Goal: Task Accomplishment & Management: Use online tool/utility

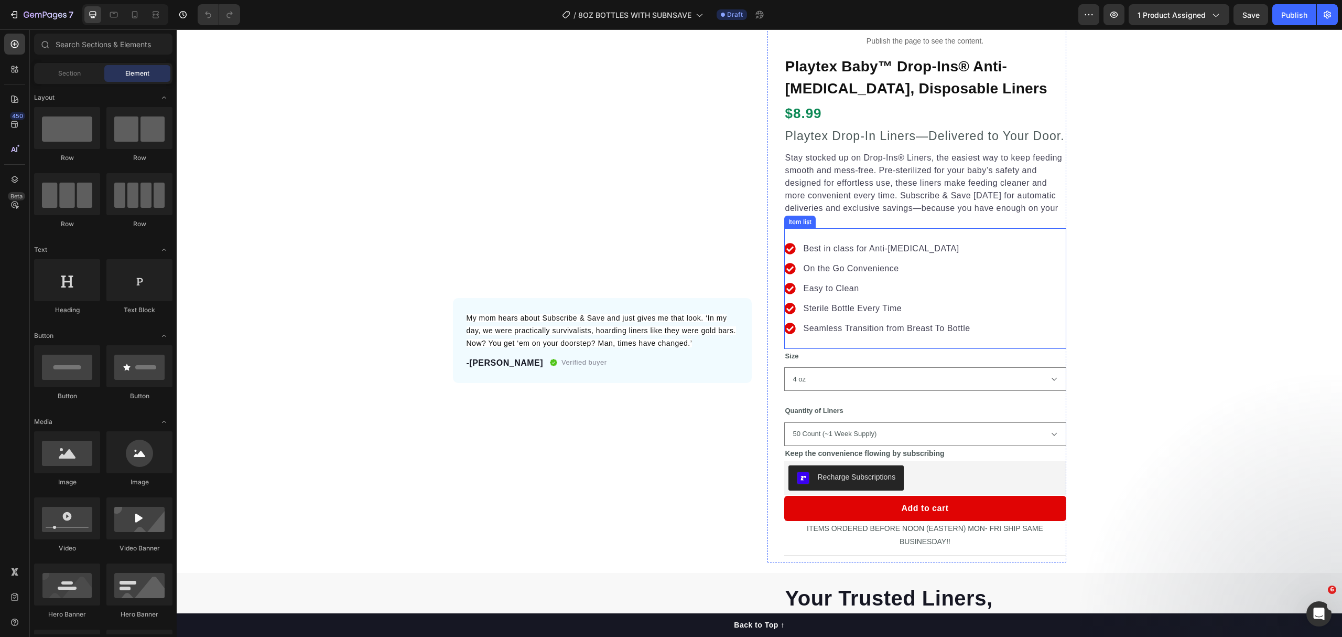
scroll to position [139, 0]
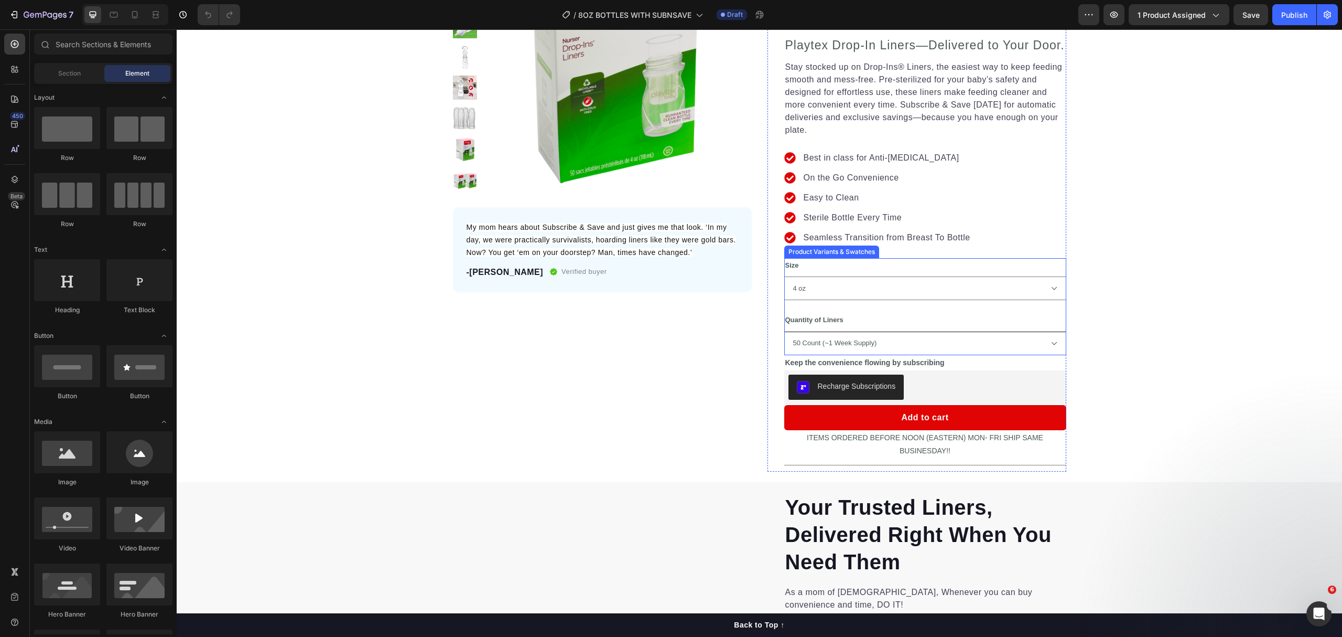
click at [928, 345] on select "50 Count (~1 Week Supply) 100 Count (~2 Weeks Supply) 200 Count (~1 Month Suppl…" at bounding box center [925, 343] width 282 height 24
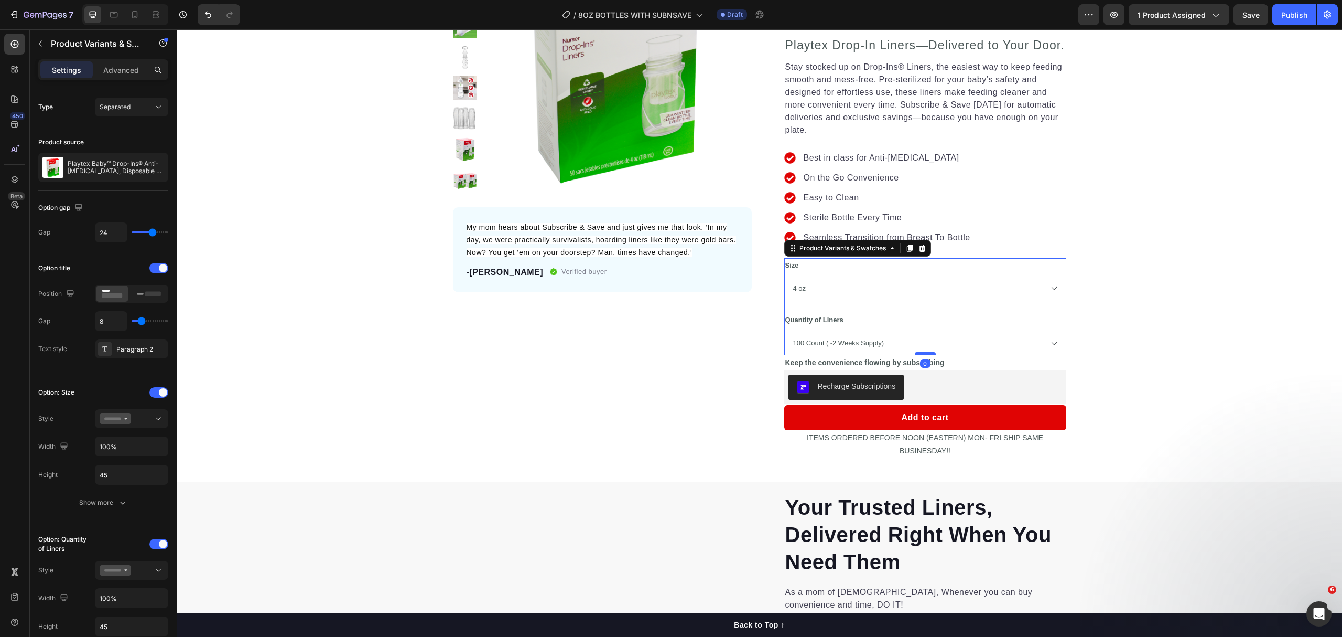
click at [784, 331] on select "50 Count (~1 Week Supply) 100 Count (~2 Weeks Supply) 200 Count (~1 Month Suppl…" at bounding box center [925, 343] width 282 height 24
click at [958, 351] on select "50 Count (~1 Week Supply) 100 Count (~2 Weeks Supply) 200 Count (~1 Month Suppl…" at bounding box center [925, 343] width 282 height 24
click at [784, 331] on select "50 Count (~1 Week Supply) 100 Count (~2 Weeks Supply) 200 Count (~1 Month Suppl…" at bounding box center [925, 343] width 282 height 24
select select "200 Count (~1 Month Supply)"
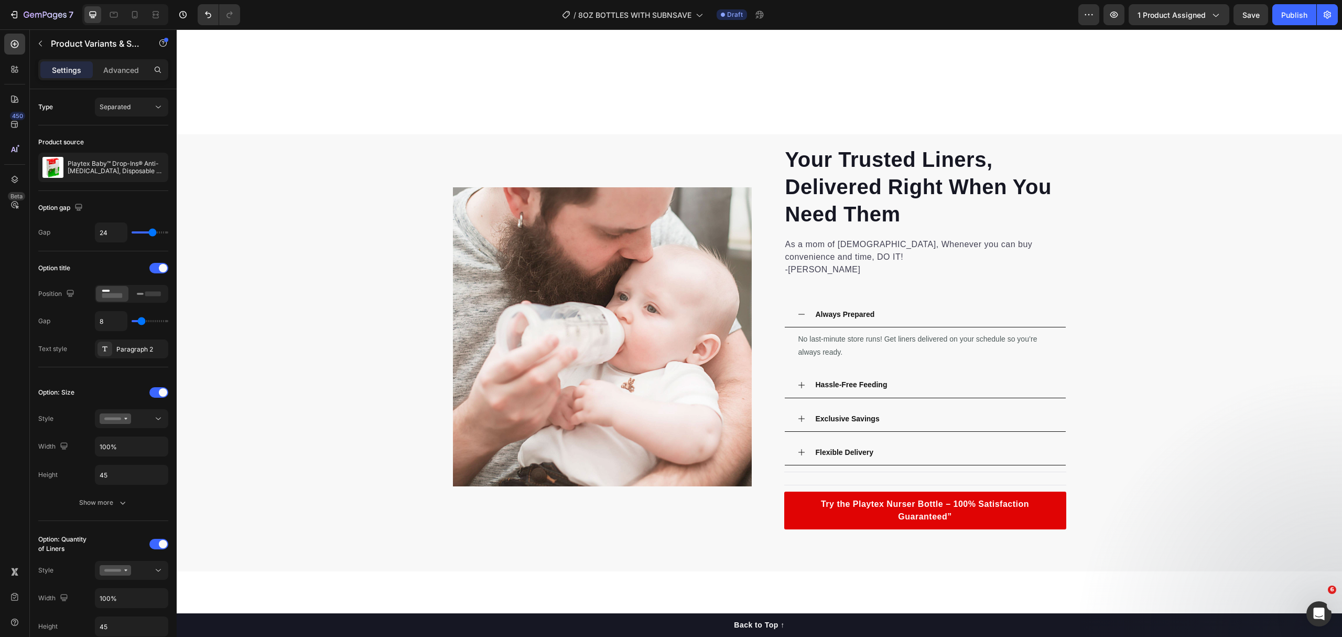
select select "200 Count (~1 Month Supply)"
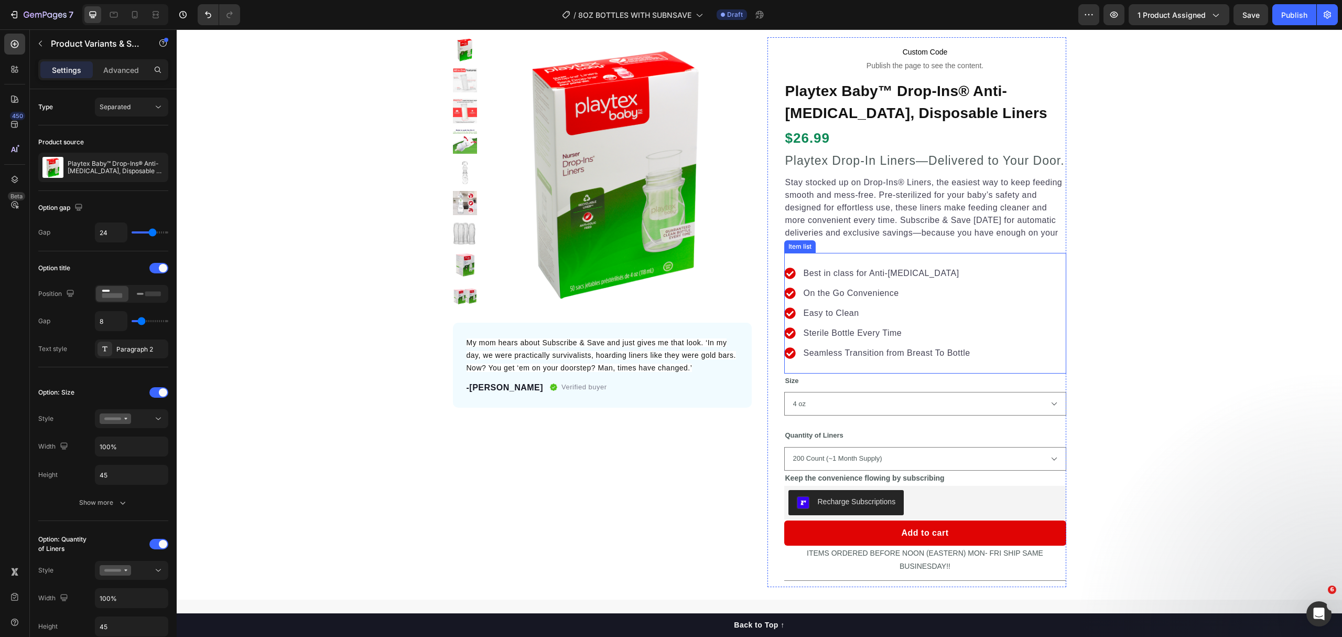
scroll to position [0, 0]
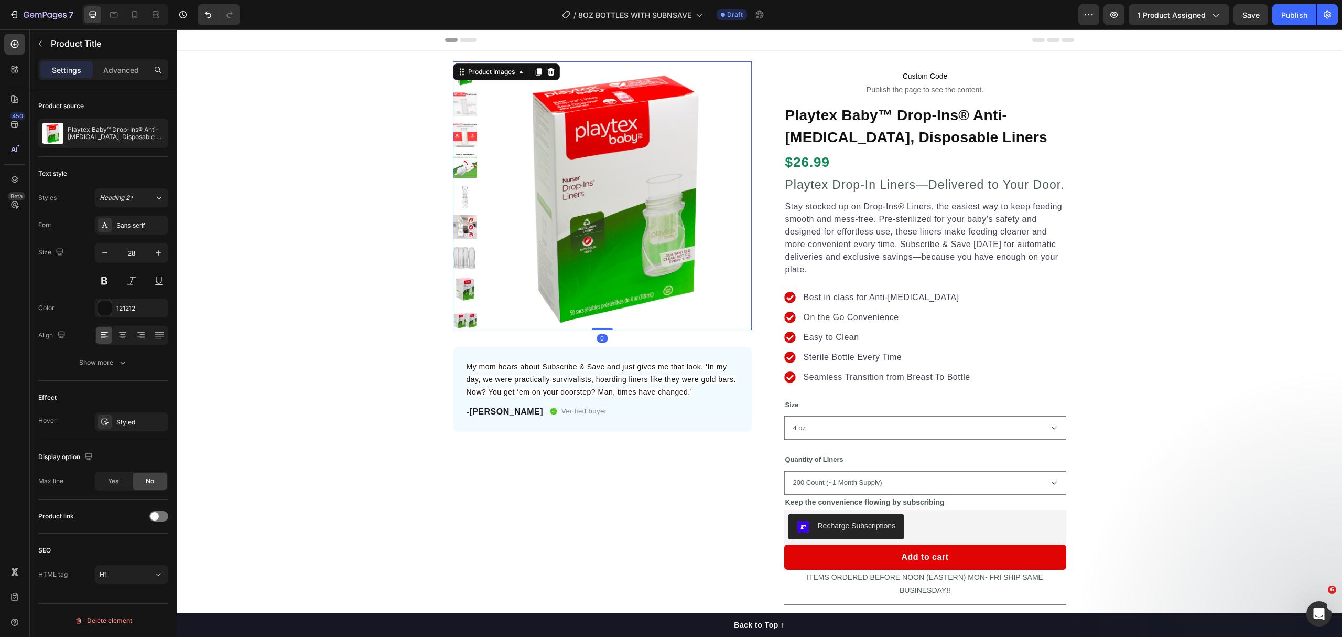
click at [464, 158] on img at bounding box center [465, 166] width 25 height 25
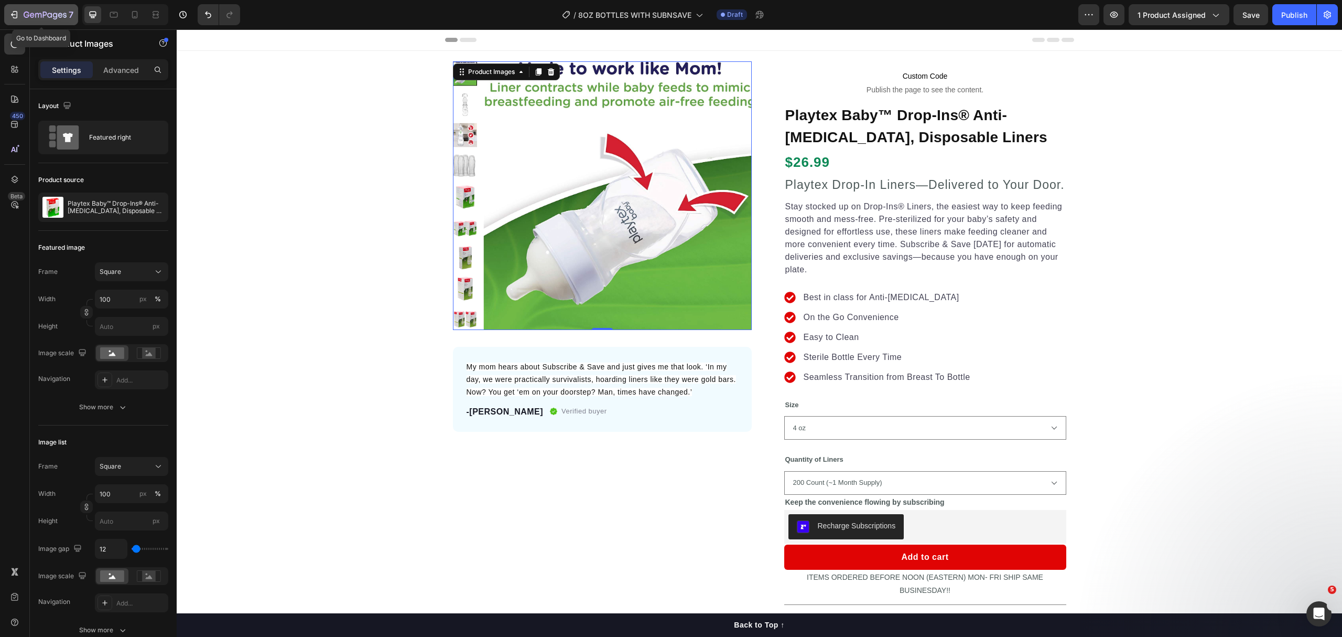
click at [35, 22] on button "7" at bounding box center [41, 14] width 74 height 21
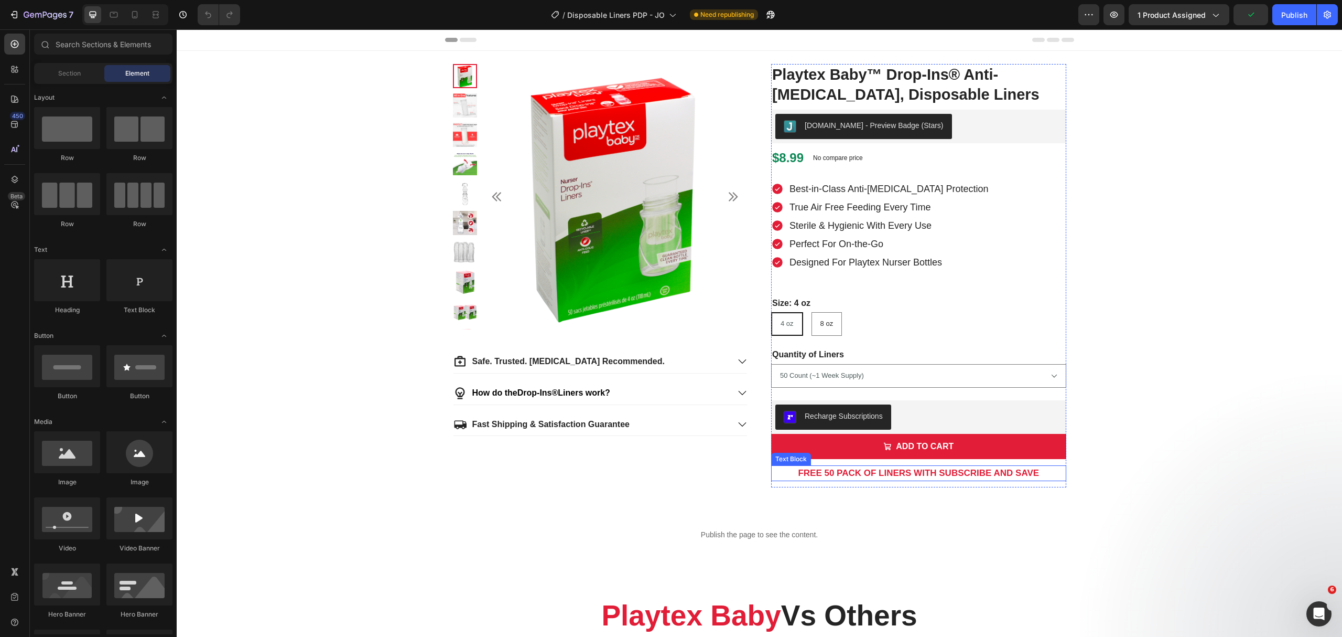
click at [989, 472] on strong "FREE 50 PACK OF LINERS WITH SUBSCRIBE AND SAVE" at bounding box center [918, 473] width 241 height 10
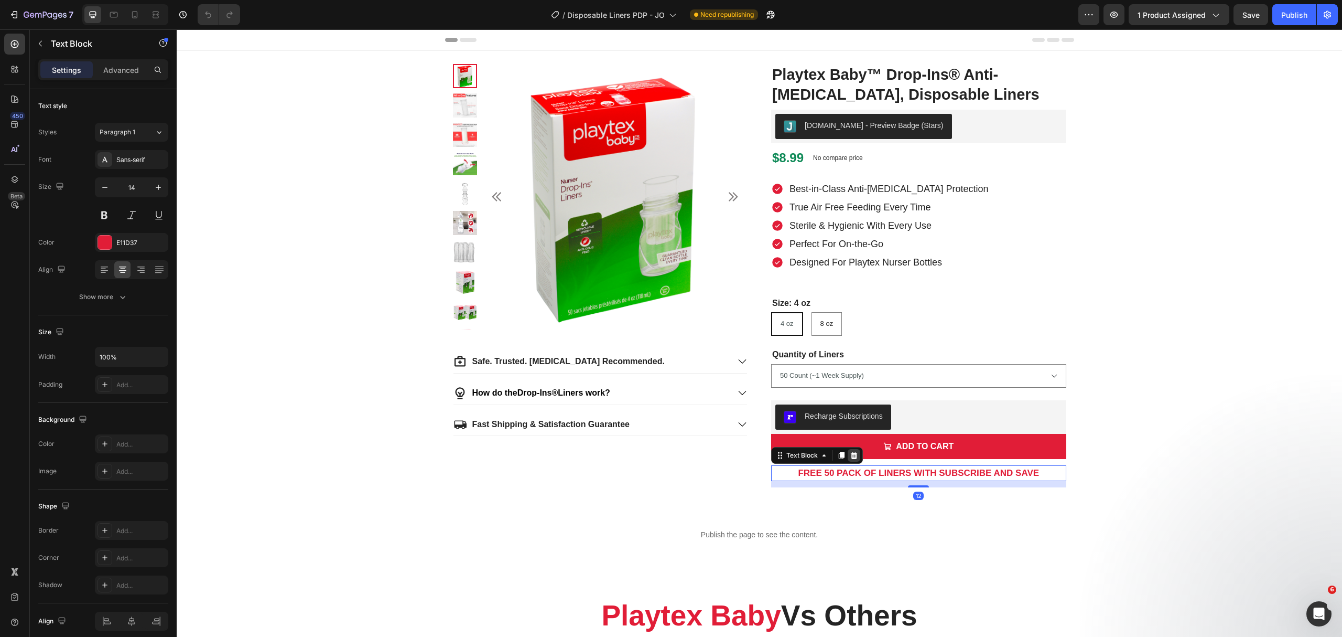
click at [851, 456] on icon at bounding box center [854, 455] width 7 height 7
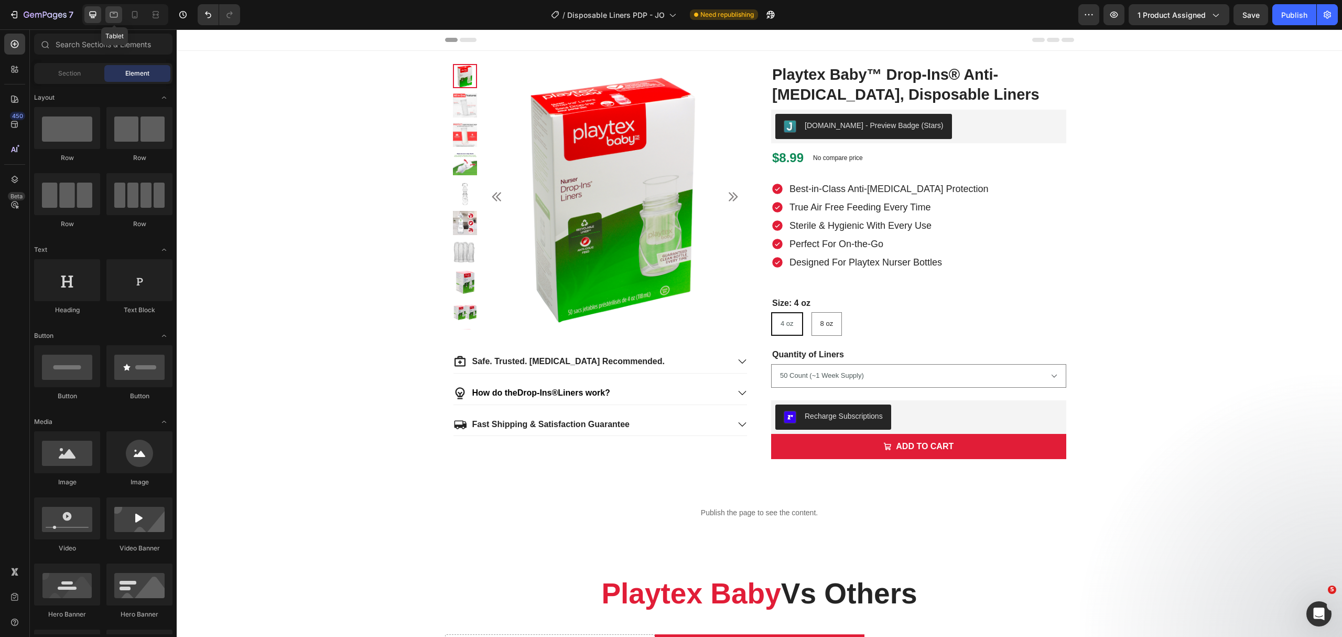
click at [119, 16] on icon at bounding box center [114, 14] width 10 height 10
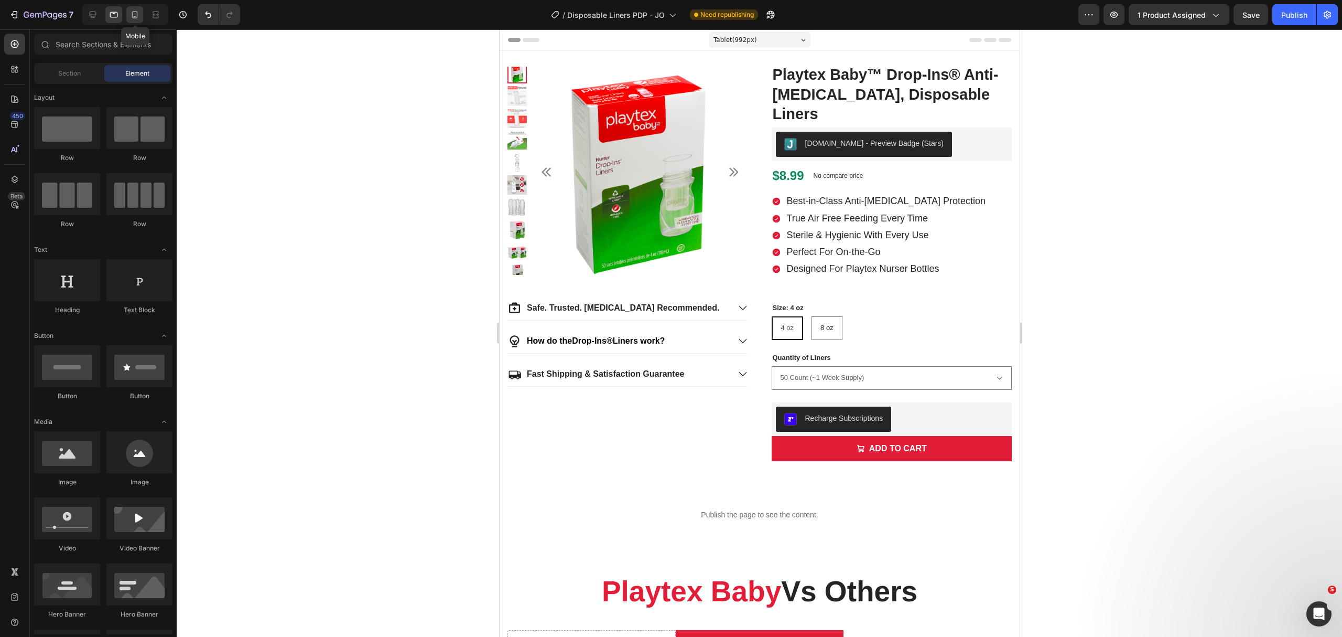
click at [137, 14] on icon at bounding box center [135, 14] width 6 height 7
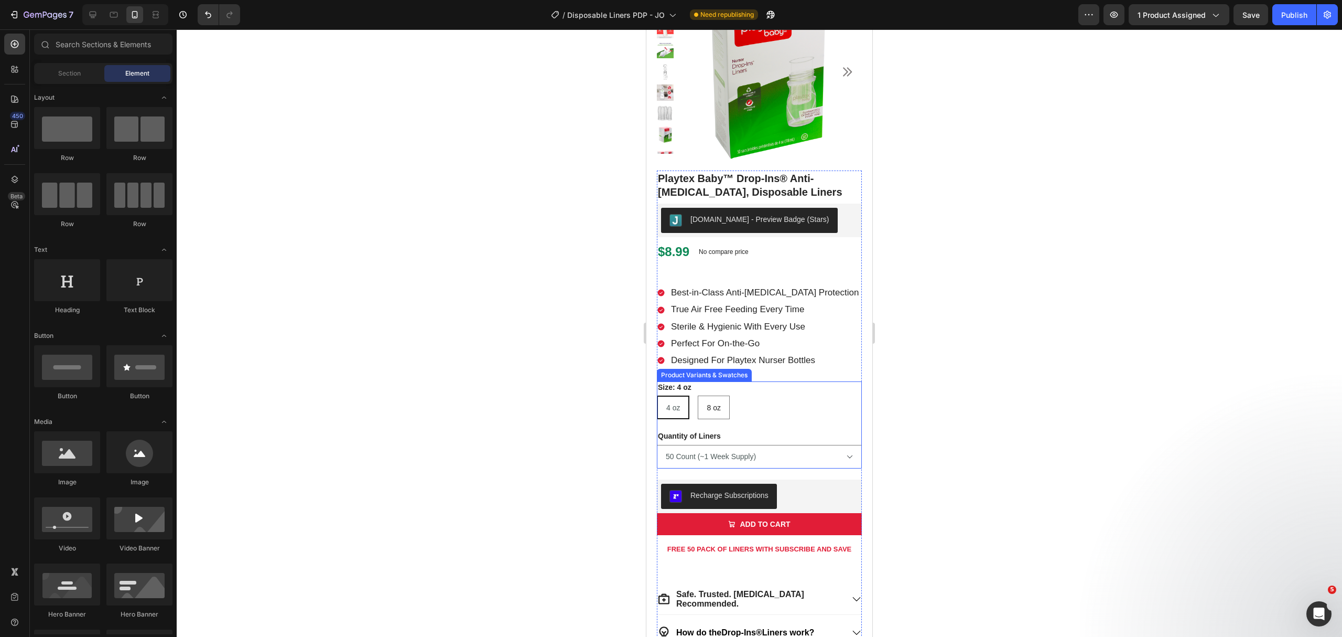
scroll to position [210, 0]
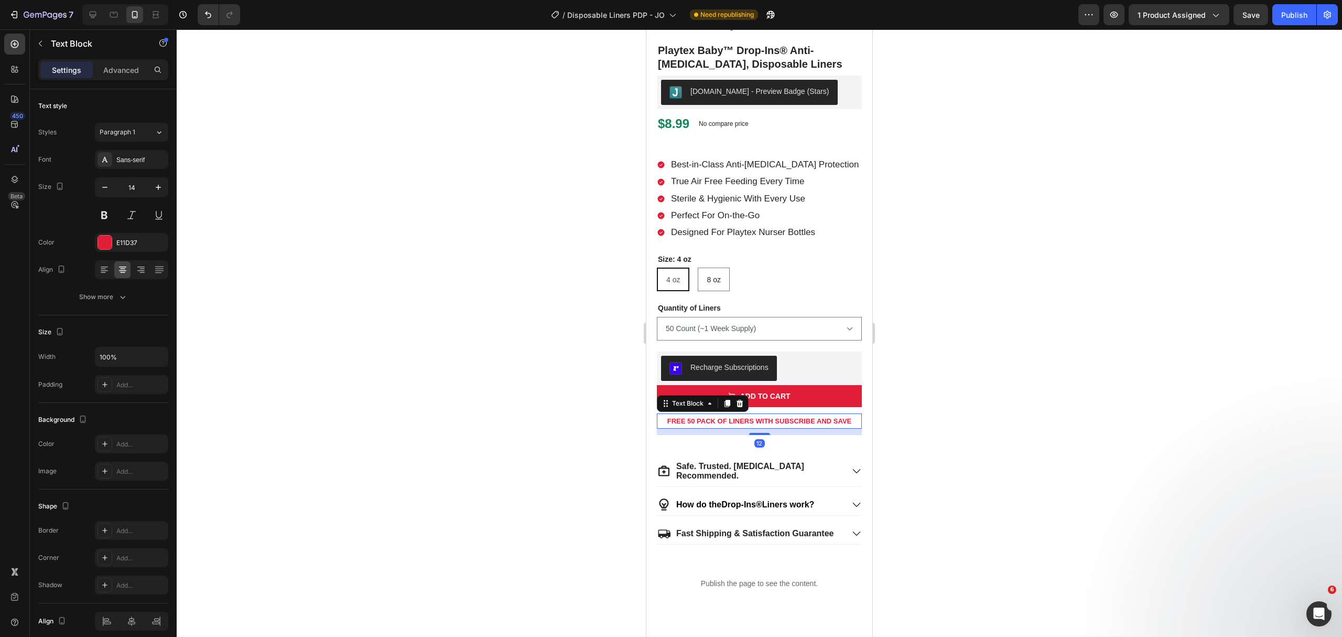
click at [758, 417] on strong "FREE 50 PACK OF LINERS WITH SUBSCRIBE AND SAVE" at bounding box center [760, 421] width 185 height 8
click at [741, 401] on icon at bounding box center [740, 403] width 7 height 7
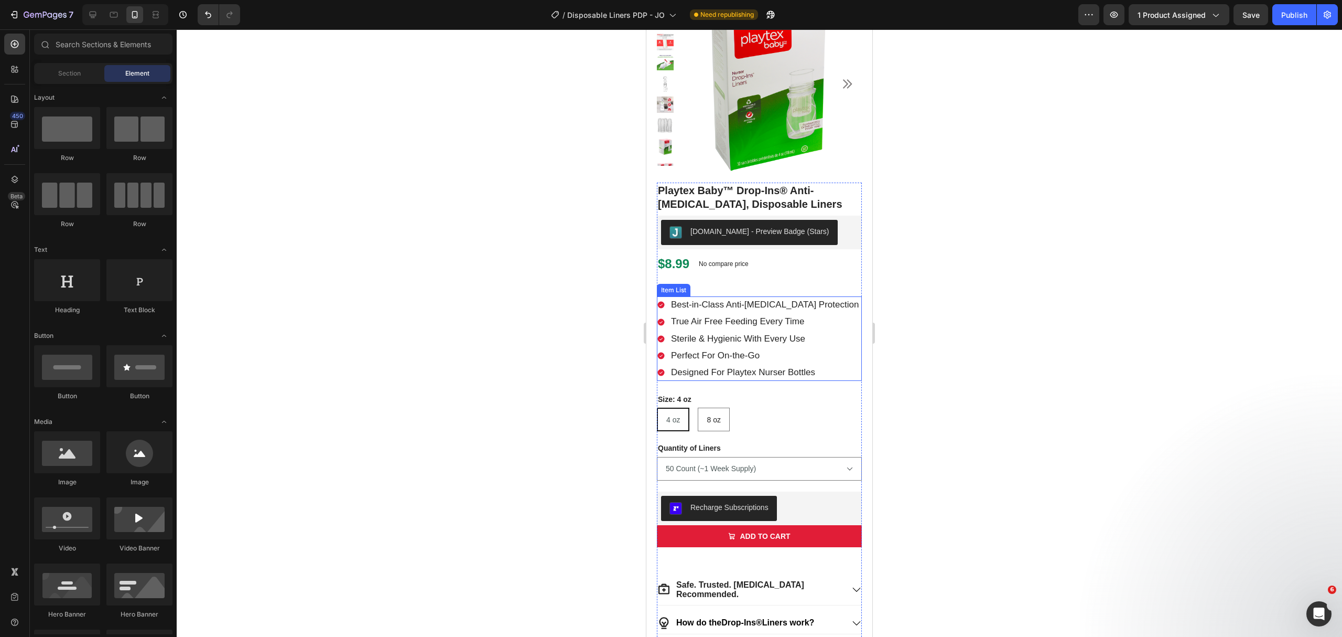
scroll to position [0, 0]
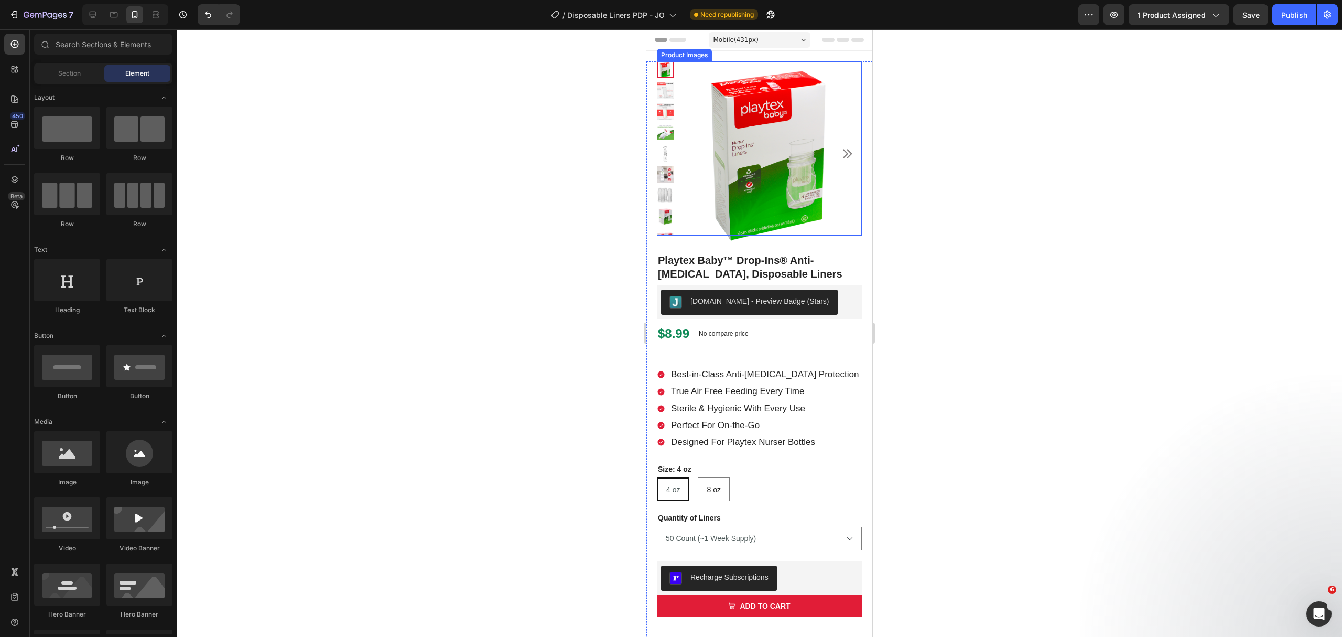
click at [841, 147] on icon "Carousel Next Arrow" at bounding box center [847, 153] width 13 height 13
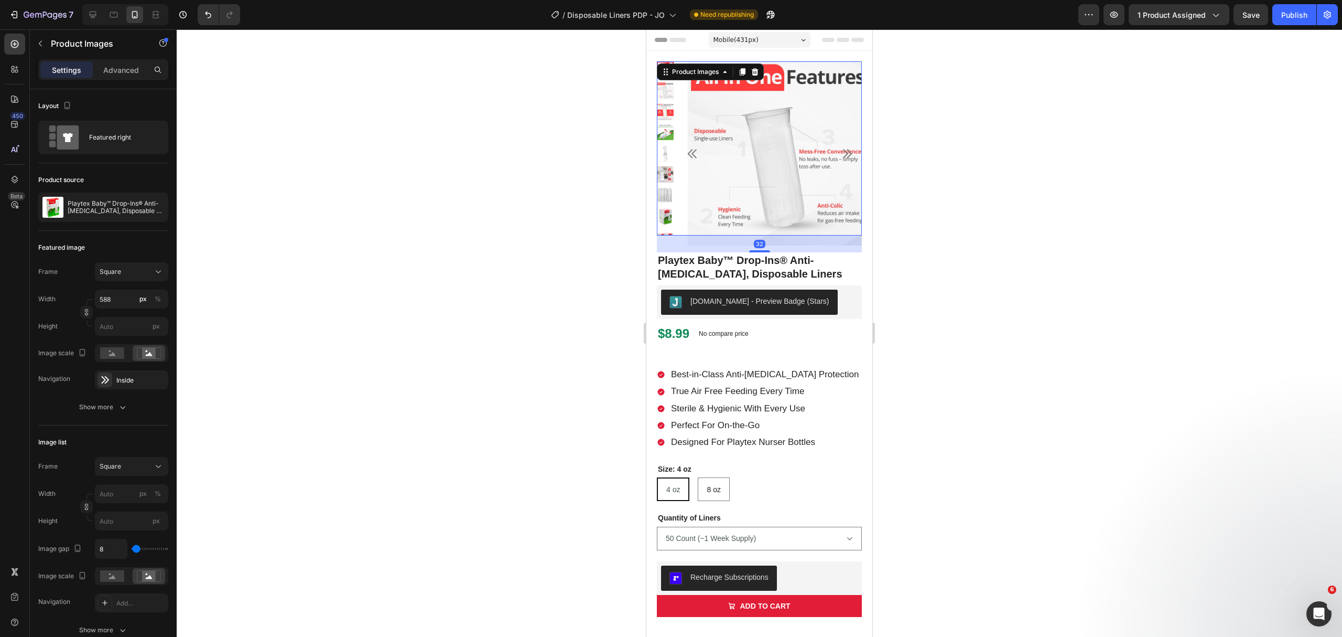
click at [841, 147] on icon "Carousel Next Arrow" at bounding box center [847, 153] width 13 height 13
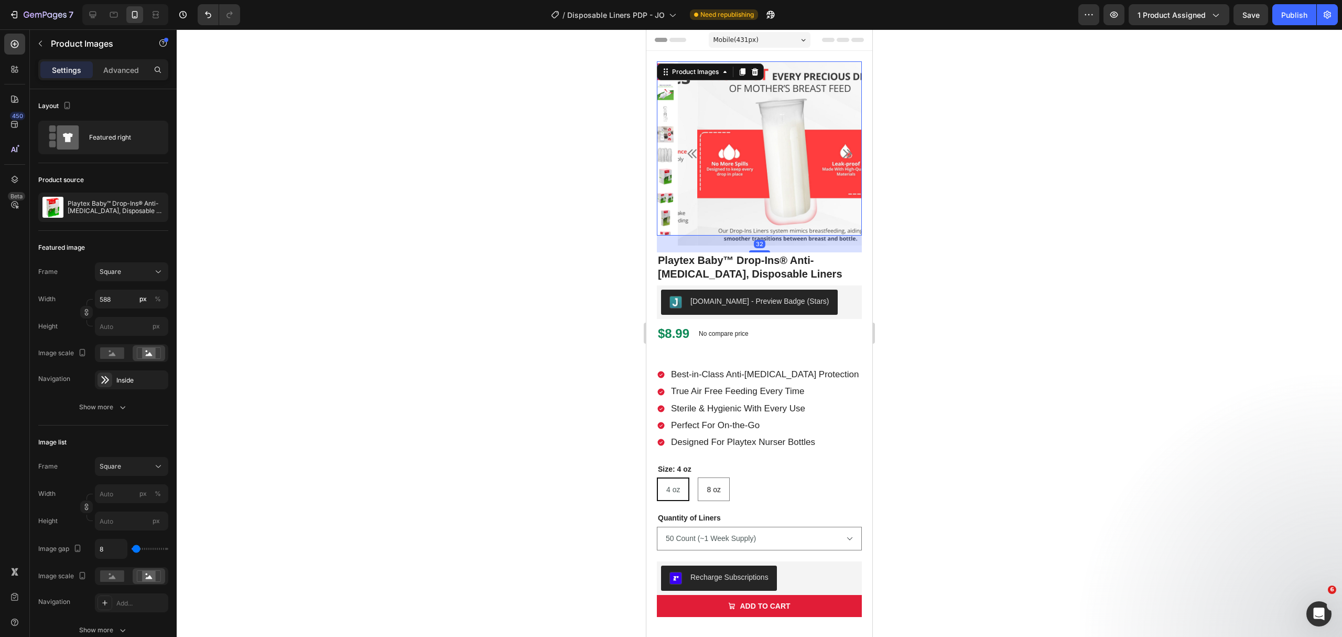
click at [697, 144] on img at bounding box center [789, 153] width 184 height 184
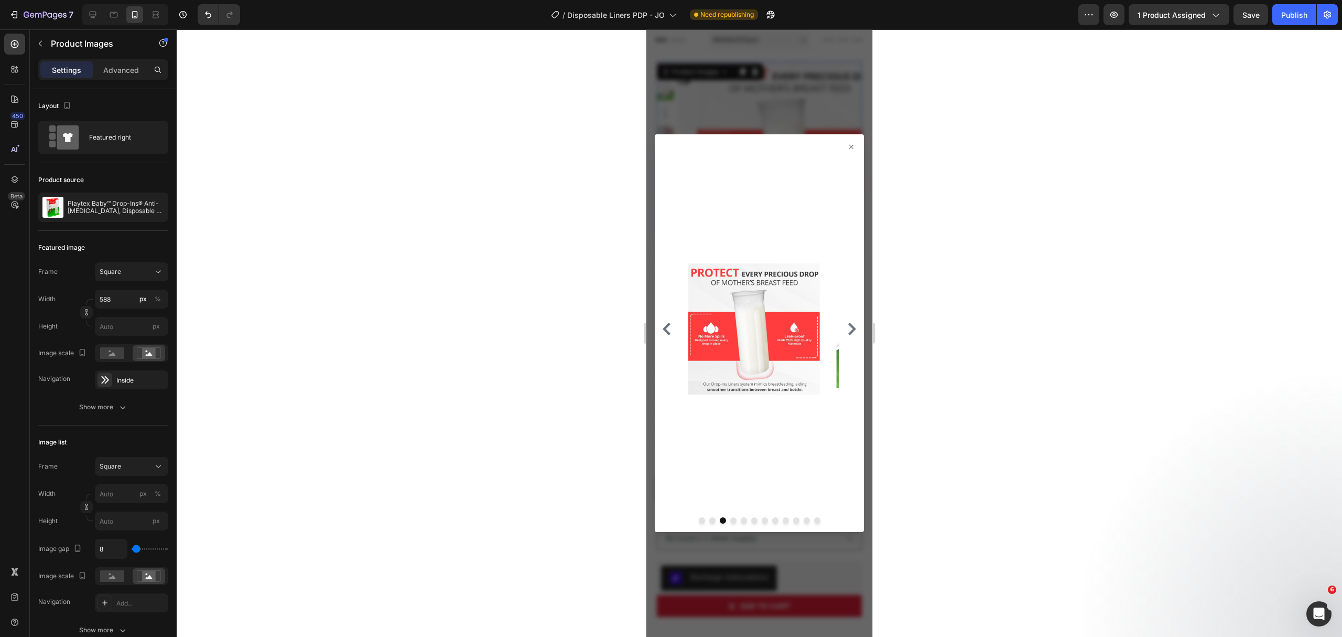
click at [662, 326] on icon "Carousel Back Arrow" at bounding box center [667, 329] width 13 height 13
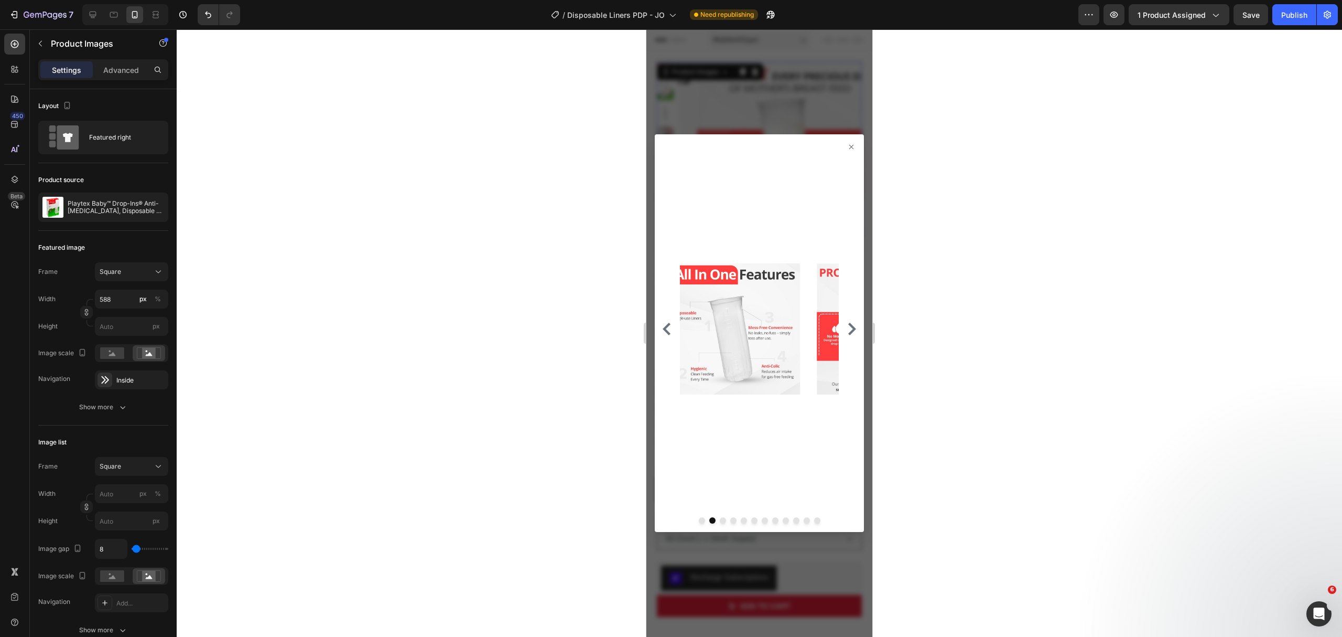
click at [662, 326] on icon "Carousel Back Arrow" at bounding box center [667, 329] width 13 height 13
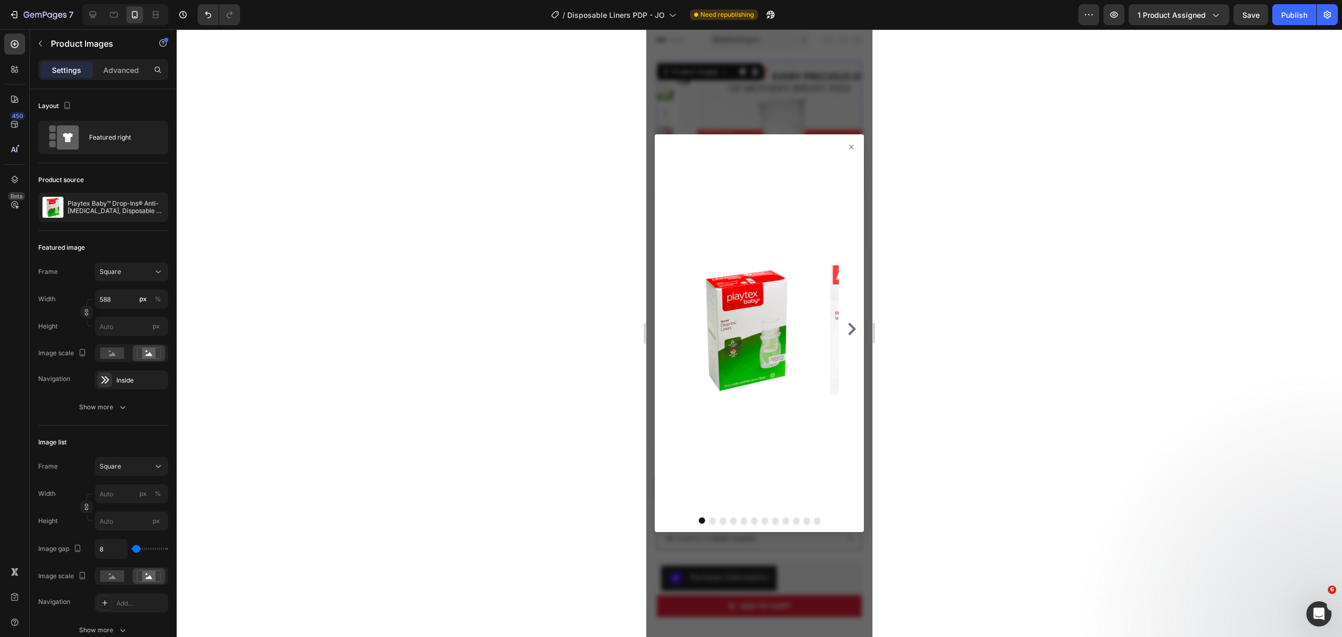
click at [662, 326] on div at bounding box center [759, 329] width 201 height 364
click at [846, 327] on icon "Carousel Next Arrow" at bounding box center [852, 329] width 13 height 13
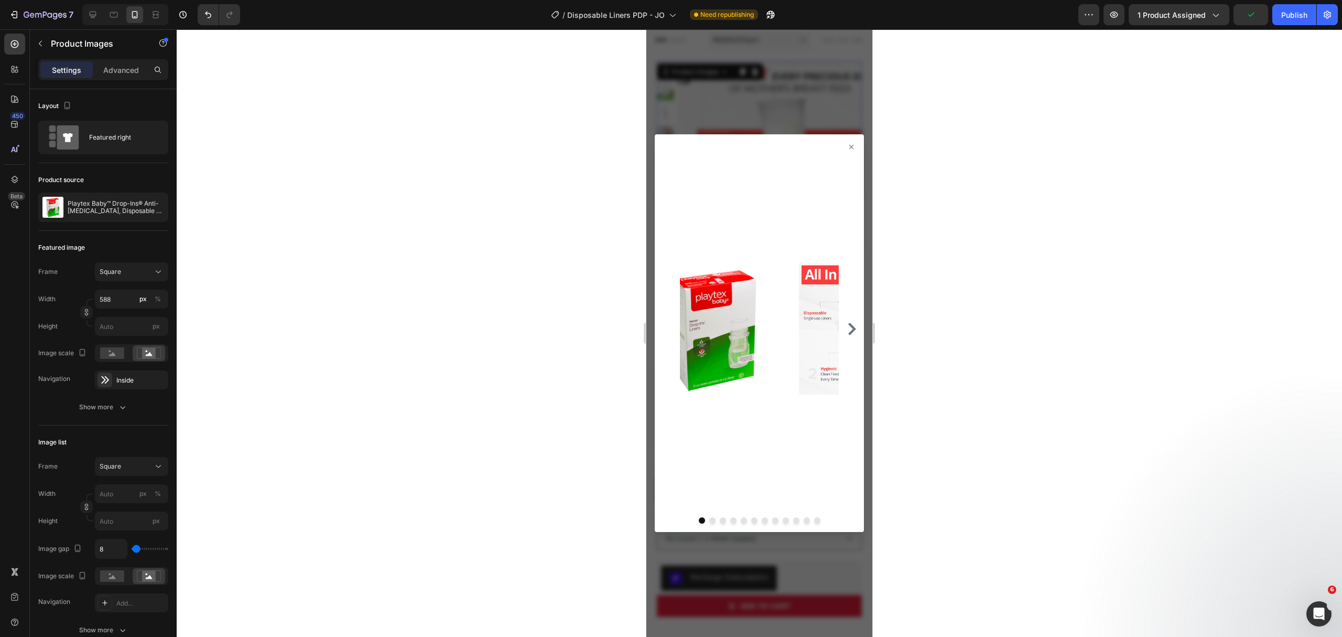
click at [846, 327] on icon "Carousel Next Arrow" at bounding box center [852, 329] width 13 height 13
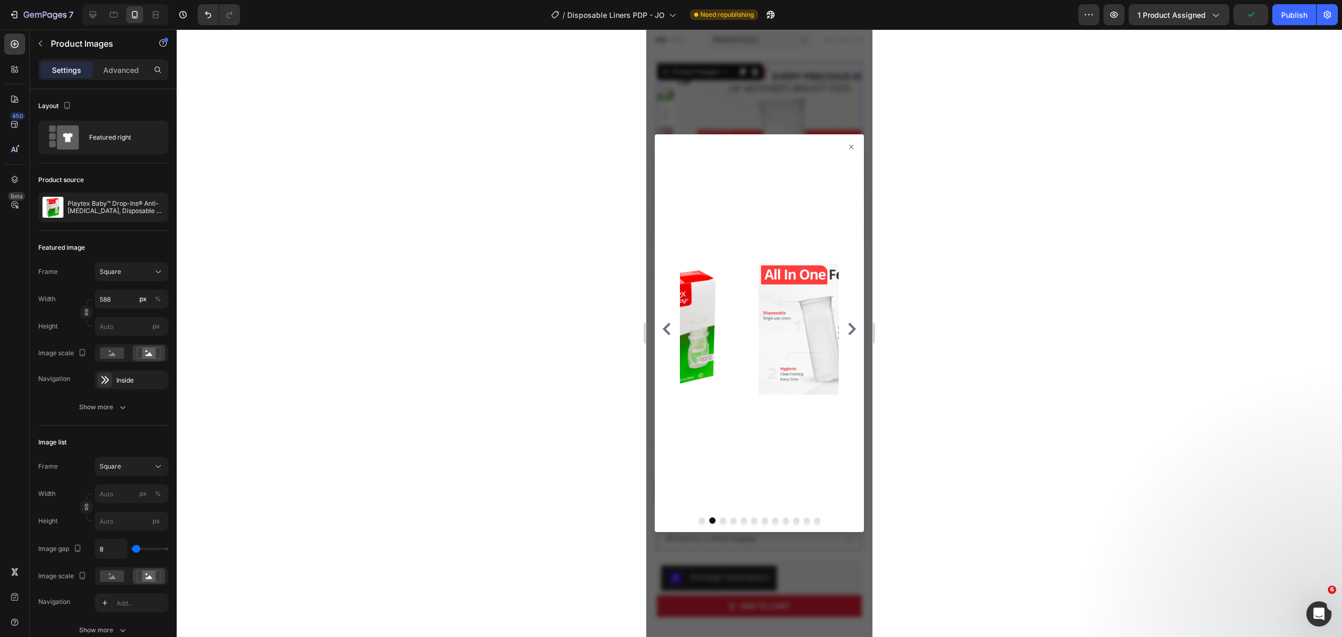
click at [846, 327] on icon "Carousel Next Arrow" at bounding box center [852, 329] width 13 height 13
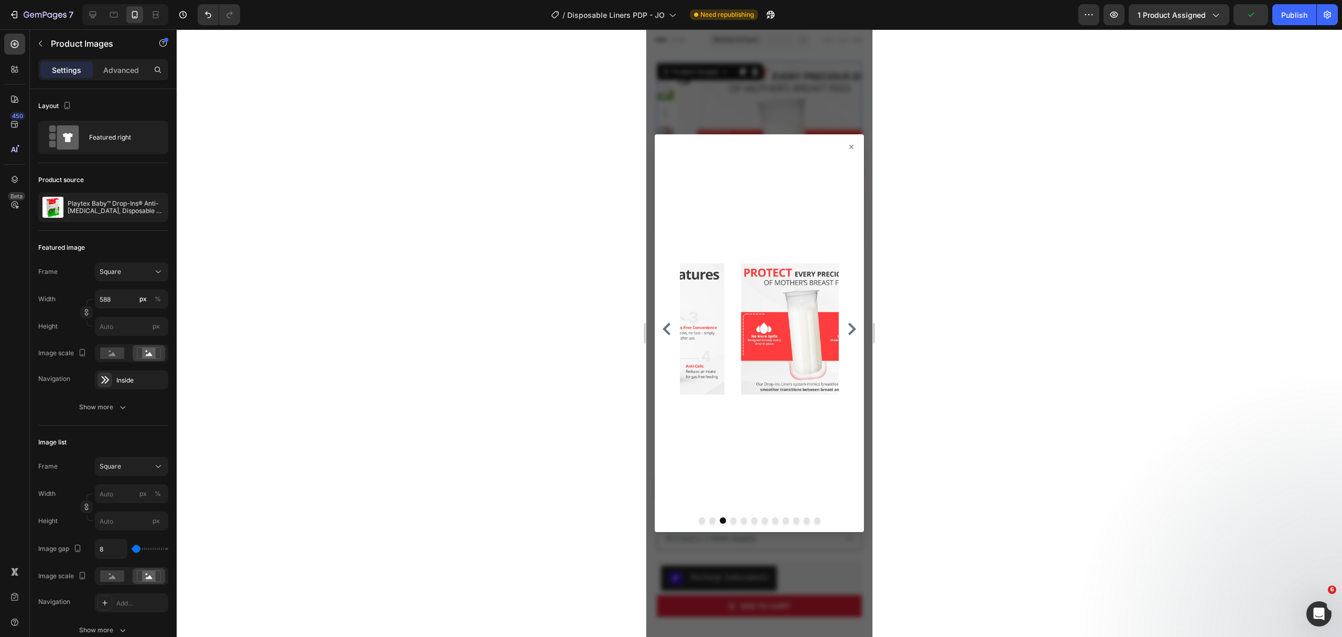
click at [846, 327] on icon "Carousel Next Arrow" at bounding box center [852, 329] width 13 height 13
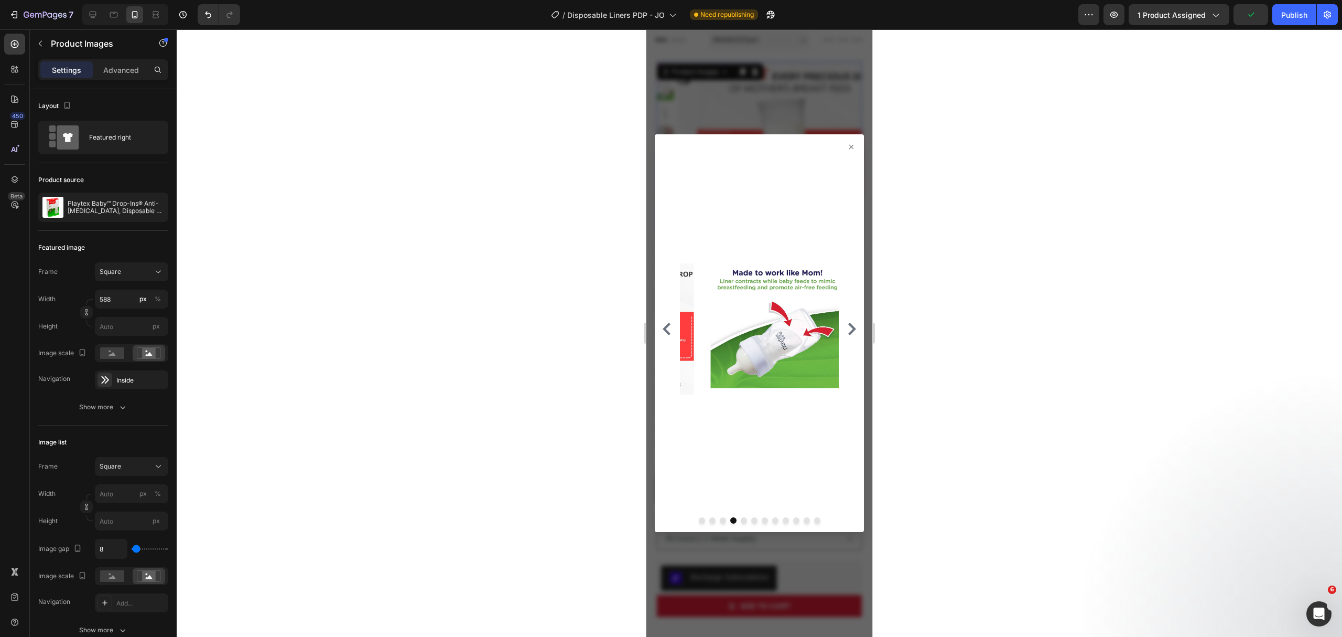
click at [846, 327] on icon "Carousel Next Arrow" at bounding box center [852, 329] width 13 height 13
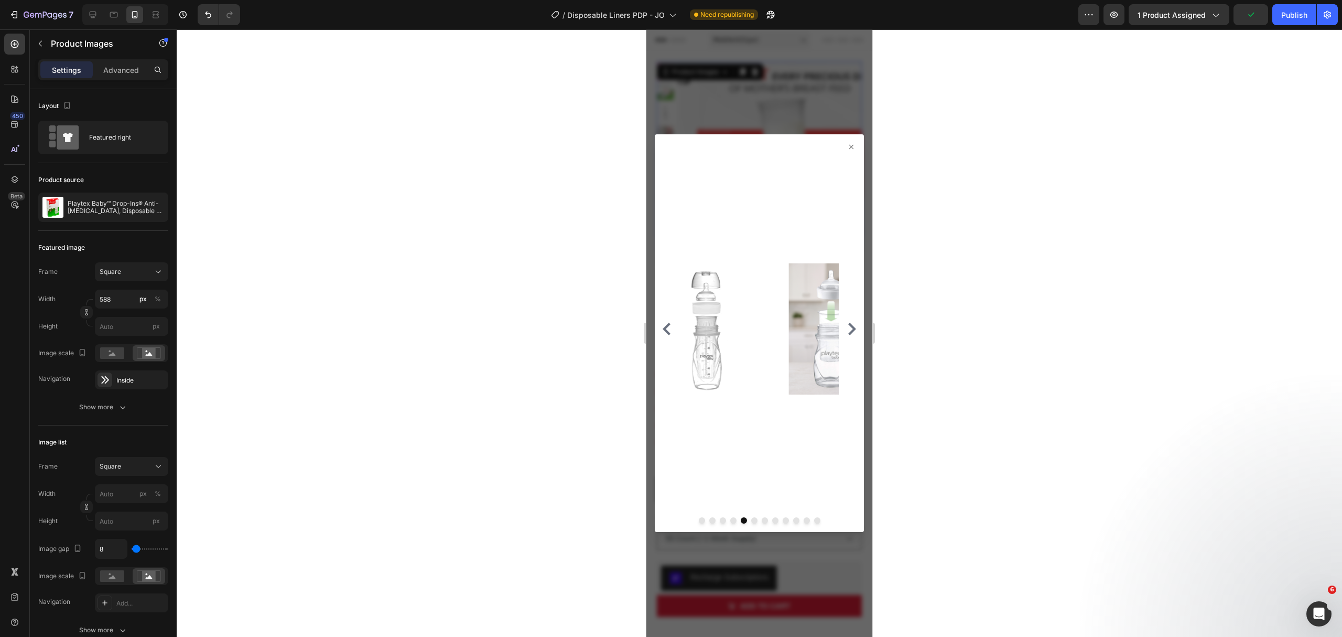
click at [846, 327] on icon "Carousel Next Arrow" at bounding box center [852, 329] width 13 height 13
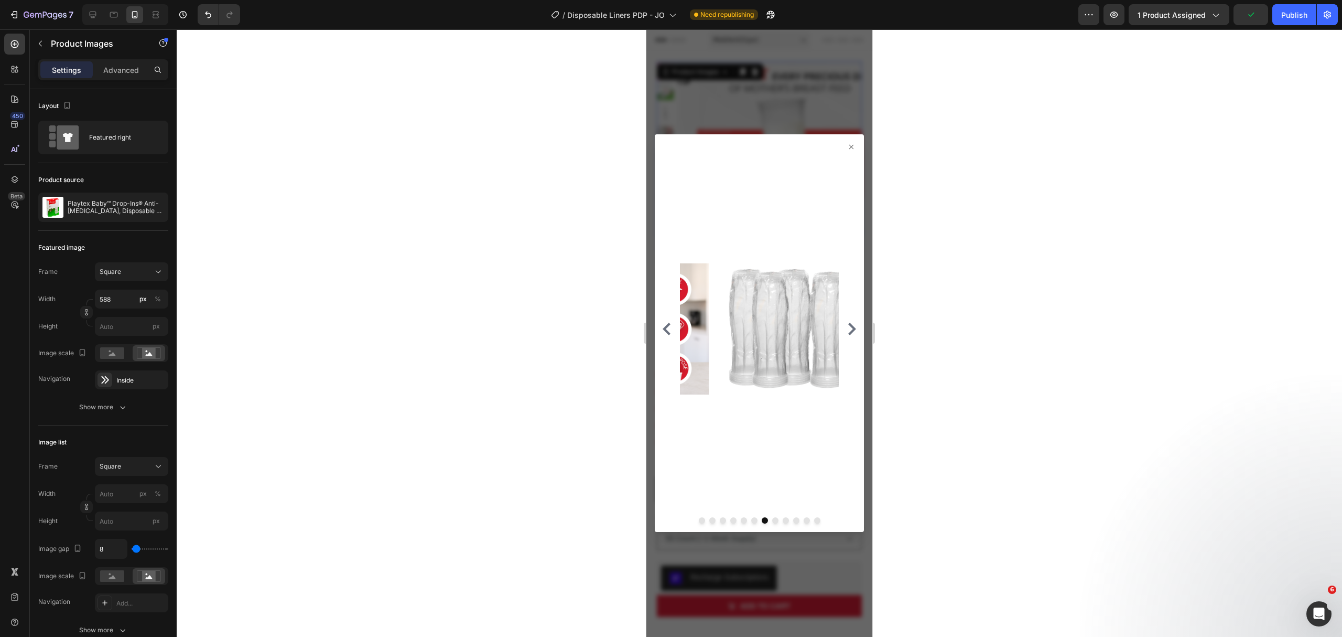
click at [846, 327] on icon "Carousel Next Arrow" at bounding box center [852, 329] width 13 height 13
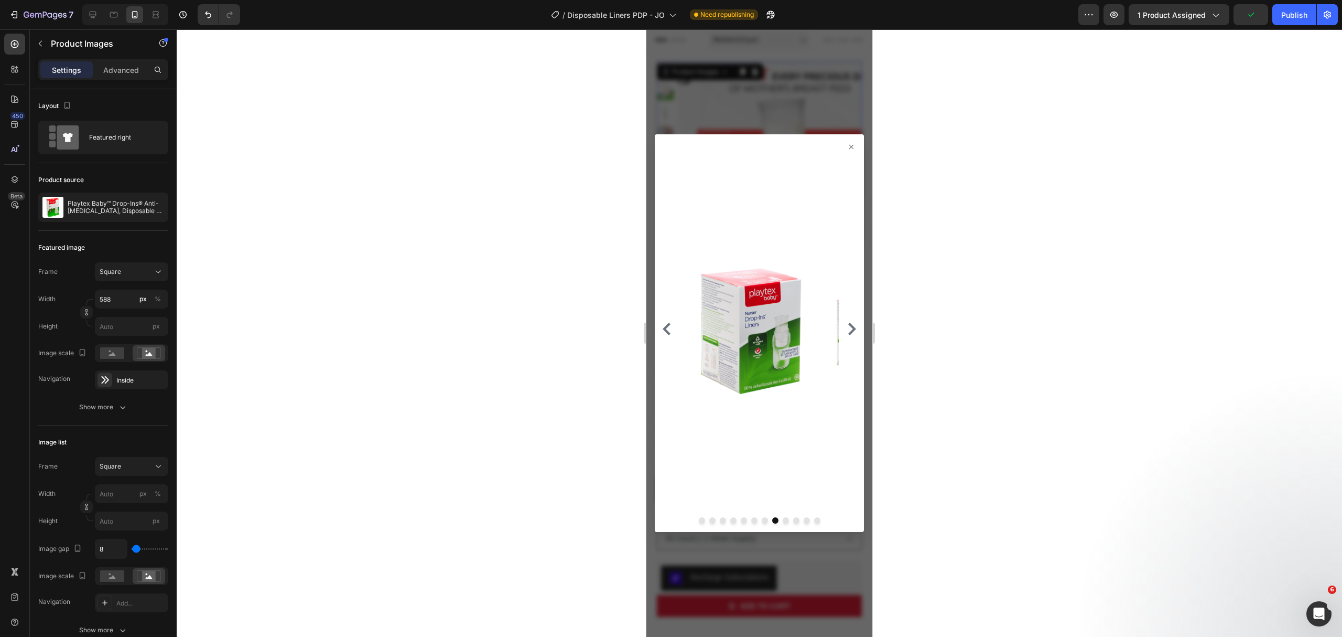
click at [846, 327] on icon "Carousel Next Arrow" at bounding box center [852, 329] width 13 height 13
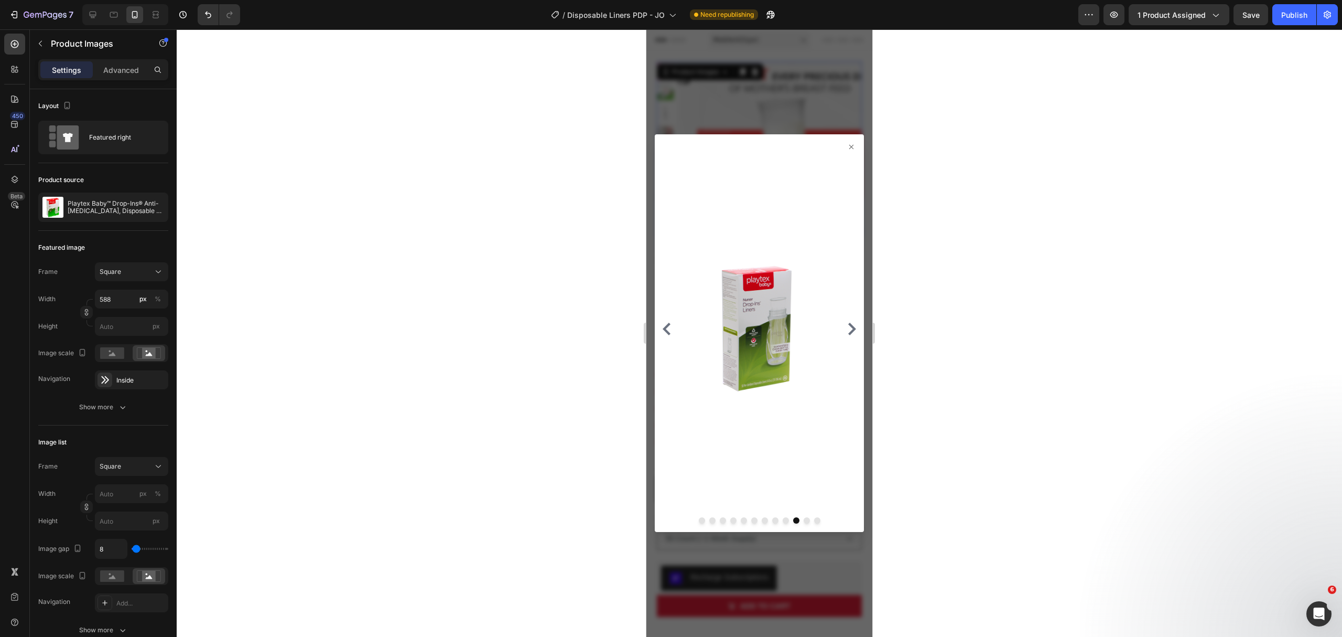
click at [837, 135] on div at bounding box center [759, 333] width 209 height 398
click at [850, 145] on icon at bounding box center [852, 146] width 4 height 4
drag, startPoint x: 1173, startPoint y: 84, endPoint x: 920, endPoint y: 136, distance: 258.5
click at [1173, 84] on div at bounding box center [760, 332] width 1166 height 607
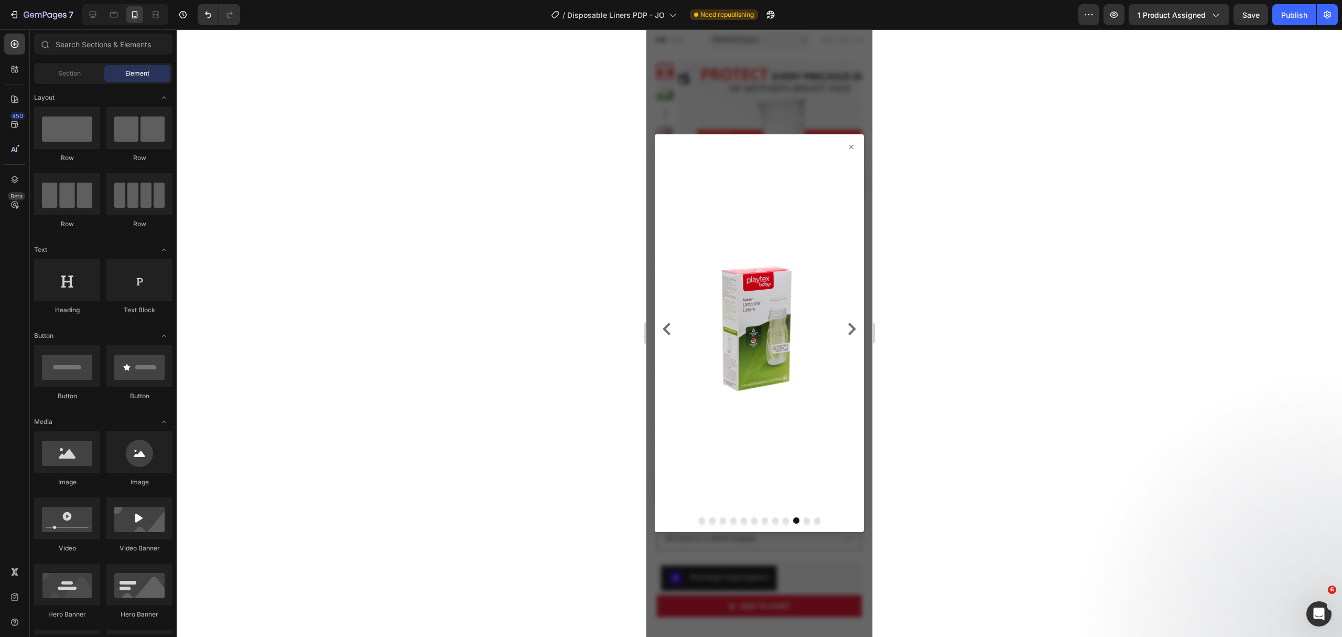
click at [847, 147] on icon at bounding box center [851, 147] width 8 height 8
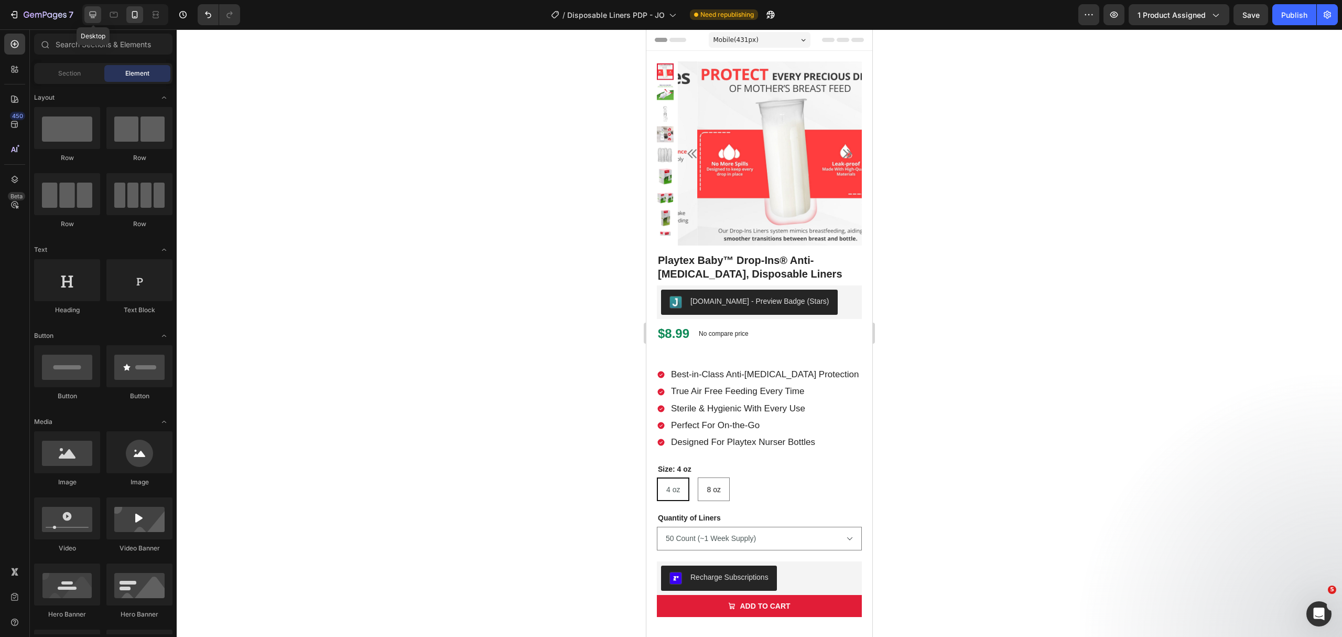
click at [94, 15] on icon at bounding box center [93, 14] width 10 height 10
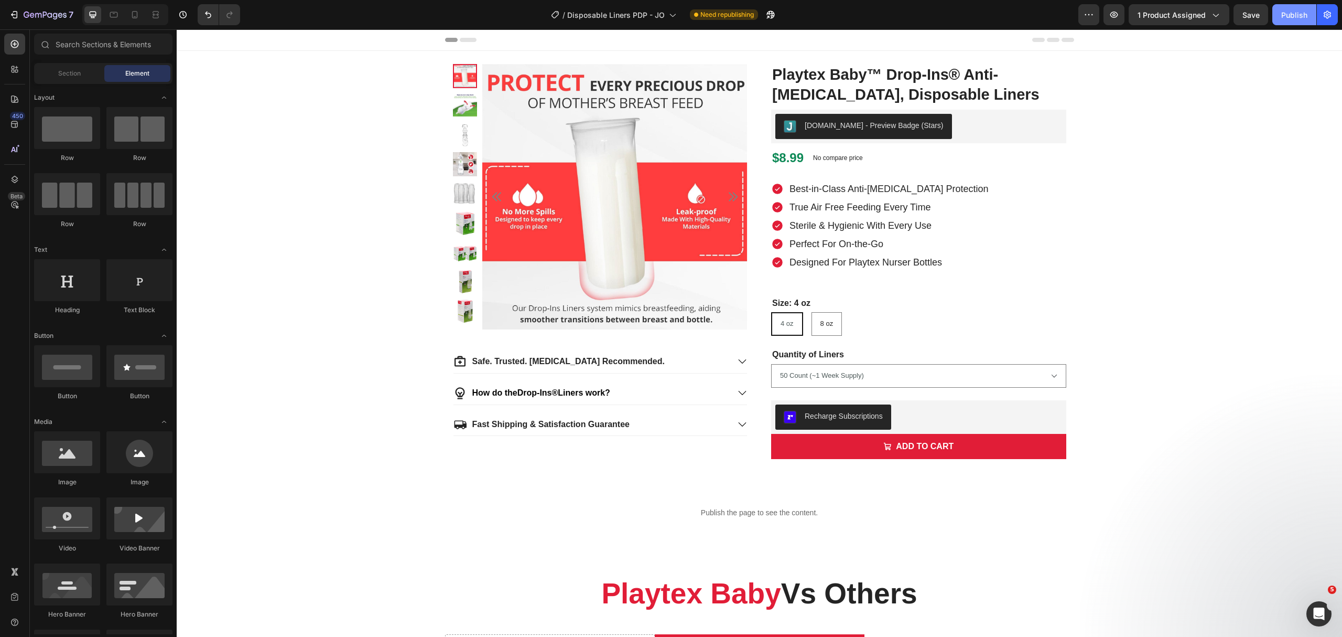
click at [1288, 21] on button "Publish" at bounding box center [1295, 14] width 44 height 21
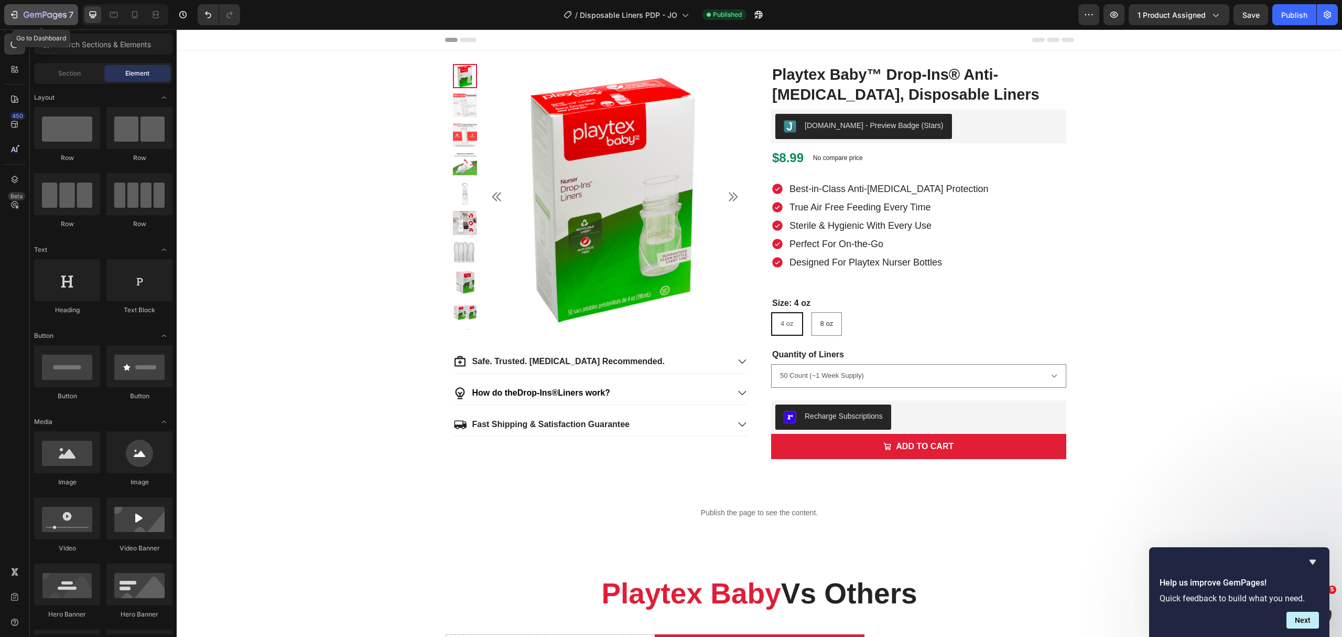
click at [37, 14] on icon "button" at bounding box center [45, 15] width 43 height 9
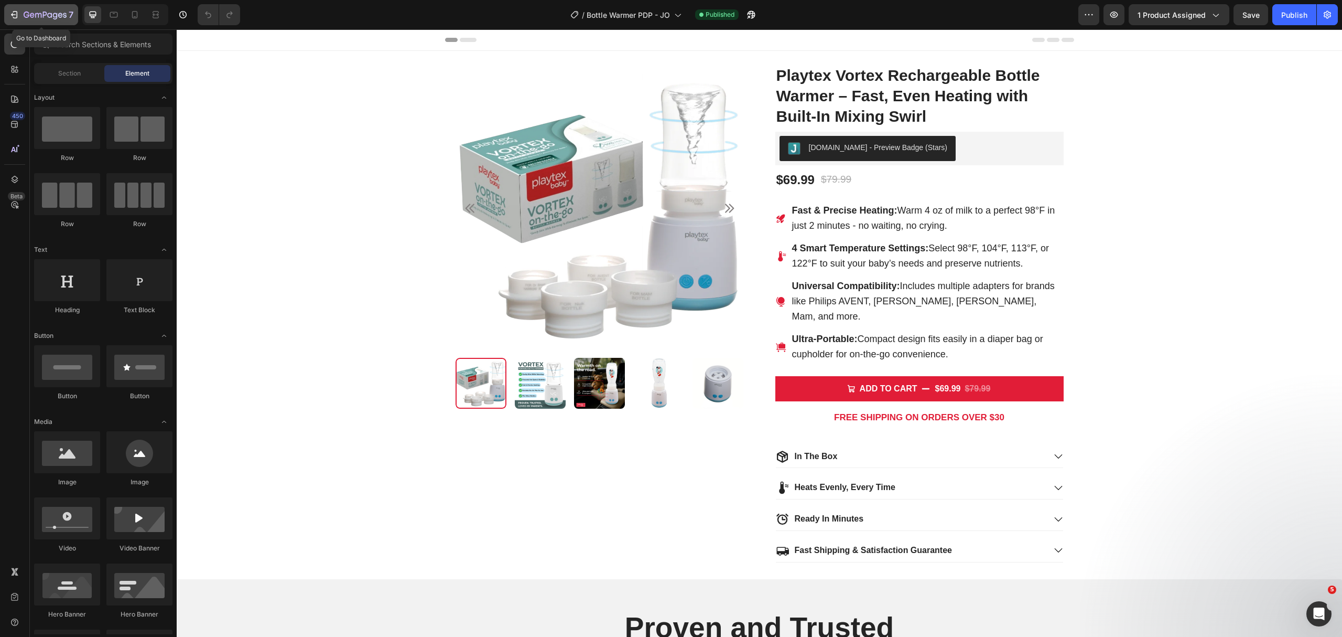
click at [18, 15] on icon "button" at bounding box center [14, 14] width 10 height 10
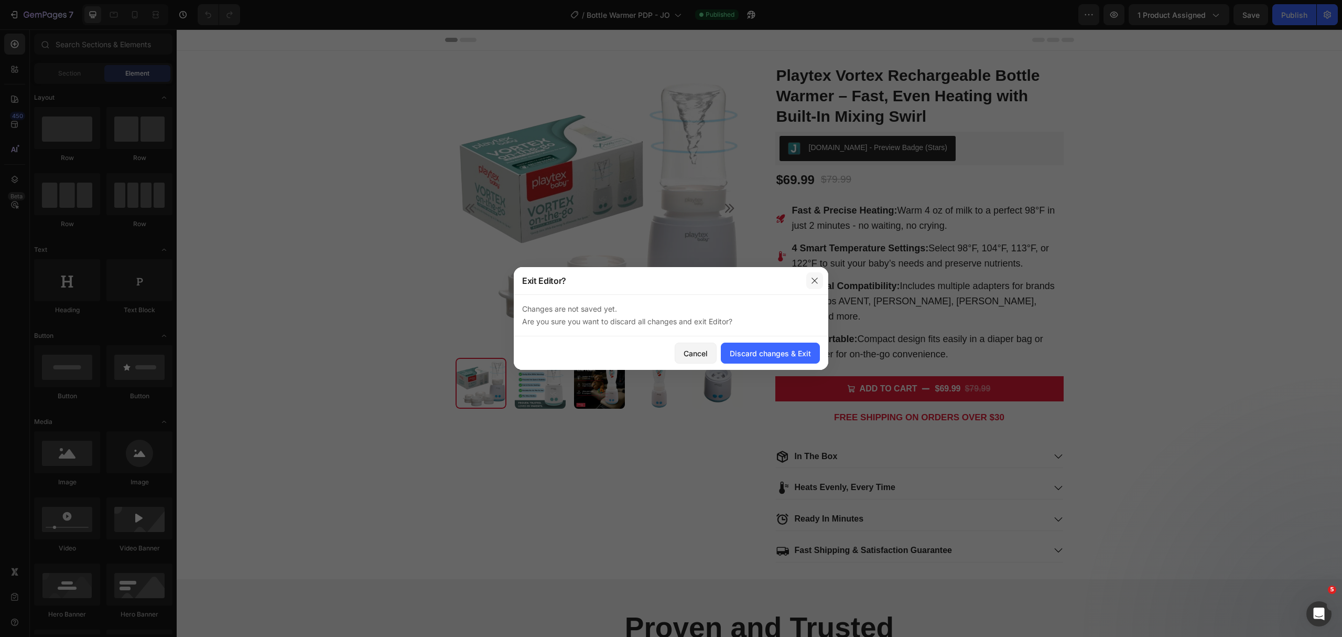
click at [811, 279] on icon "button" at bounding box center [815, 280] width 8 height 8
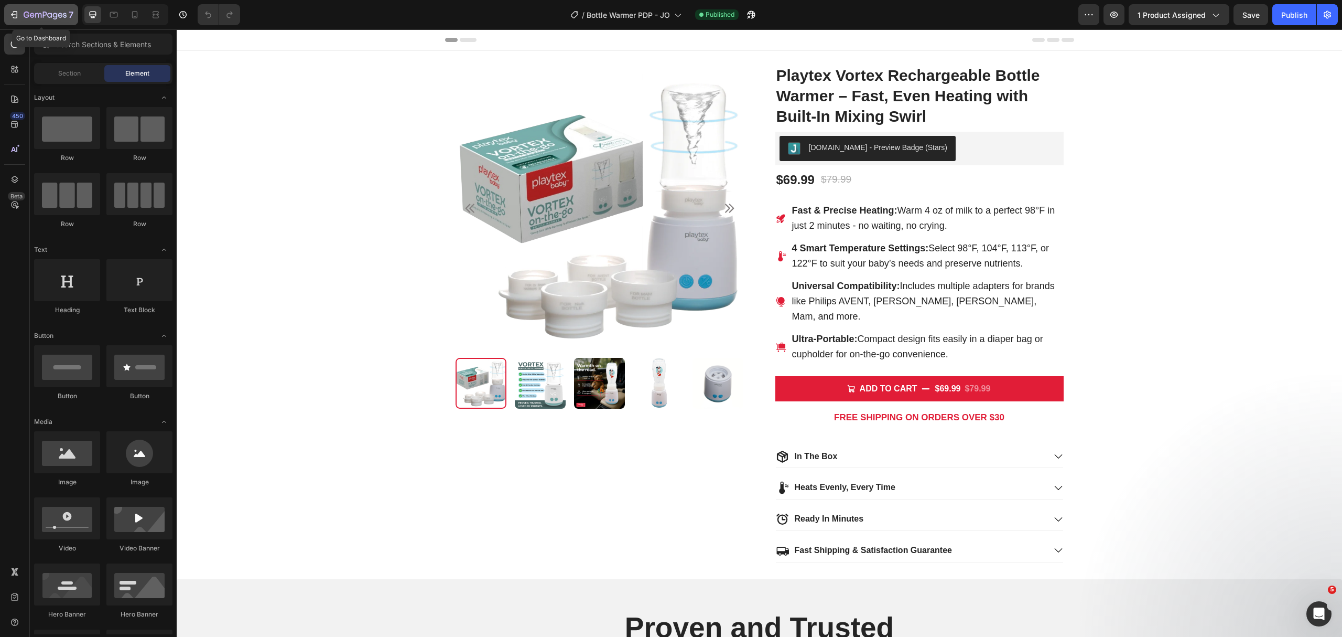
click at [17, 11] on icon "button" at bounding box center [14, 14] width 10 height 10
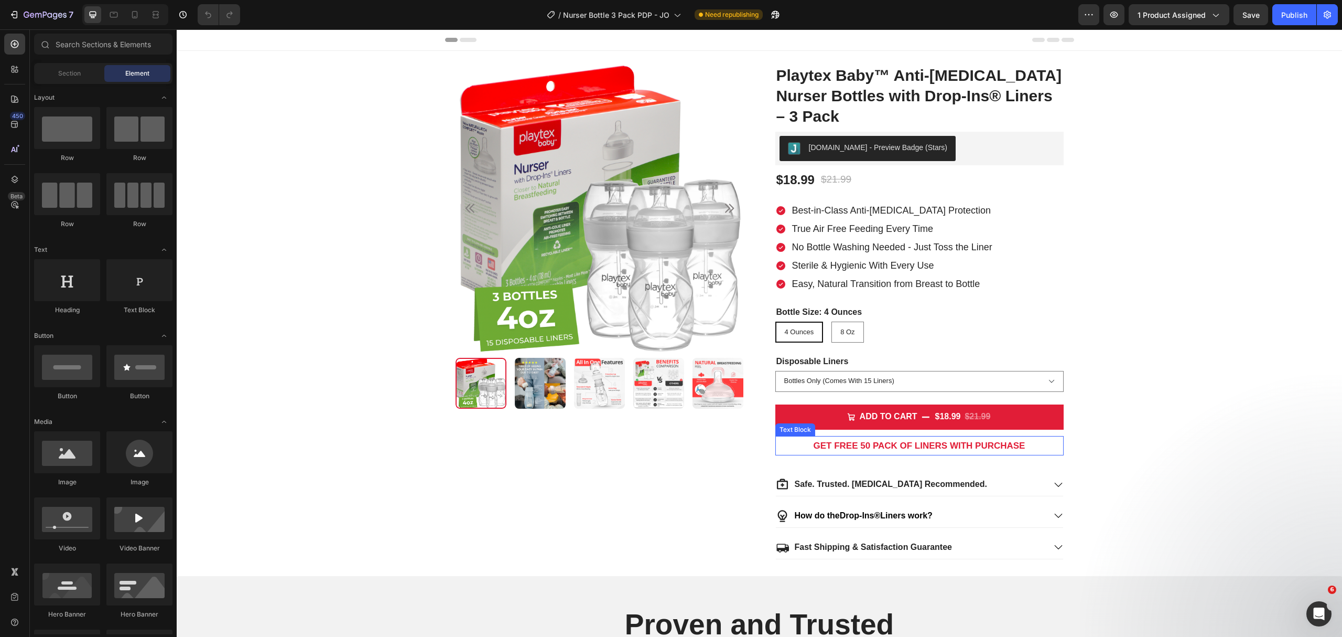
click at [919, 453] on p "GET FREE 50 PACK OF LINERS WITH PURCHASE" at bounding box center [920, 445] width 286 height 17
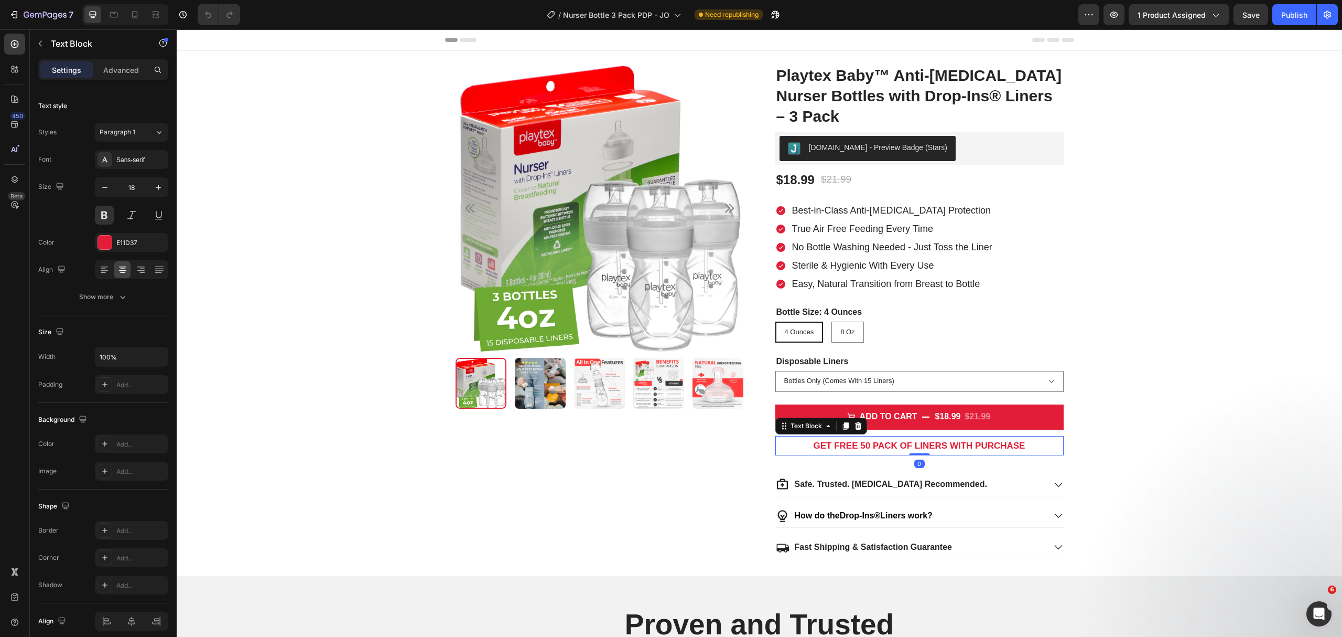
click at [919, 453] on p "GET FREE 50 PACK OF LINERS WITH PURCHASE" at bounding box center [920, 445] width 286 height 17
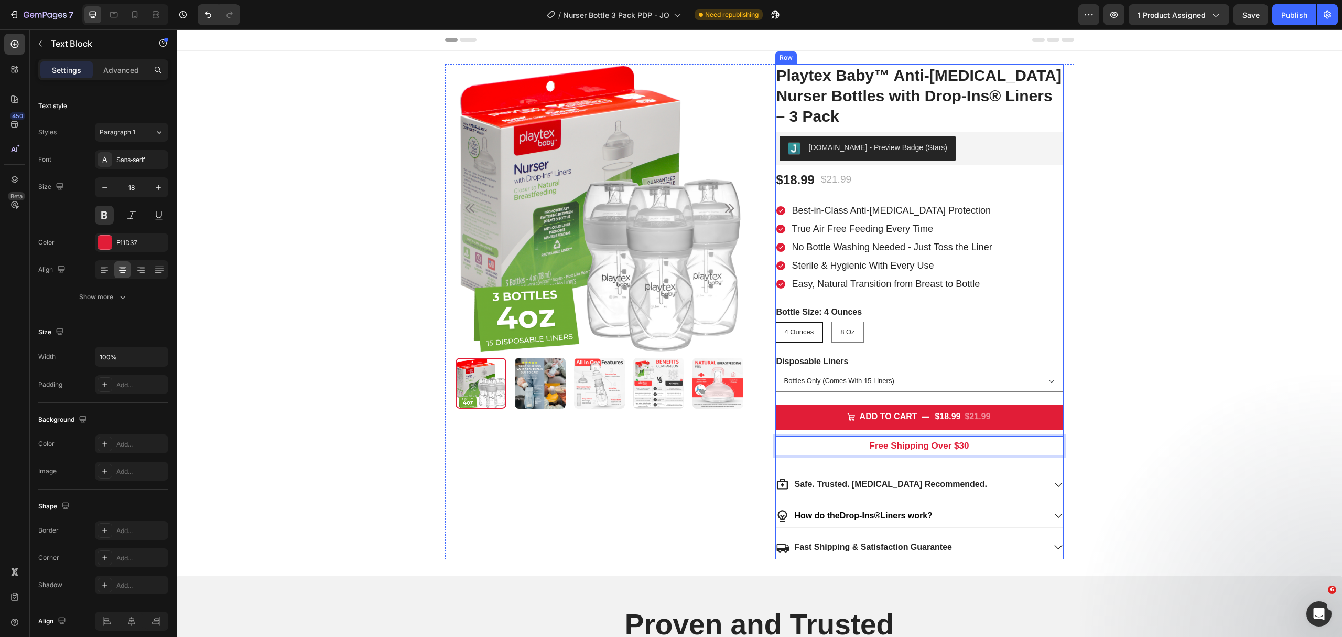
click at [990, 464] on div "Playtex Baby™ Anti-Colic Nurser Bottles with Drop-Ins® Liners – 3 Pack Product …" at bounding box center [920, 311] width 288 height 495
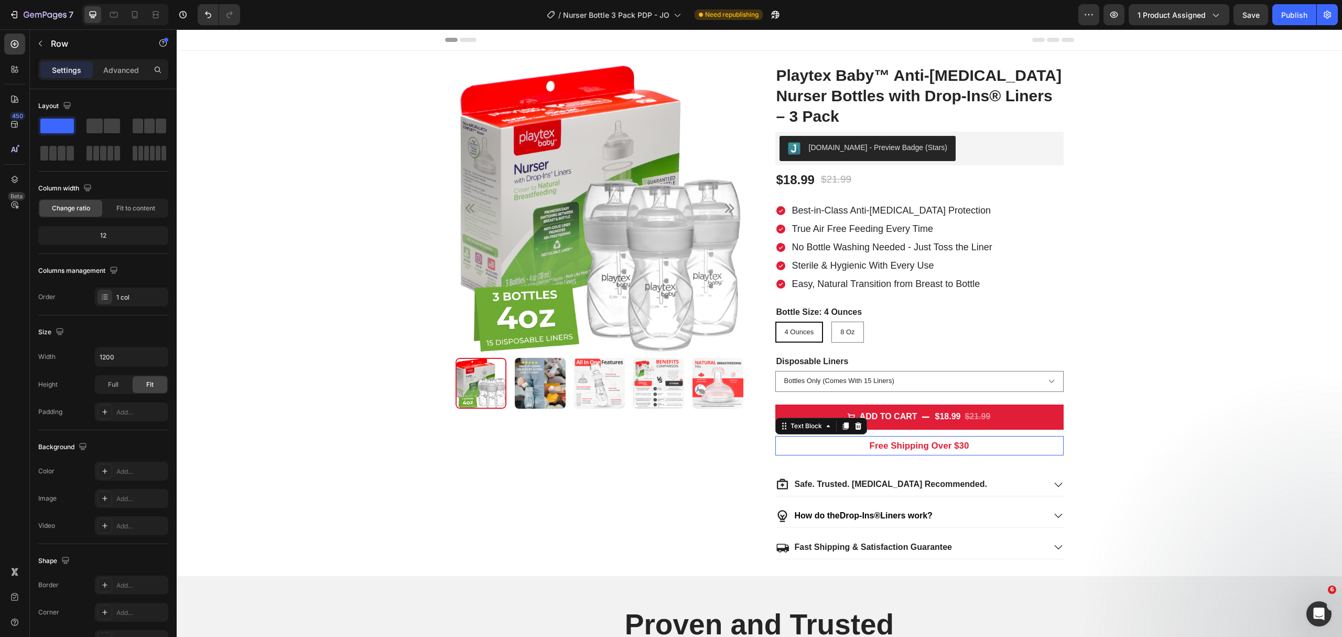
click at [963, 447] on strong "Free Shipping Over $30" at bounding box center [920, 445] width 100 height 10
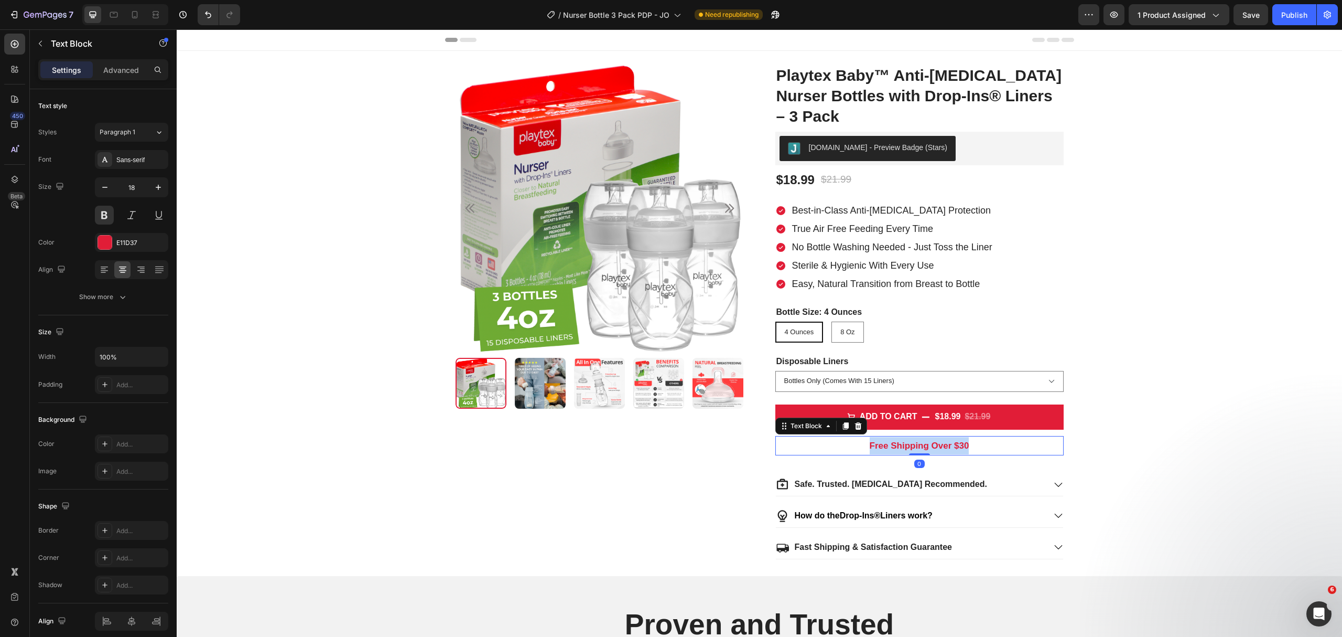
click at [964, 447] on p "Free Shipping Over $30" at bounding box center [920, 445] width 286 height 17
click at [965, 449] on p "Free Shipping Over $30" at bounding box center [920, 445] width 286 height 17
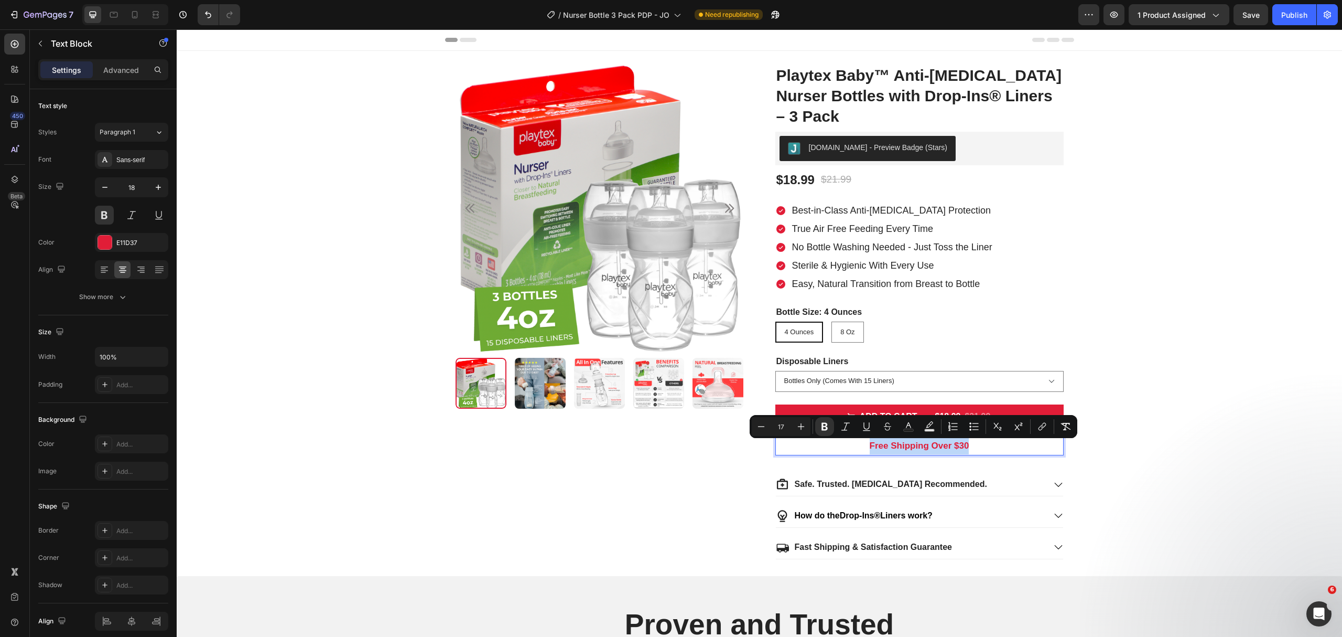
copy strong "Free Shipping Over $30"
click at [926, 358] on div "Disposable Liners Bottles Only (Comes With 15 Liners) Bottles and 50 Liners (11…" at bounding box center [920, 373] width 288 height 37
radio input "true"
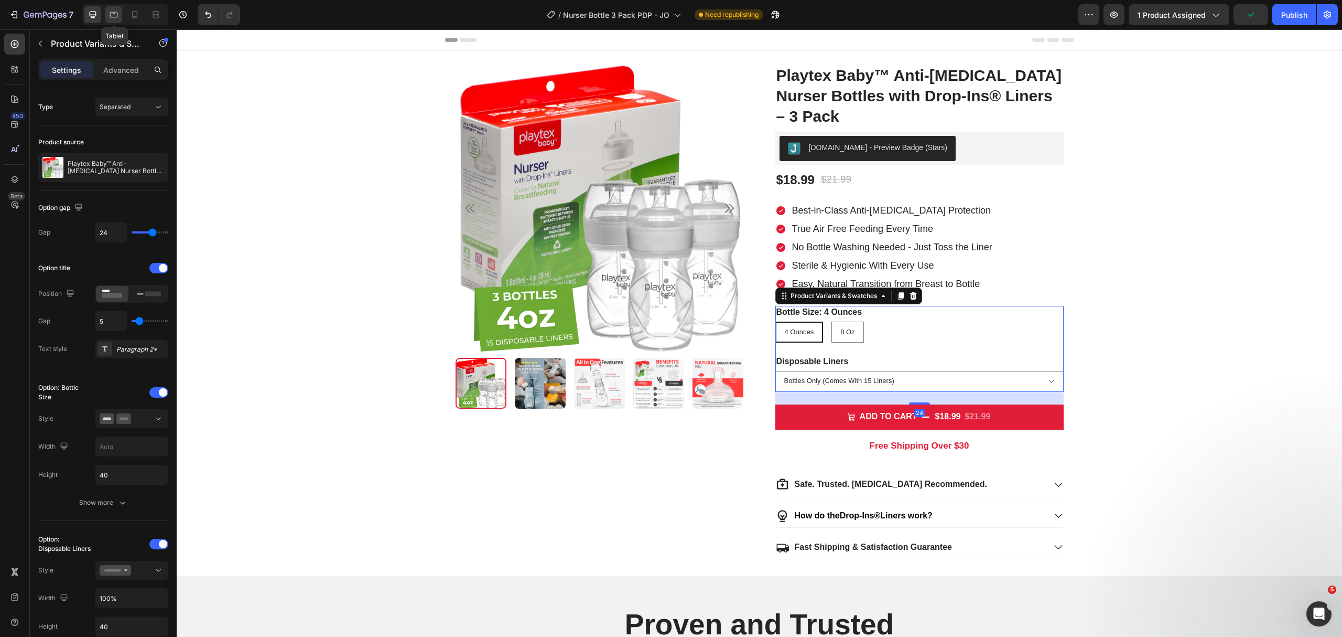
click at [114, 13] on icon at bounding box center [114, 13] width 3 height 1
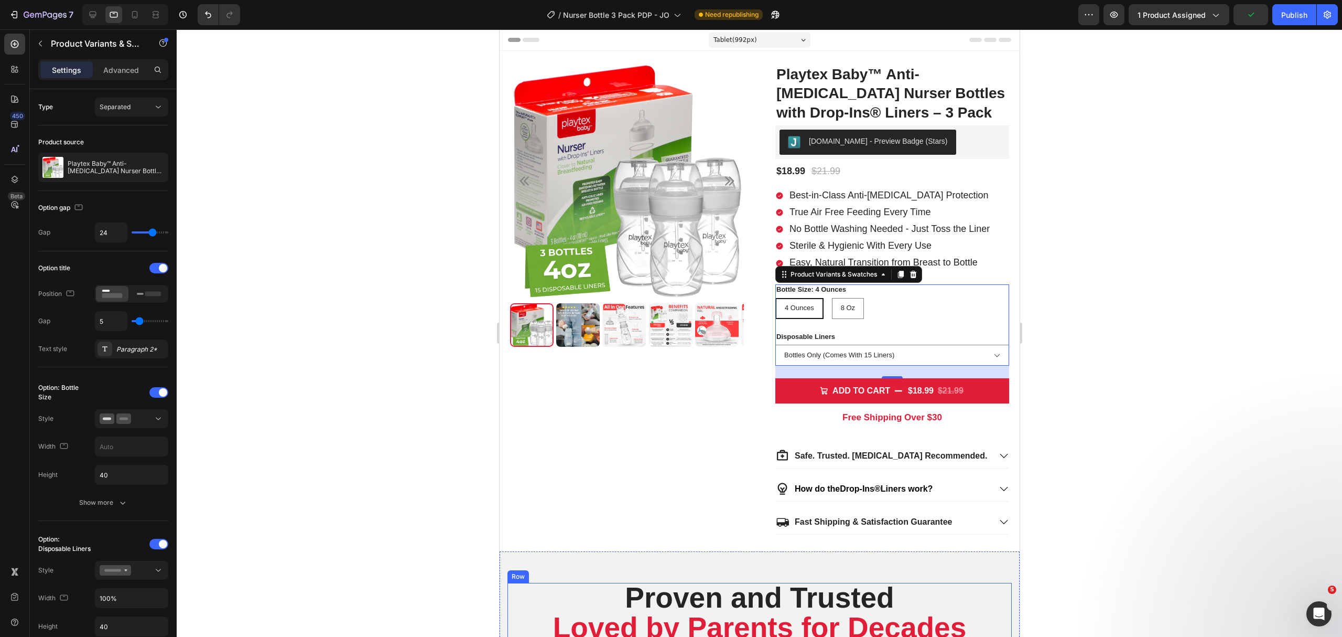
scroll to position [217, 0]
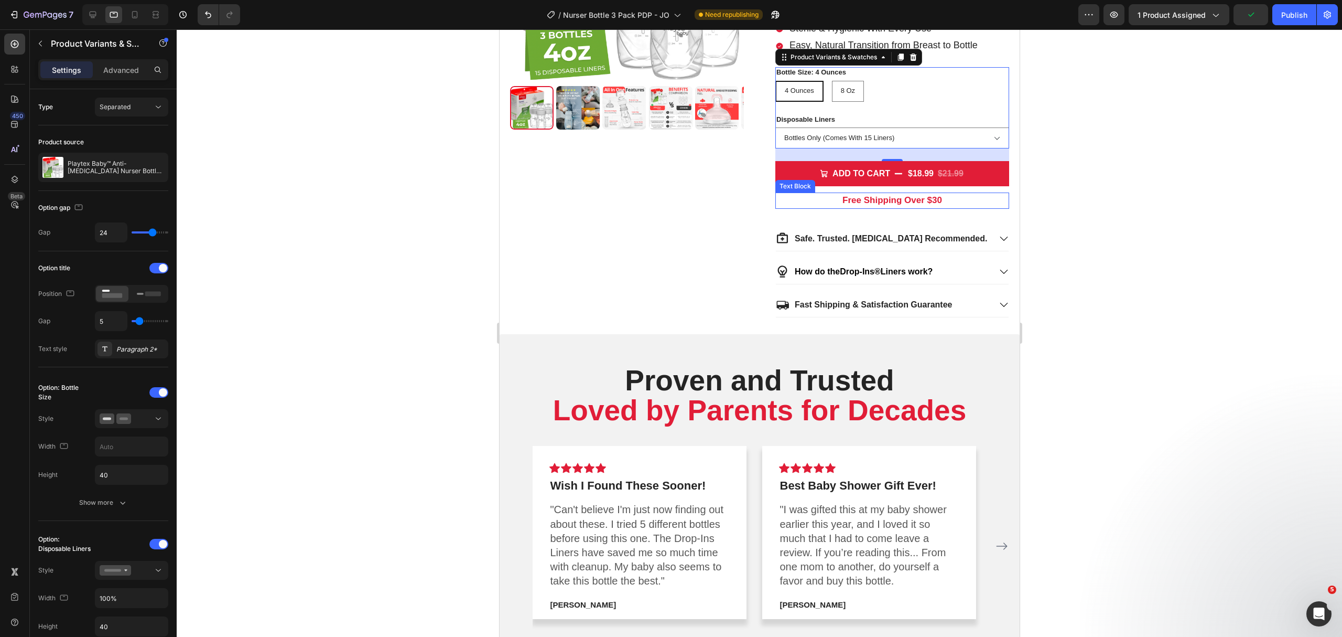
click at [906, 200] on strong "Free Shipping Over $30" at bounding box center [892, 200] width 100 height 10
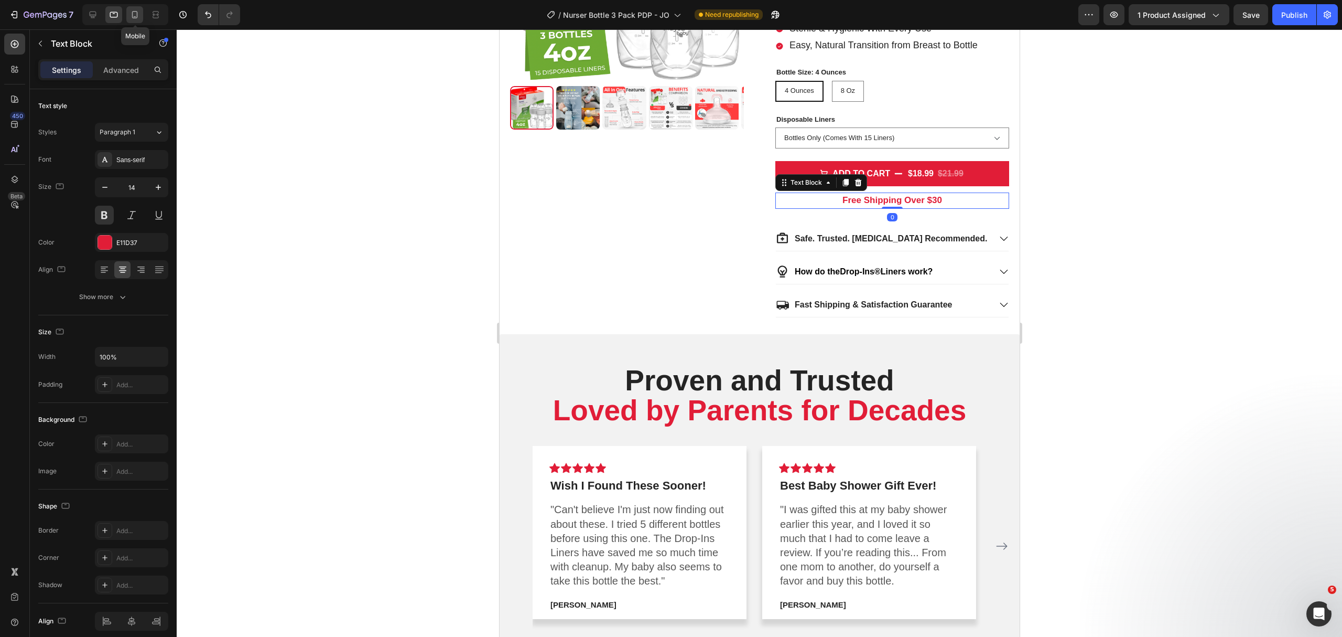
click at [139, 7] on div at bounding box center [134, 14] width 17 height 17
type input "13"
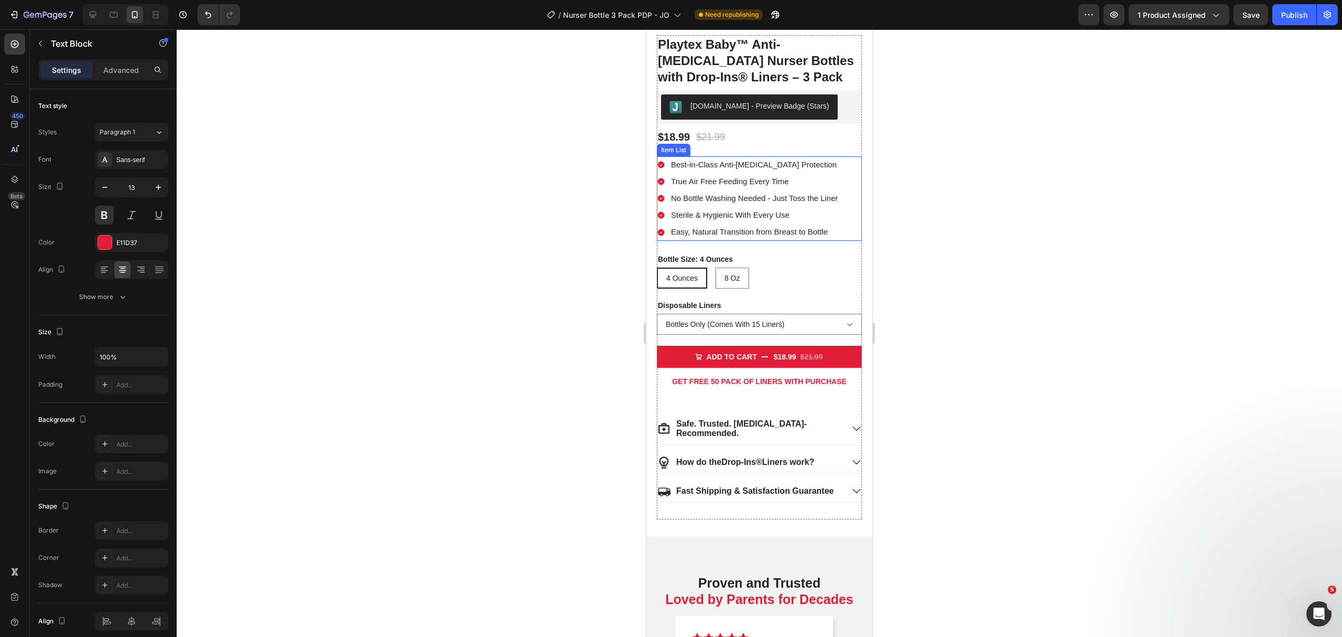
scroll to position [181, 0]
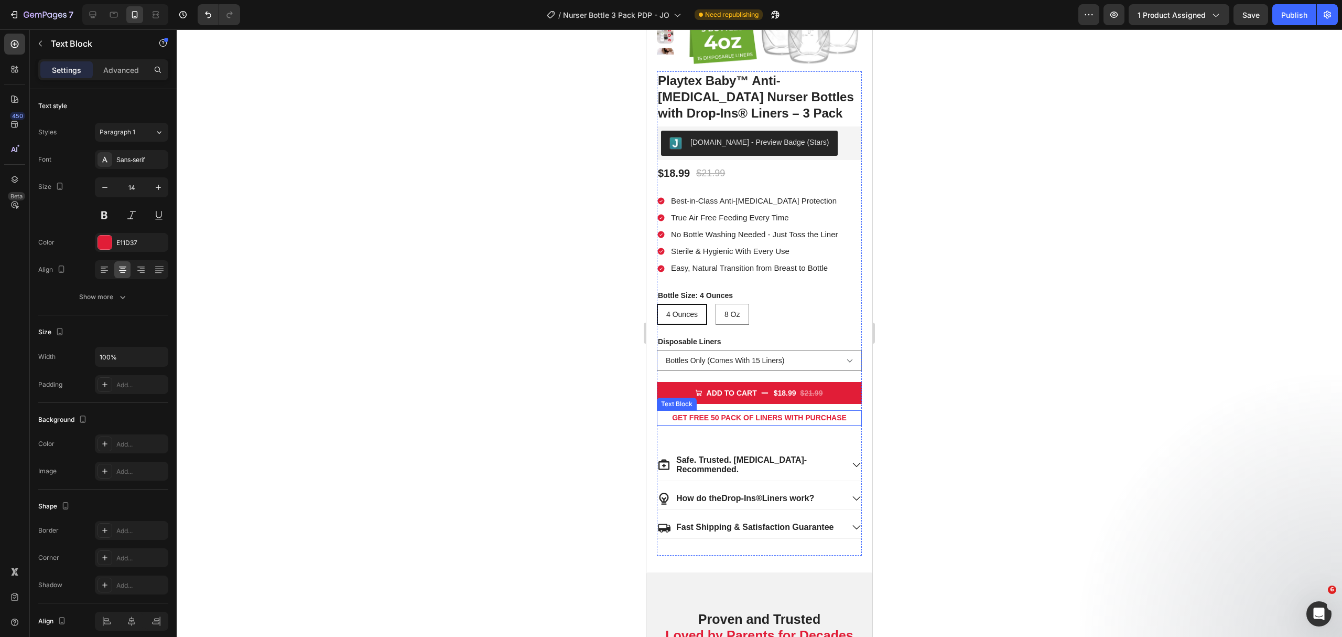
click at [767, 414] on strong "GET FREE 50 PACK OF LINERS WITH PURCHASE" at bounding box center [759, 417] width 175 height 8
click at [766, 414] on strong "GET FREE 50 PACK OF LINERS WITH PURCHASE" at bounding box center [759, 417] width 175 height 8
click at [800, 431] on div "Playtex Baby™ Anti-Colic Nurser Bottles with Drop-Ins® Liners – 3 Pack Product …" at bounding box center [759, 313] width 205 height 485
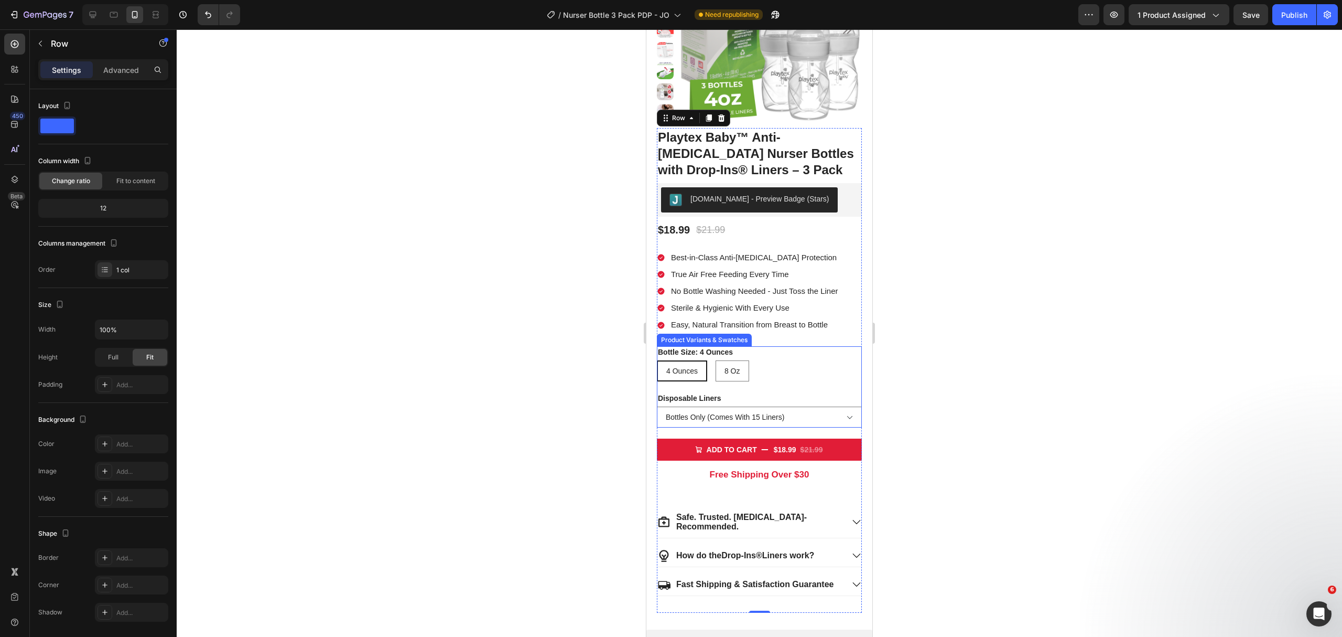
scroll to position [0, 0]
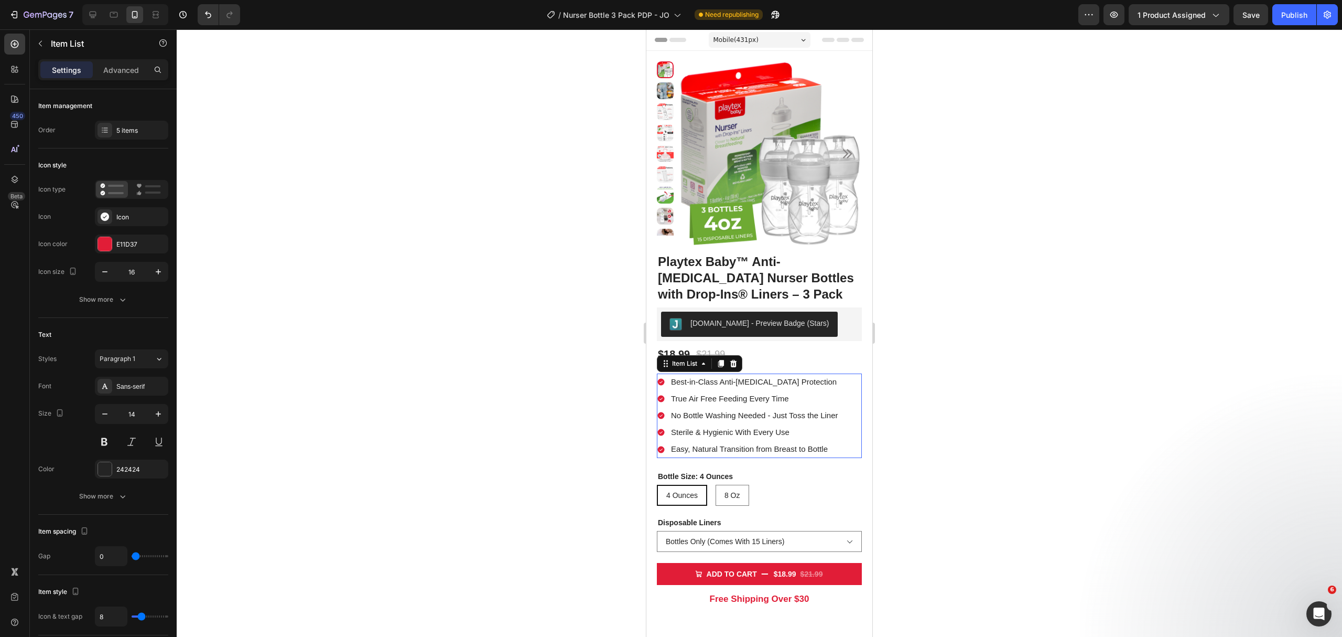
click at [728, 378] on span "Best-in-Class Anti-[MEDICAL_DATA] Protection" at bounding box center [754, 381] width 166 height 9
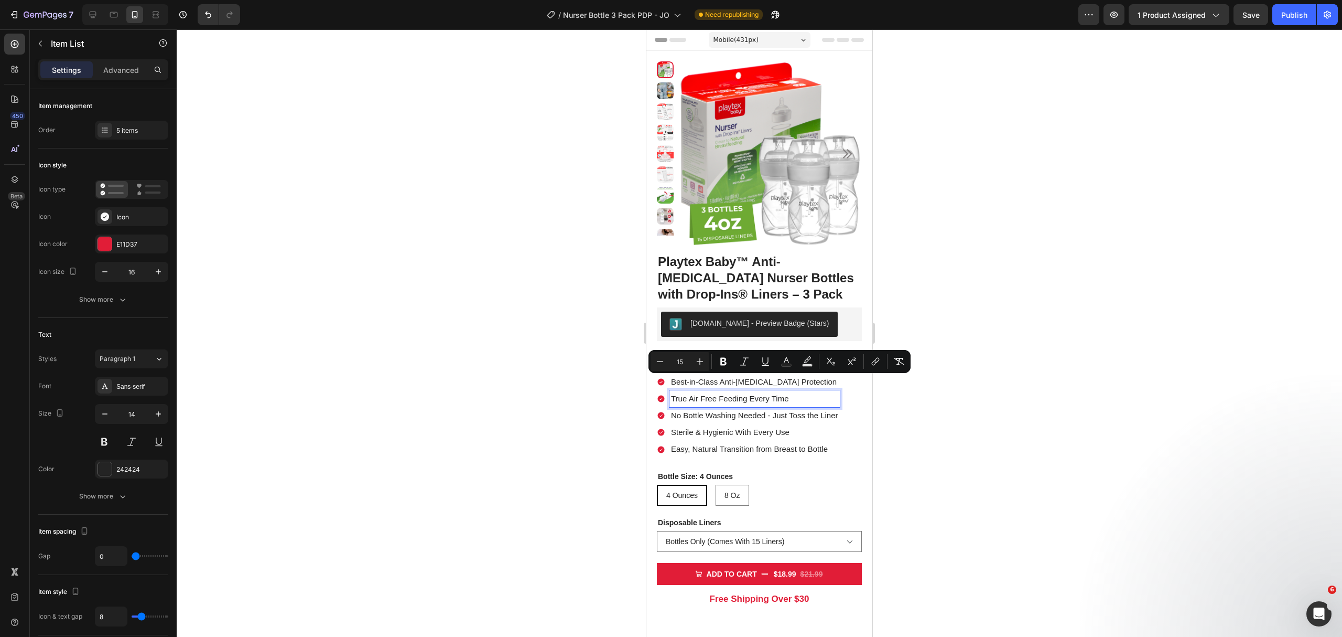
click at [718, 401] on span "True Air Free Feeding Every Time" at bounding box center [730, 398] width 118 height 9
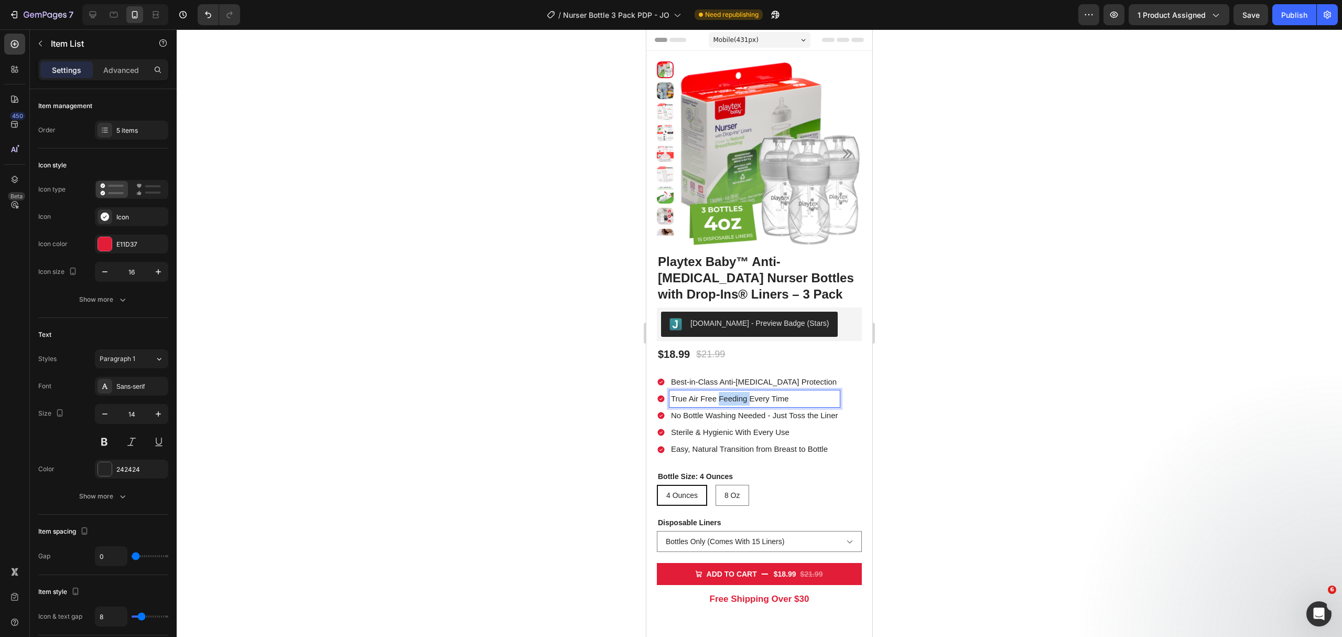
click at [718, 401] on span "True Air Free Feeding Every Time" at bounding box center [730, 398] width 118 height 9
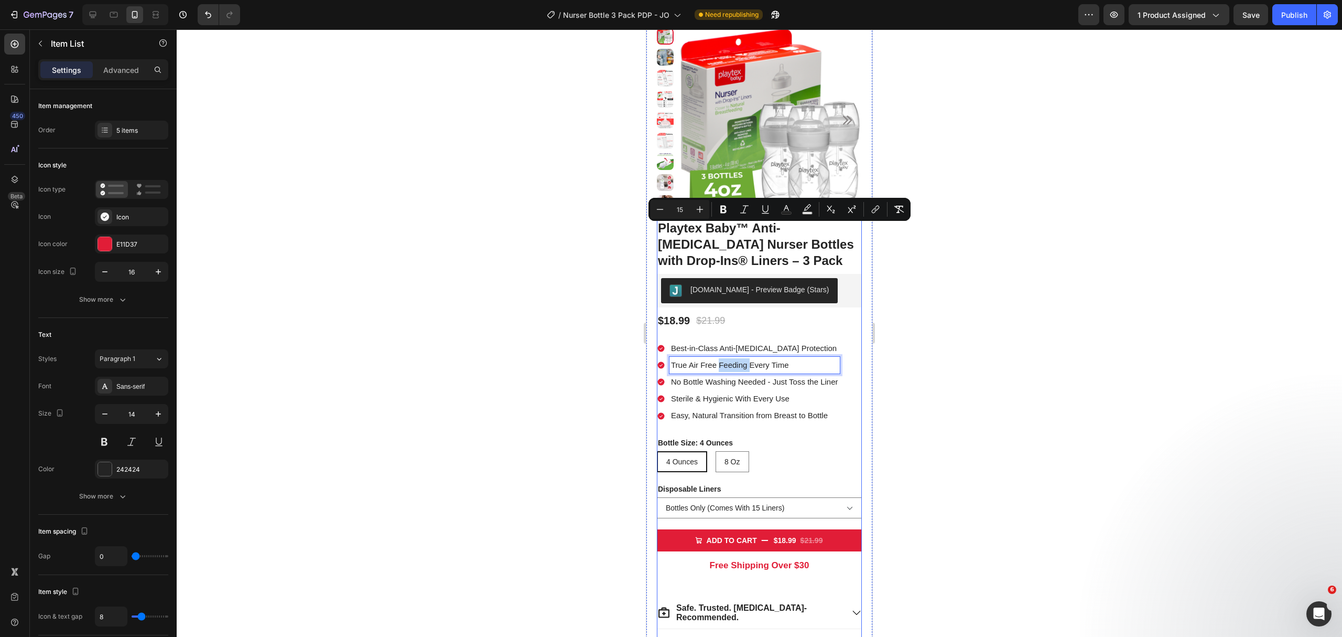
scroll to position [280, 0]
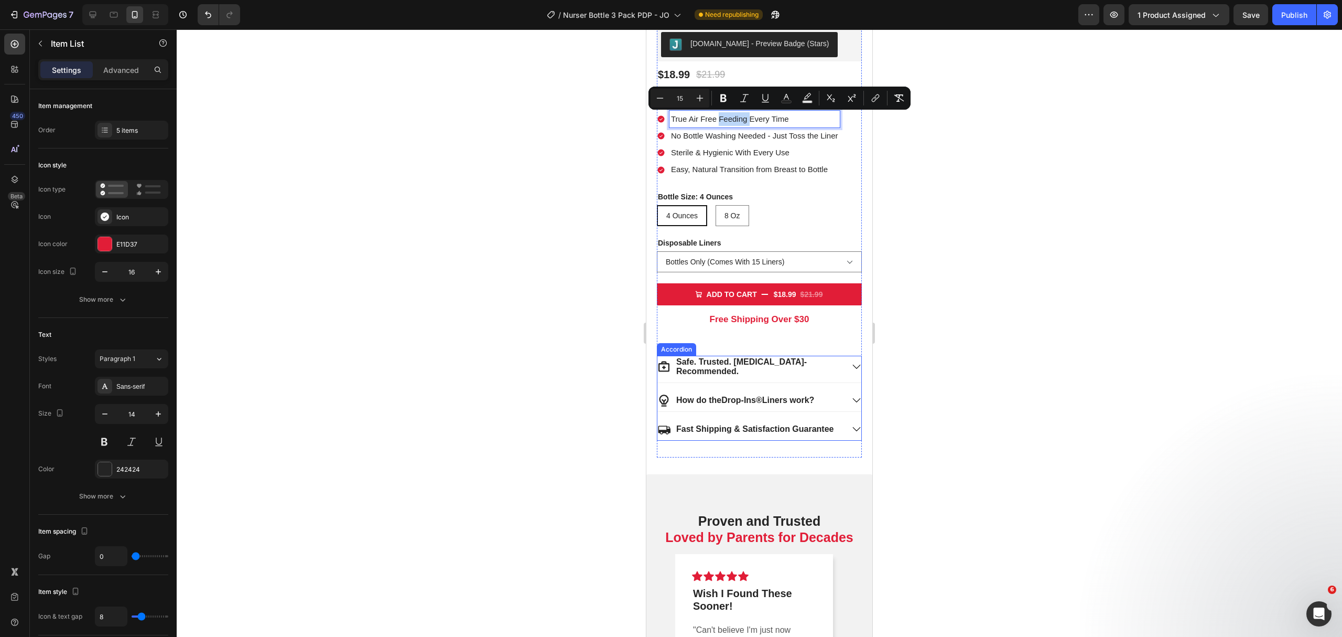
click at [769, 369] on p "Safe. Trusted. Pediatrician- Recommended." at bounding box center [759, 366] width 166 height 19
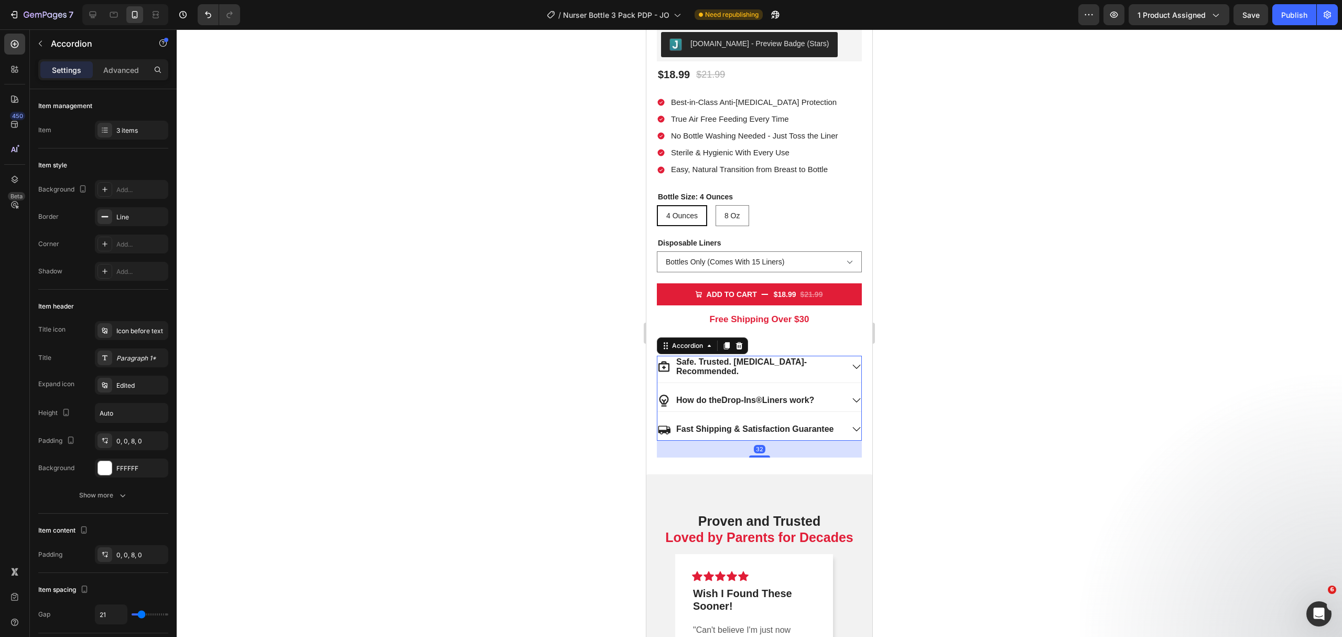
click at [769, 369] on p "Safe. Trusted. Pediatrician- Recommended." at bounding box center [759, 366] width 166 height 19
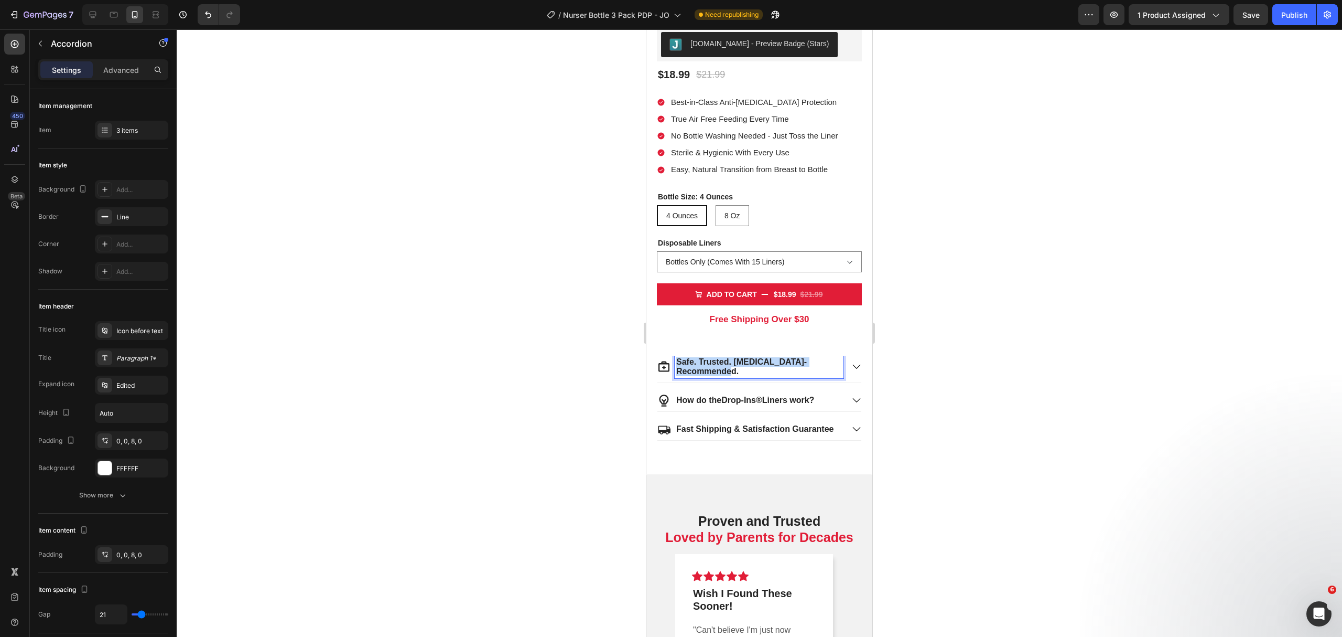
click at [769, 369] on p "Safe. Trusted. Pediatrician- Recommended." at bounding box center [759, 366] width 166 height 19
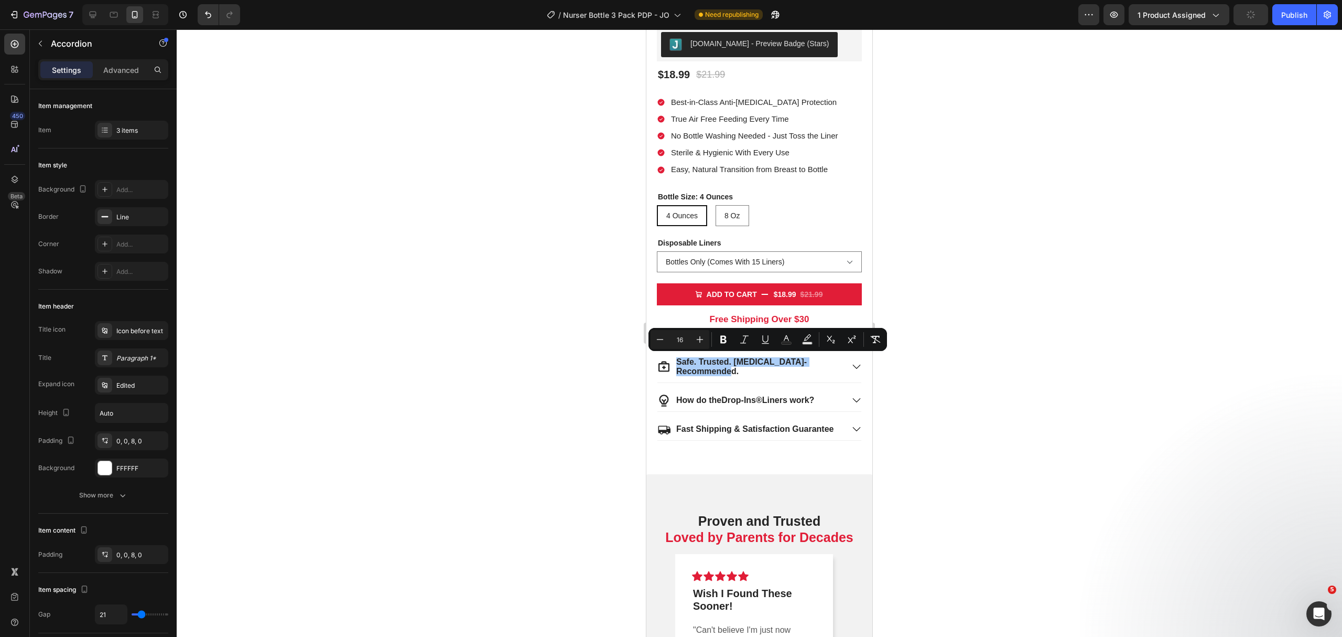
click at [955, 426] on div at bounding box center [760, 332] width 1166 height 607
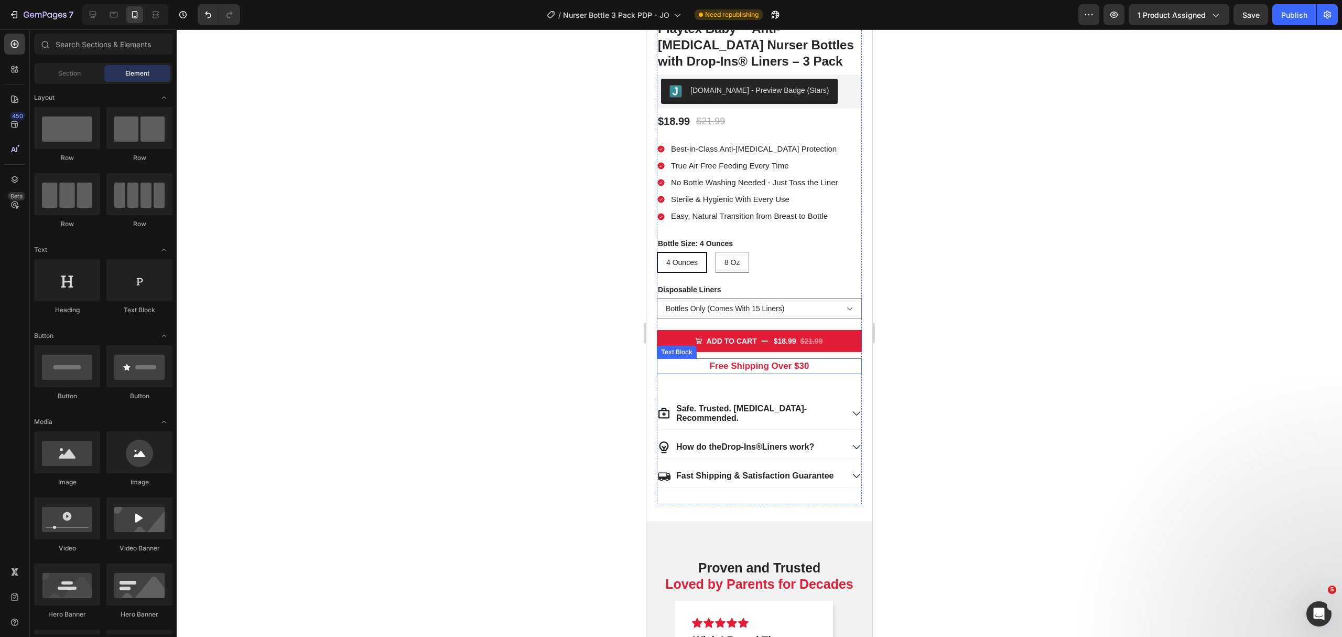
scroll to position [210, 0]
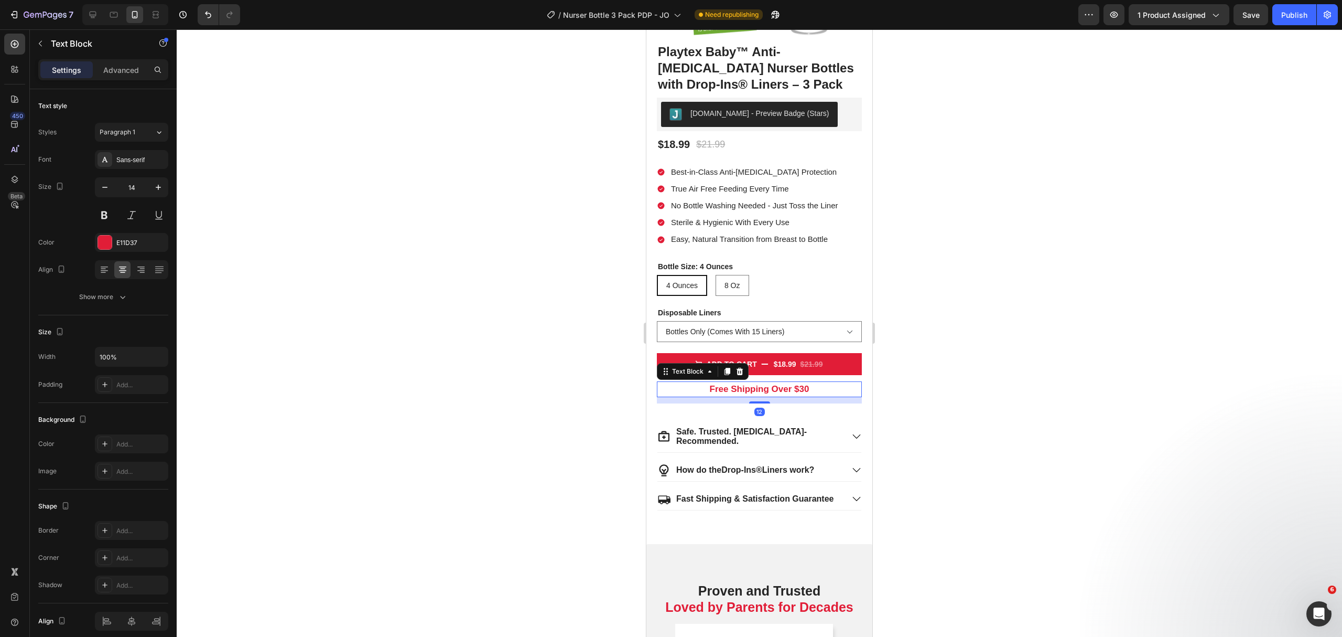
click at [776, 382] on p "Free Shipping Over $30" at bounding box center [759, 389] width 203 height 14
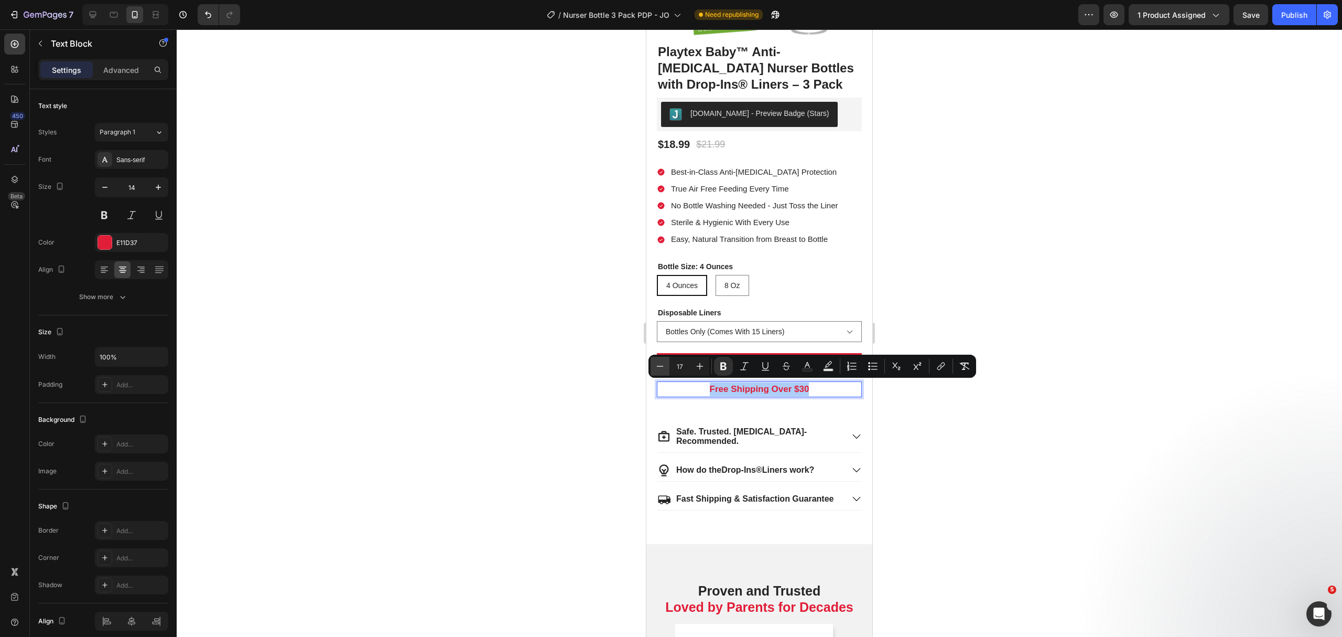
click at [659, 366] on icon "Editor contextual toolbar" at bounding box center [660, 366] width 10 height 10
type input "16"
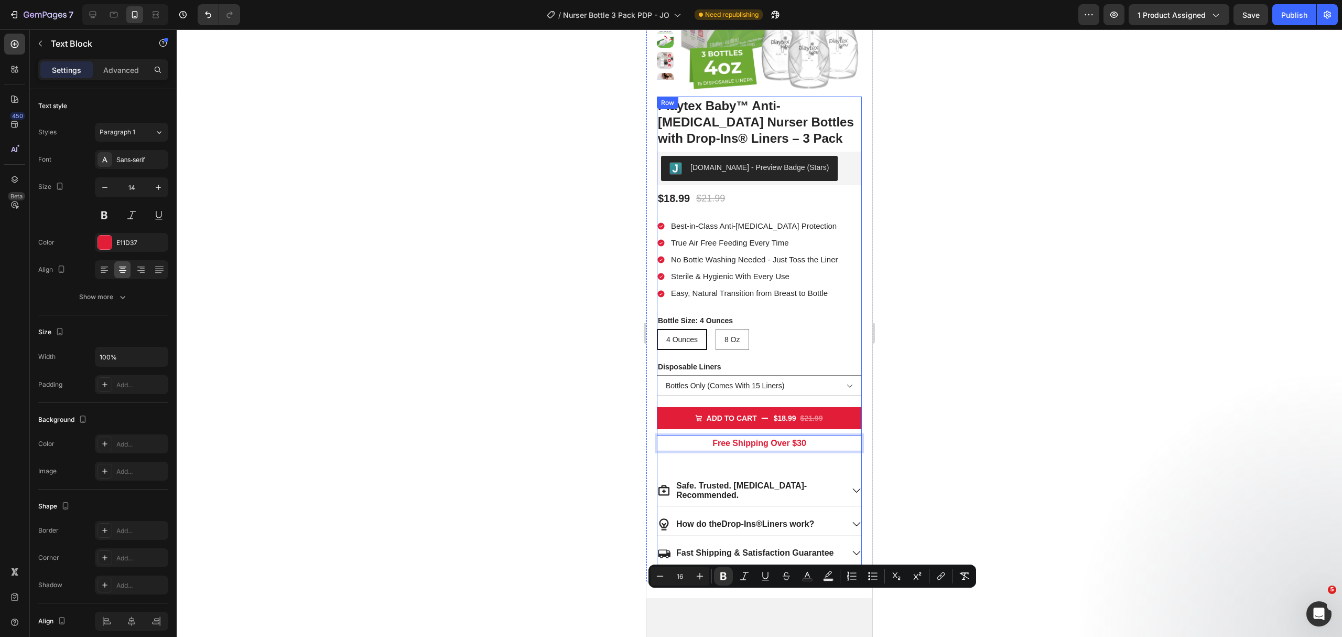
scroll to position [0, 0]
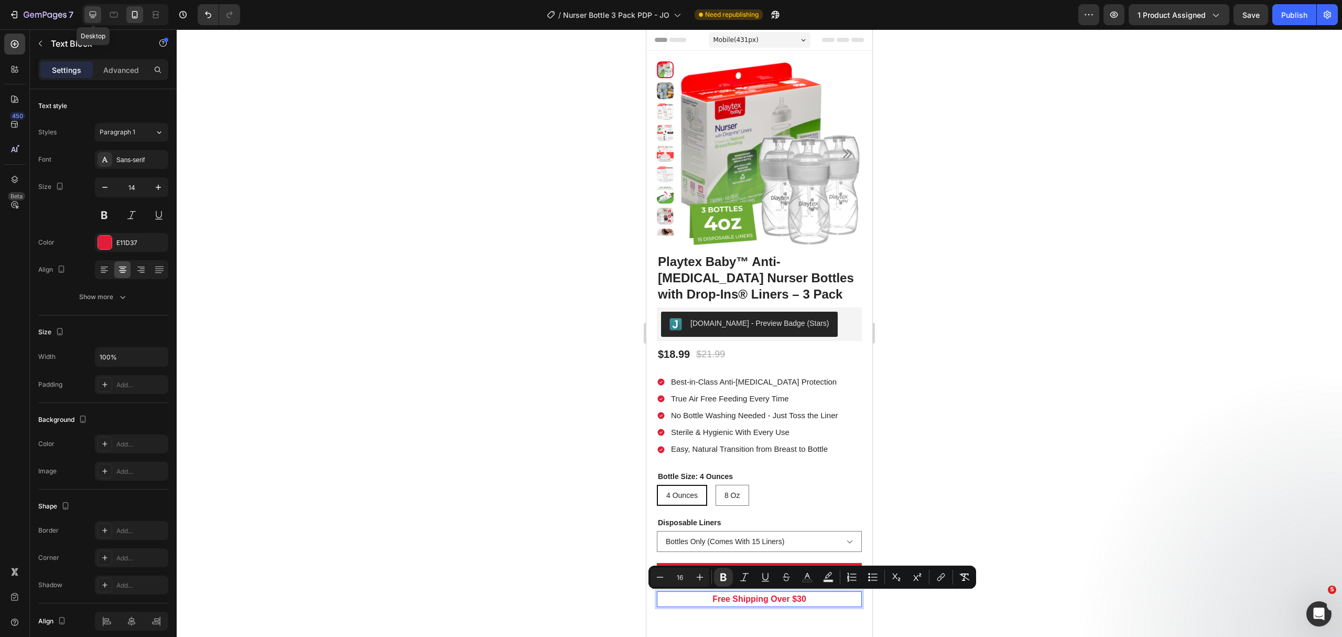
click at [93, 6] on div at bounding box center [92, 14] width 17 height 17
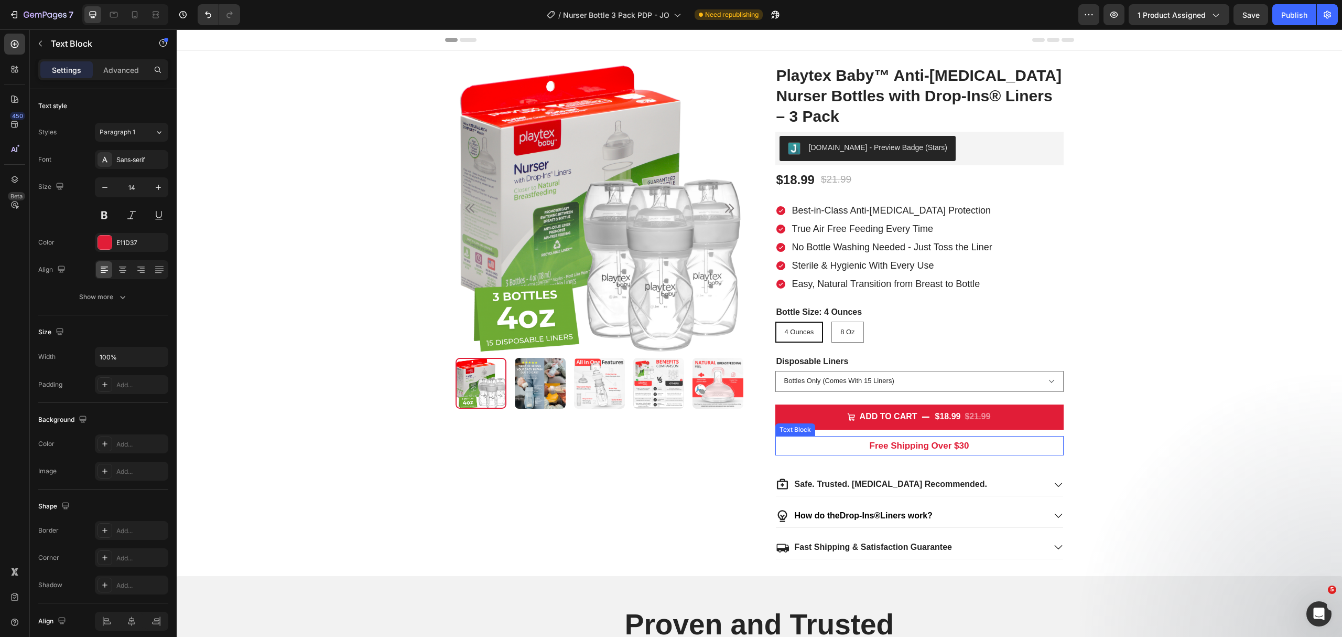
click at [909, 449] on strong "Free Shipping Over $30" at bounding box center [920, 445] width 100 height 10
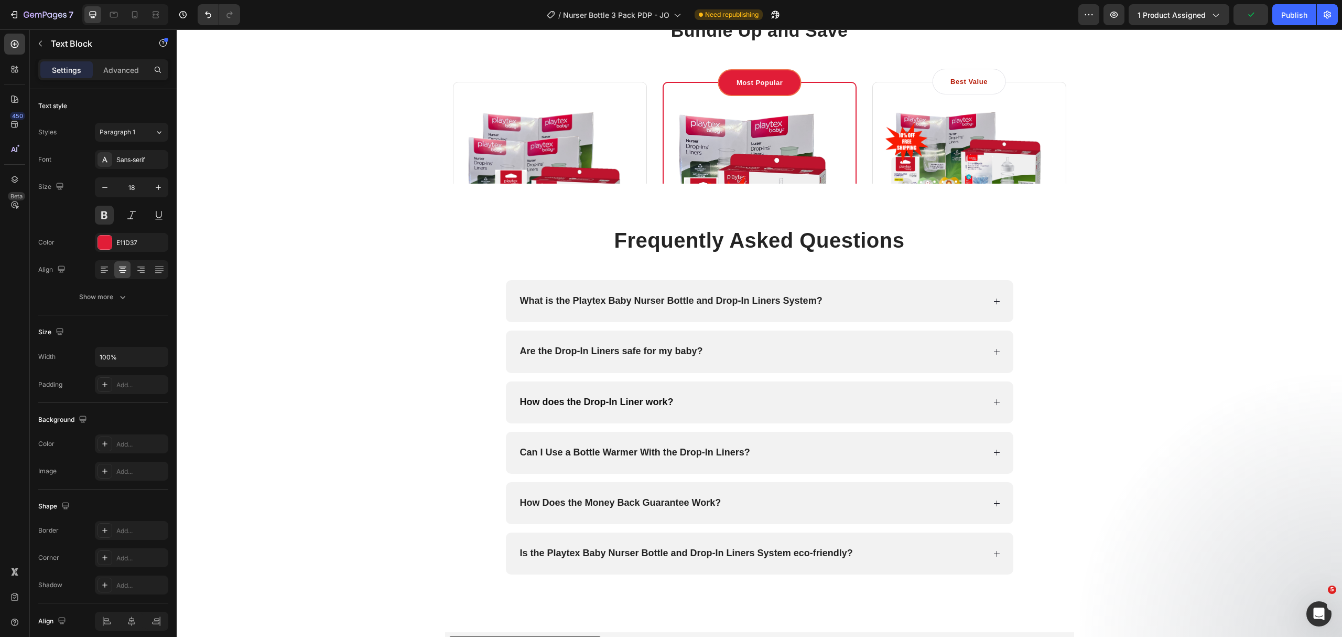
scroll to position [2541, 0]
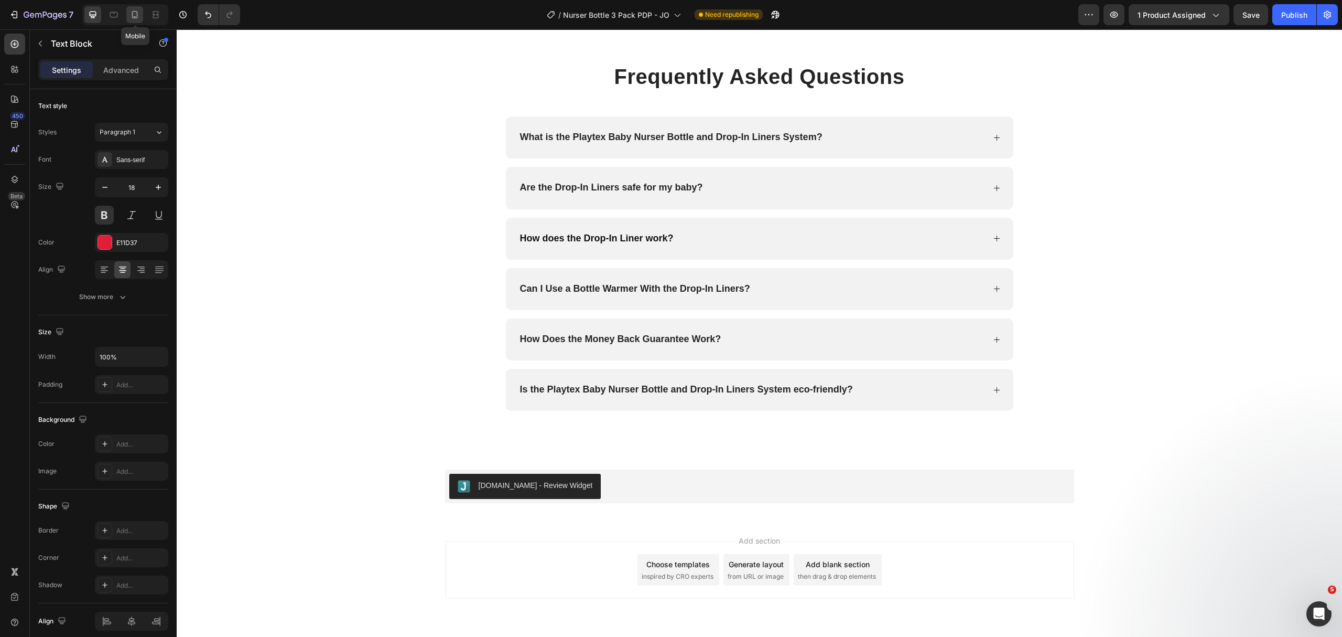
click at [132, 13] on icon at bounding box center [135, 14] width 10 height 10
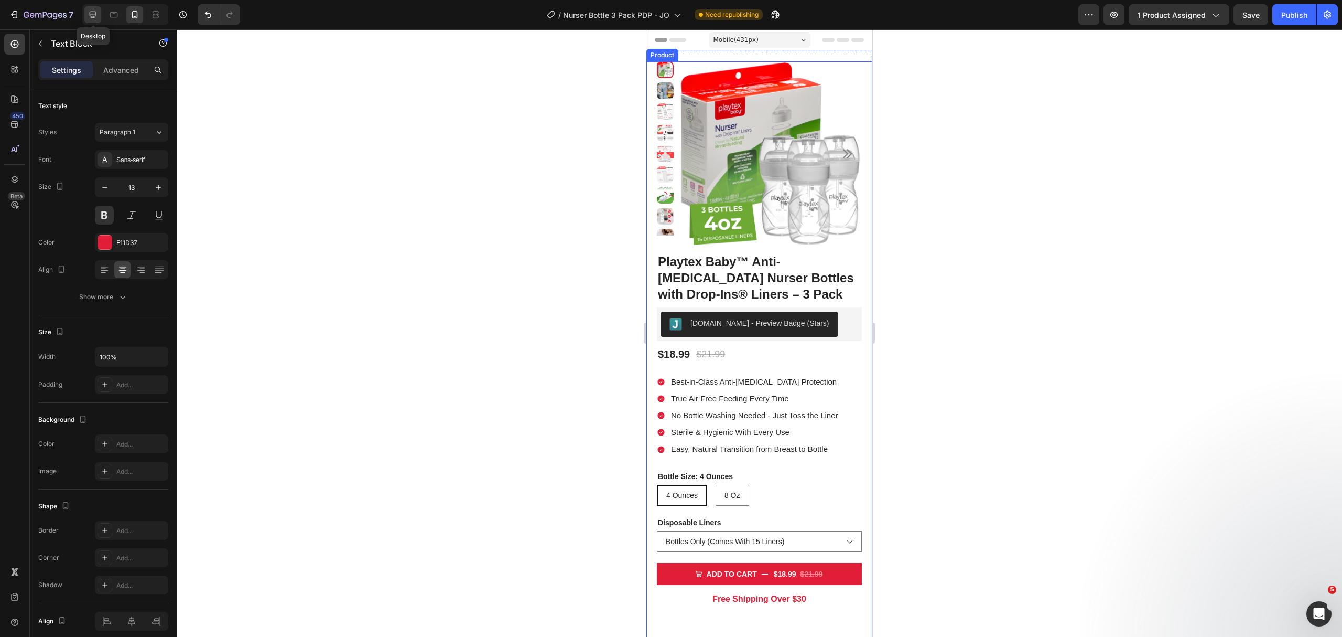
click at [97, 12] on icon at bounding box center [93, 14] width 10 height 10
type input "18"
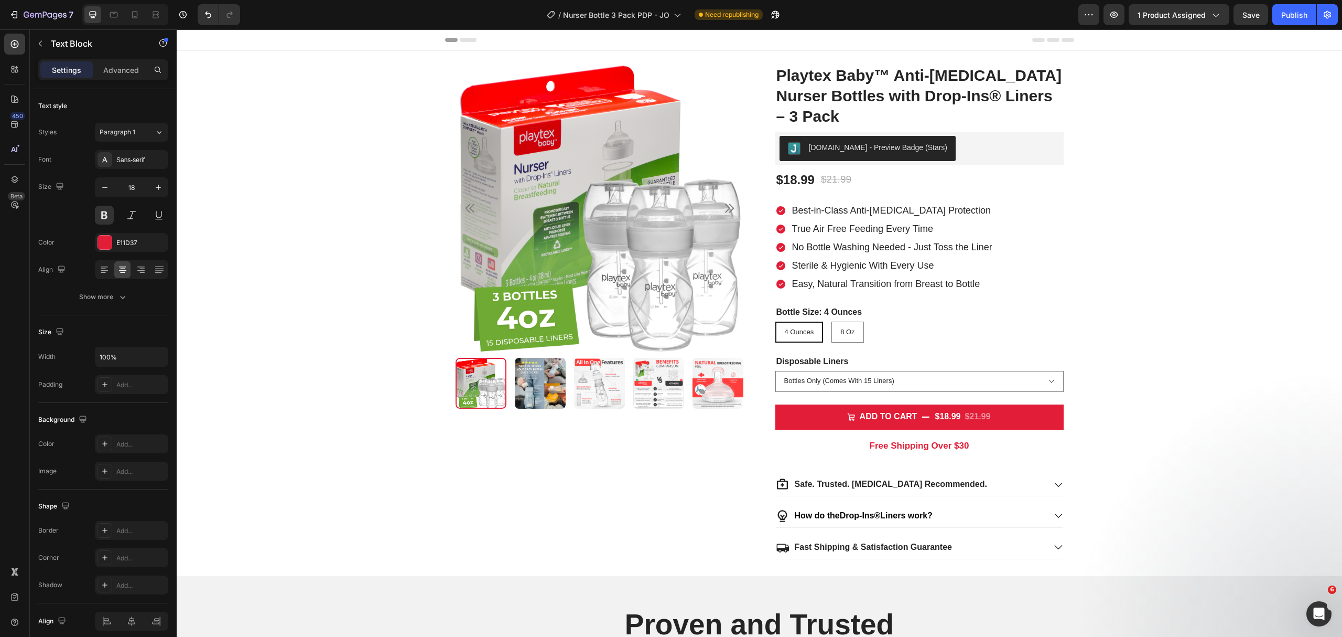
click at [917, 445] on strong "Free Shipping Over $30" at bounding box center [920, 445] width 100 height 10
click at [911, 450] on strong "Free Shipping Over $30" at bounding box center [920, 445] width 100 height 10
click at [932, 449] on strong "Free Shipping Over $30" at bounding box center [920, 445] width 100 height 10
drag, startPoint x: 926, startPoint y: 445, endPoint x: 924, endPoint y: 463, distance: 17.9
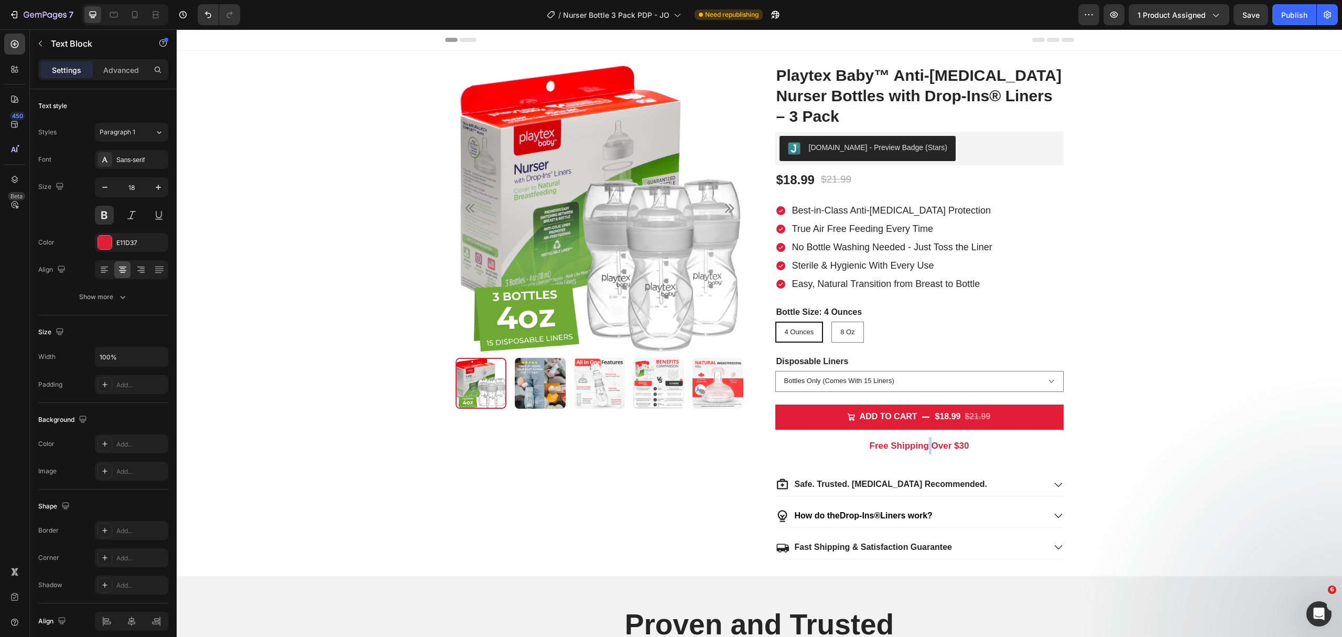
click at [925, 445] on strong "Free Shipping Over $30" at bounding box center [920, 445] width 100 height 10
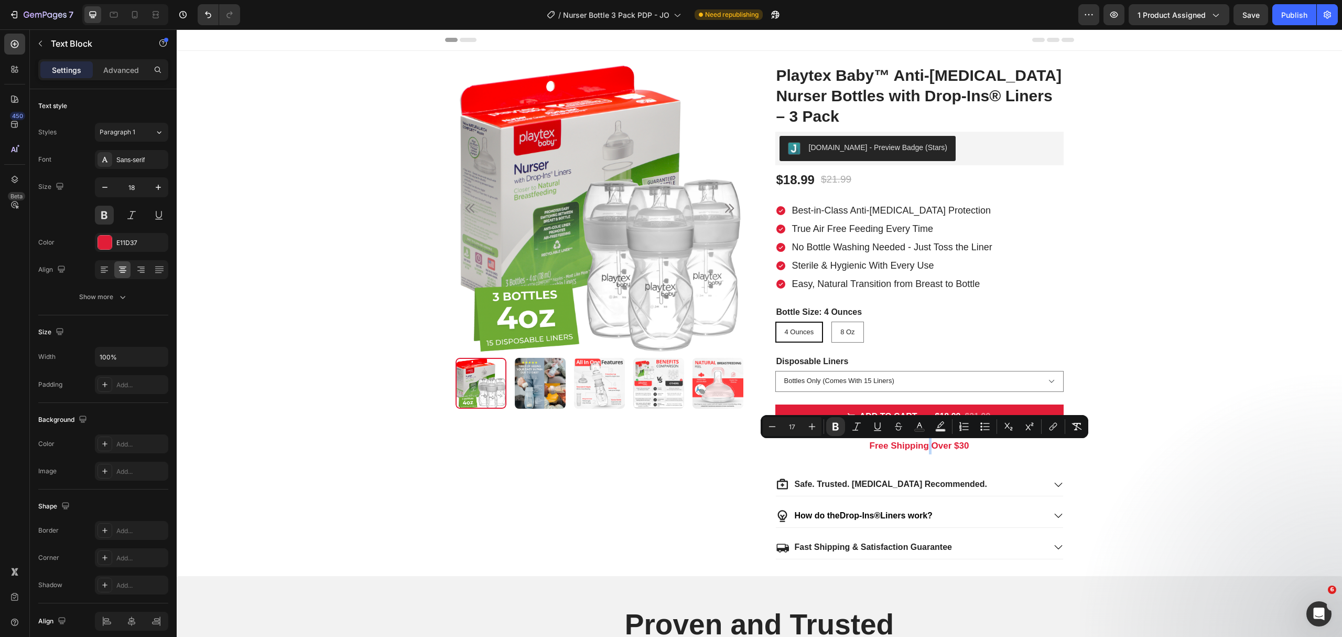
click at [926, 446] on strong "Free Shipping Over $30" at bounding box center [920, 445] width 100 height 10
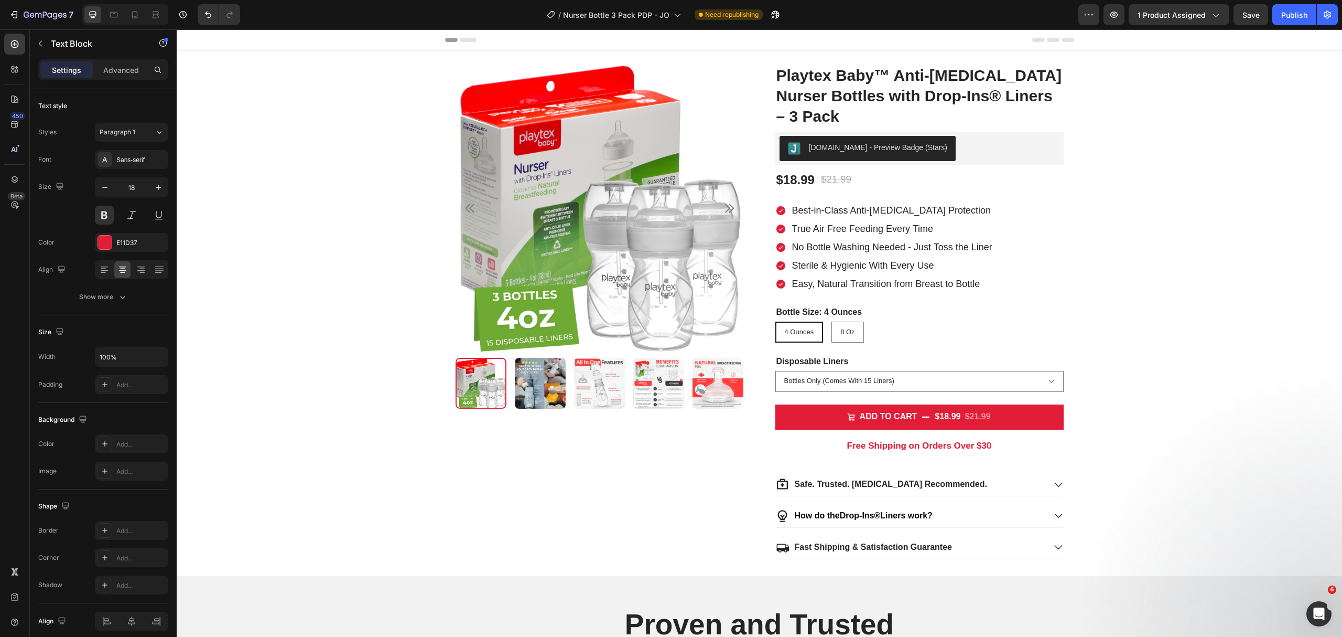
click at [909, 447] on strong "Free Shipping on Orders Over $30" at bounding box center [919, 445] width 145 height 10
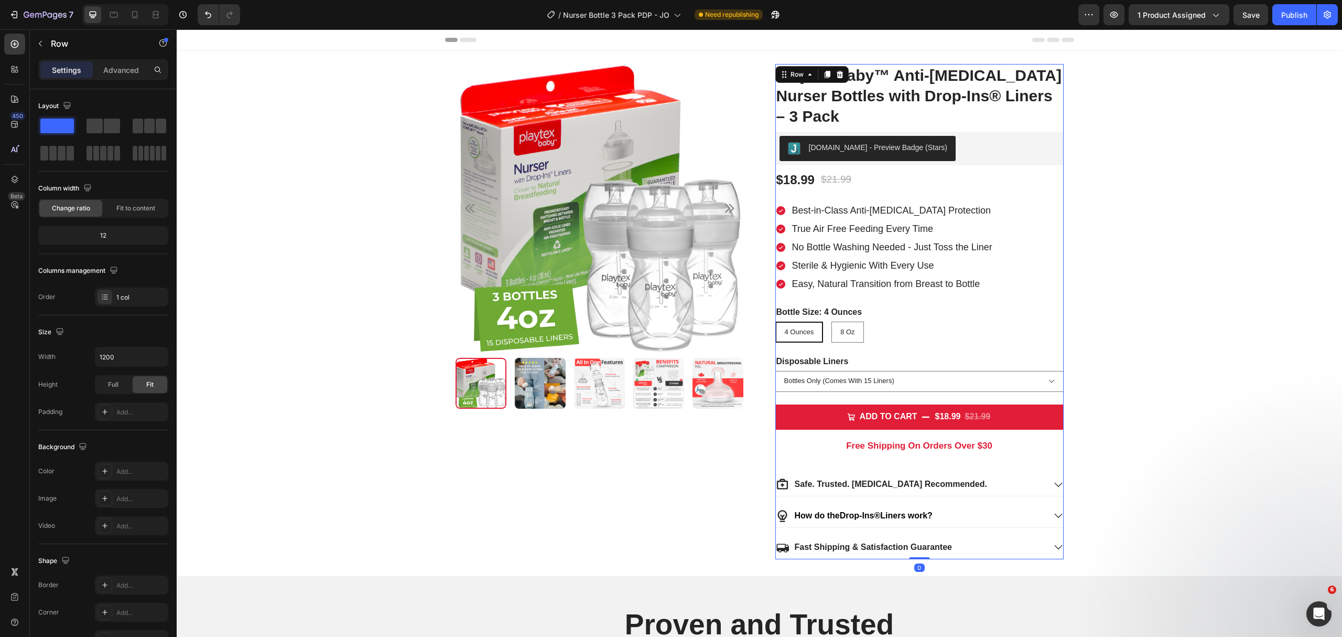
click at [1030, 458] on div "Playtex Baby™ Anti-Colic Nurser Bottles with Drop-Ins® Liners – 3 Pack Product …" at bounding box center [920, 311] width 288 height 495
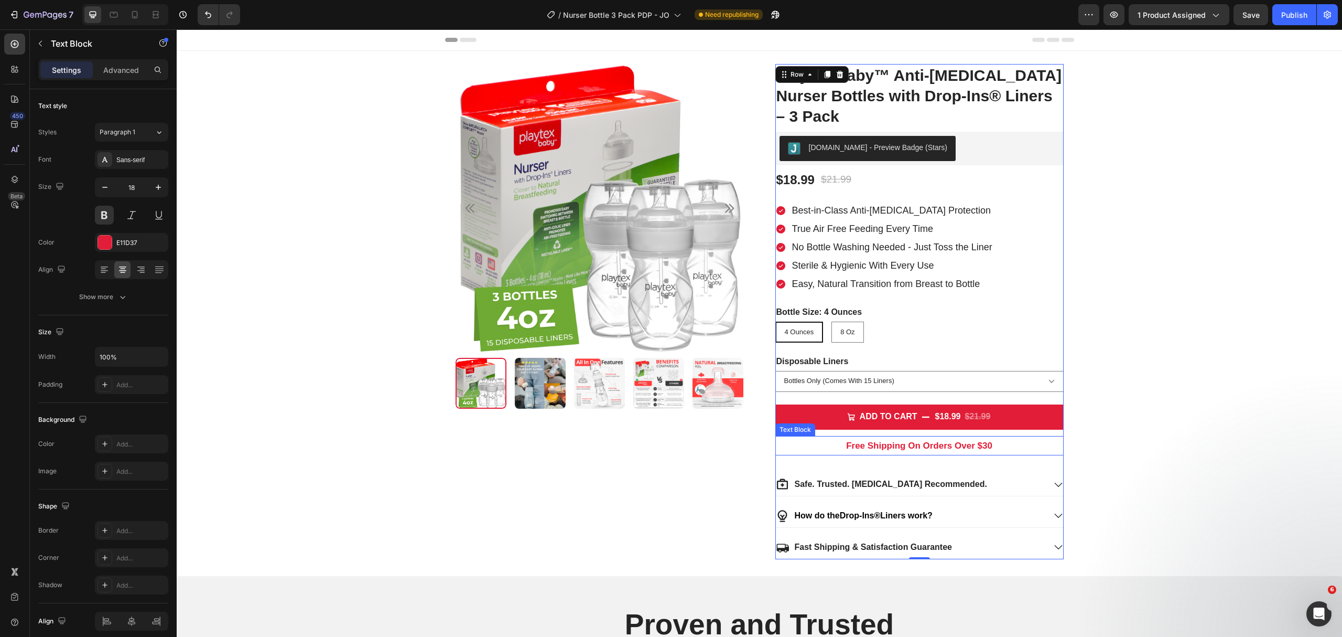
click at [897, 447] on strong "Free Shipping On Orders Over $30" at bounding box center [919, 445] width 146 height 10
click at [905, 446] on strong "FREE SHIPPING ON ORDERS OVER $50" at bounding box center [919, 445] width 170 height 10
click at [909, 448] on strong "FREE SHIPPING ON ORDERS OVER $50" at bounding box center [919, 445] width 170 height 10
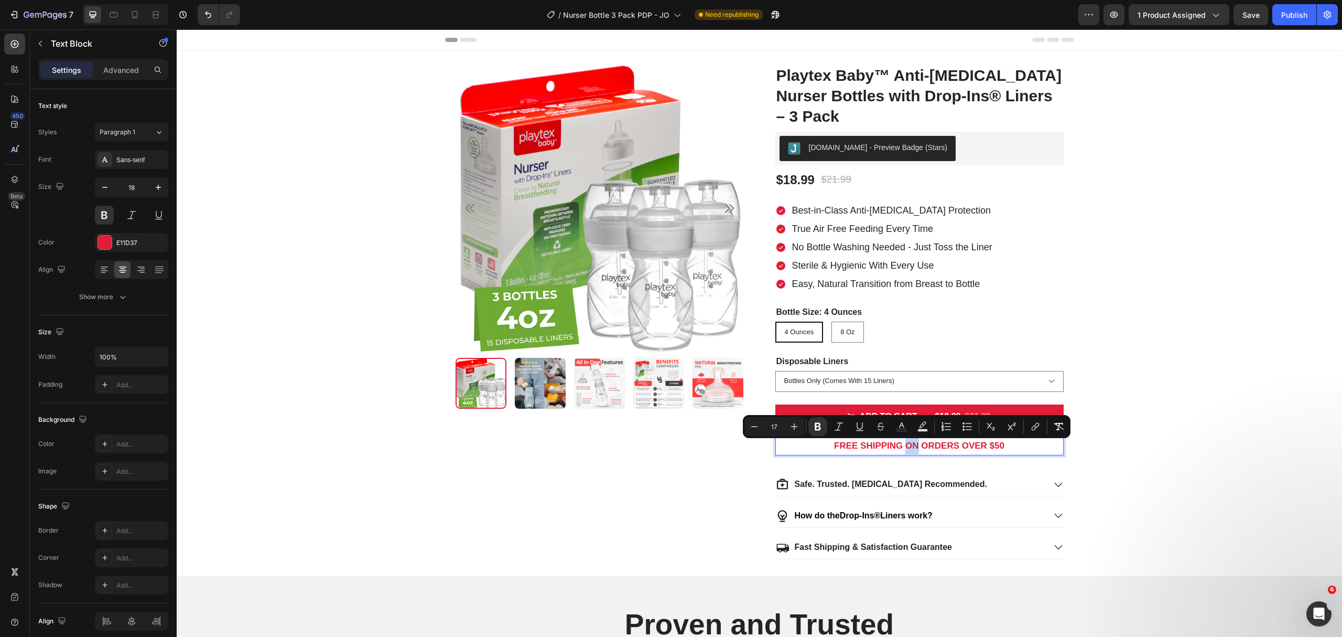
click at [910, 449] on strong "FREE SHIPPING ON ORDERS OVER $50" at bounding box center [919, 445] width 170 height 10
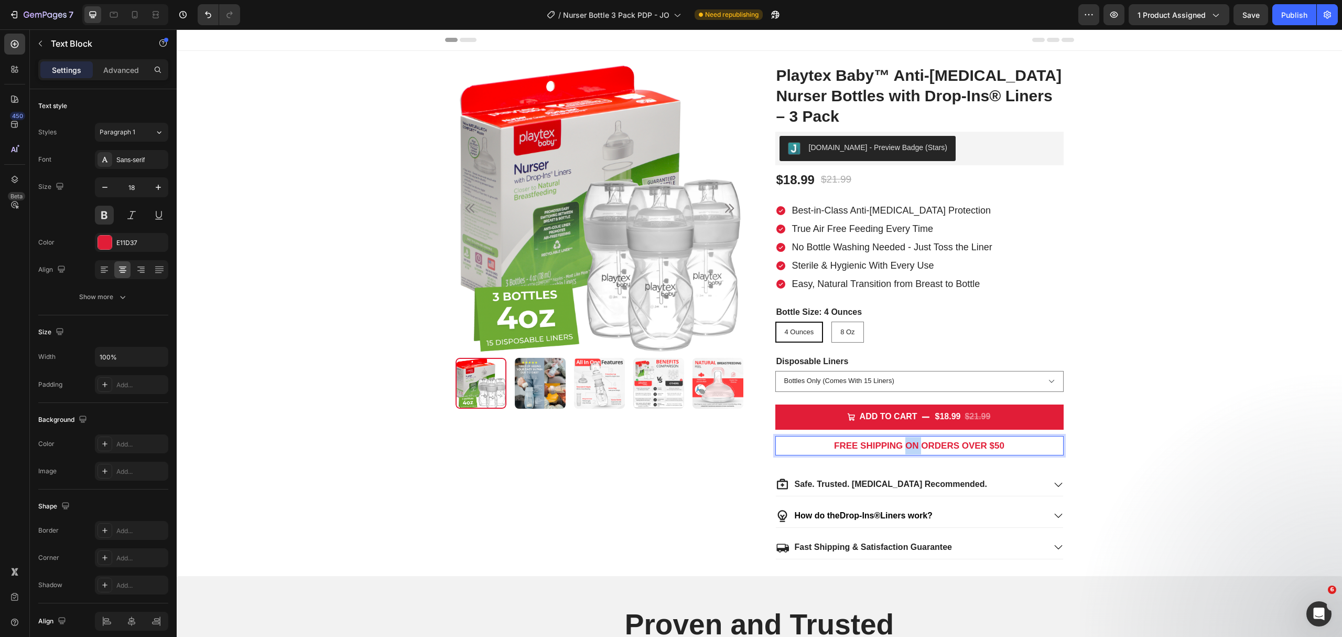
click at [910, 449] on strong "FREE SHIPPING ON ORDERS OVER $50" at bounding box center [919, 445] width 170 height 10
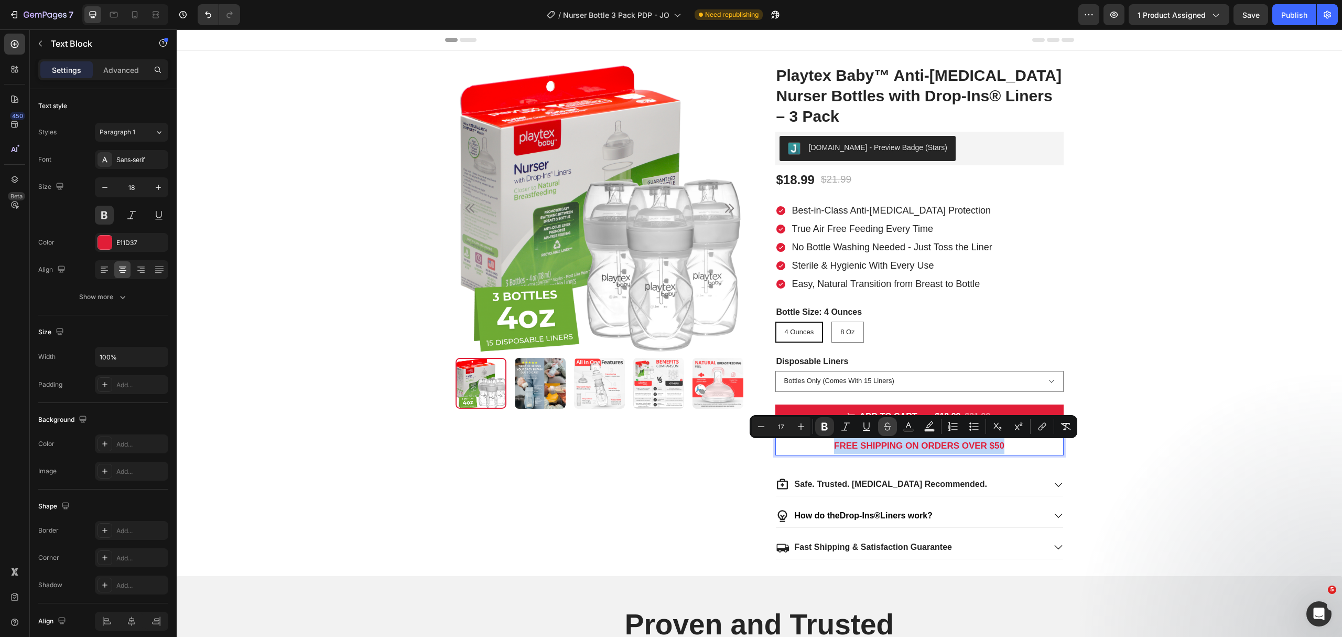
copy strong "FREE SHIPPING ON ORDERS OVER $50"
click at [114, 11] on icon at bounding box center [114, 14] width 10 height 10
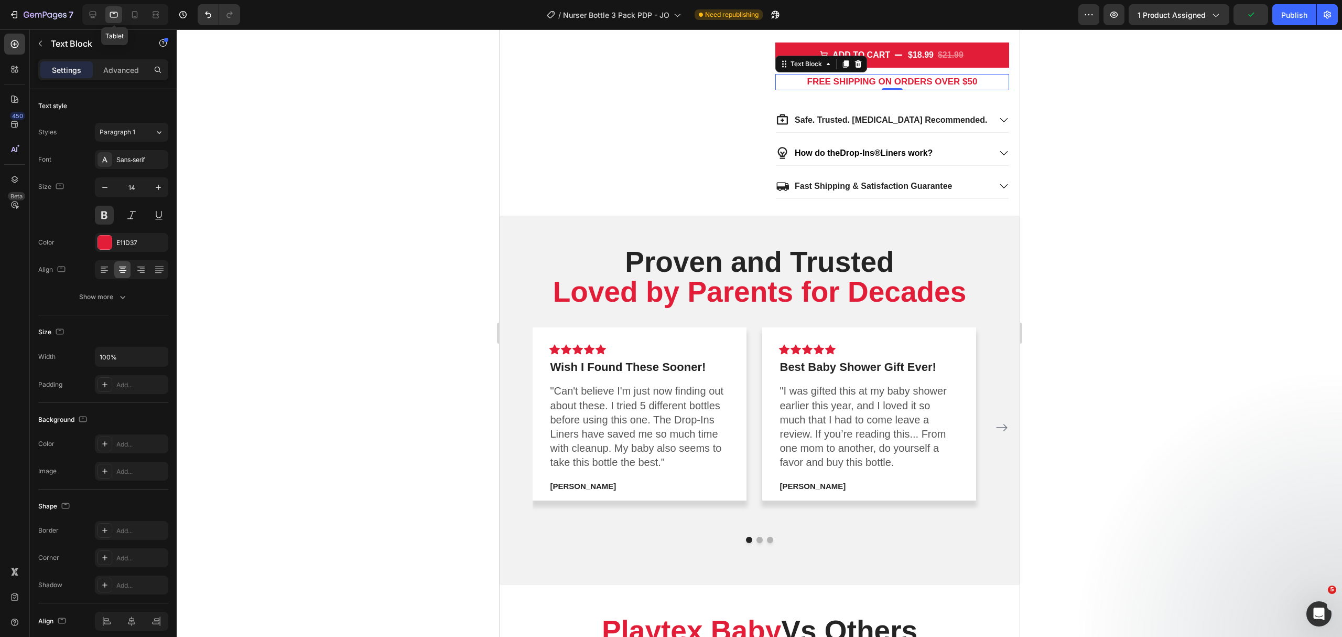
scroll to position [343, 0]
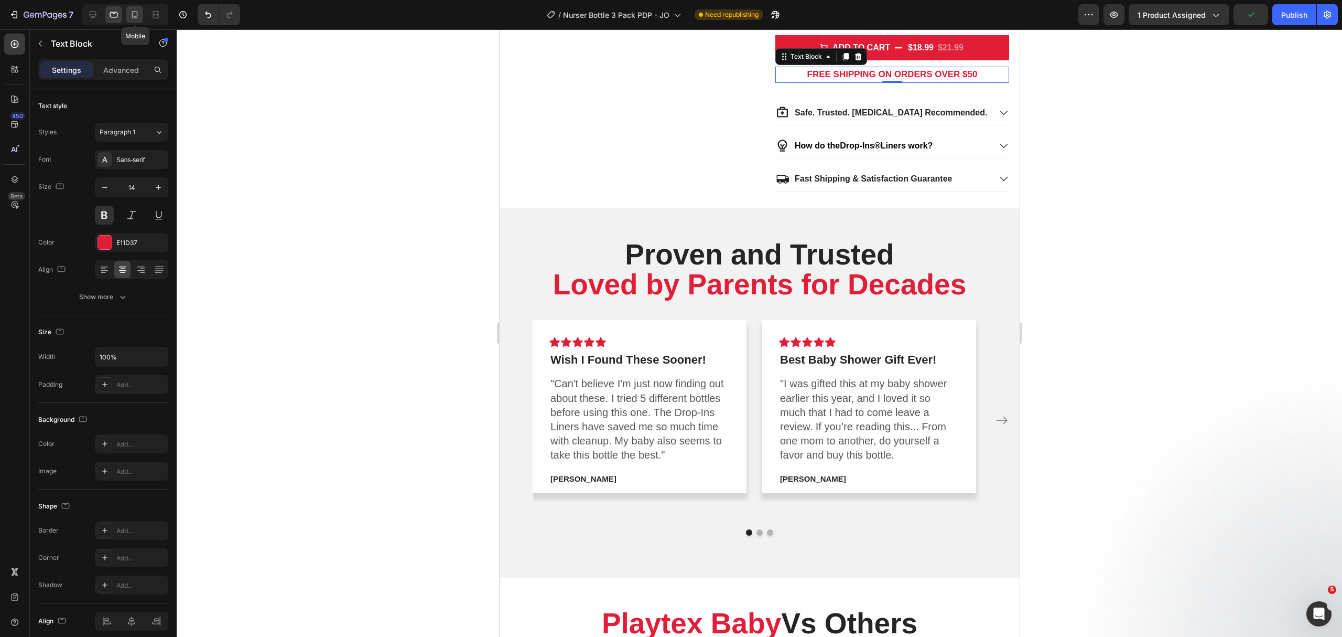
click at [139, 18] on icon at bounding box center [135, 14] width 10 height 10
type input "13"
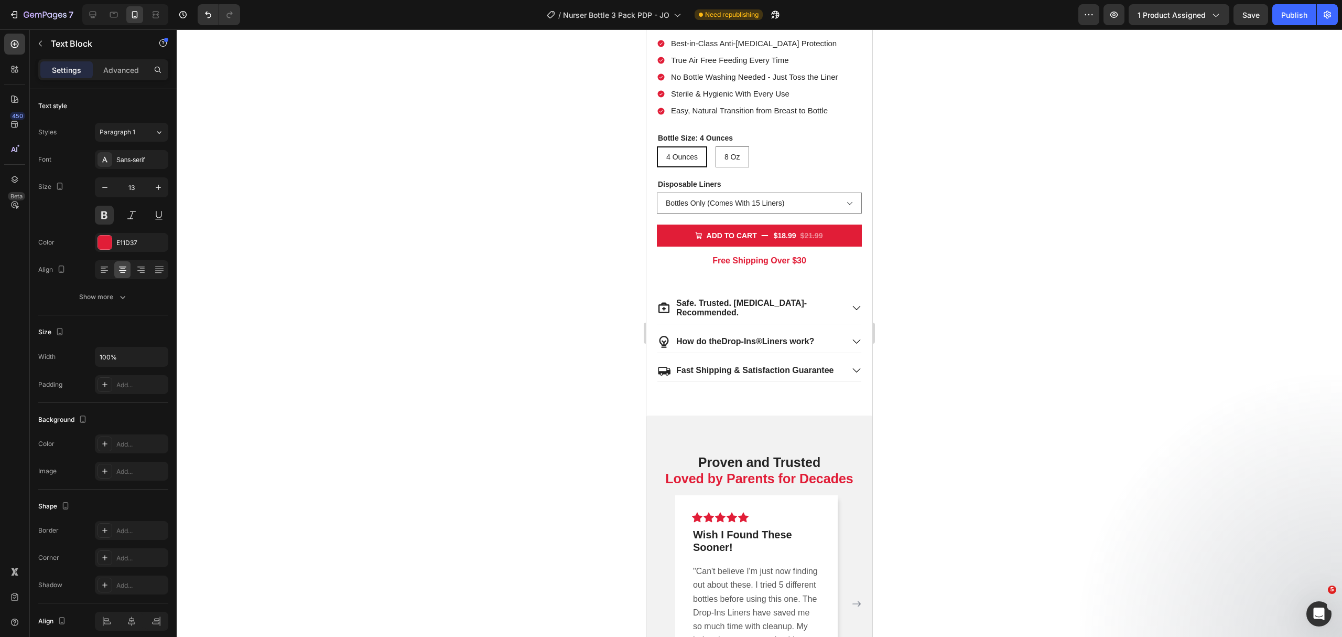
scroll to position [307, 0]
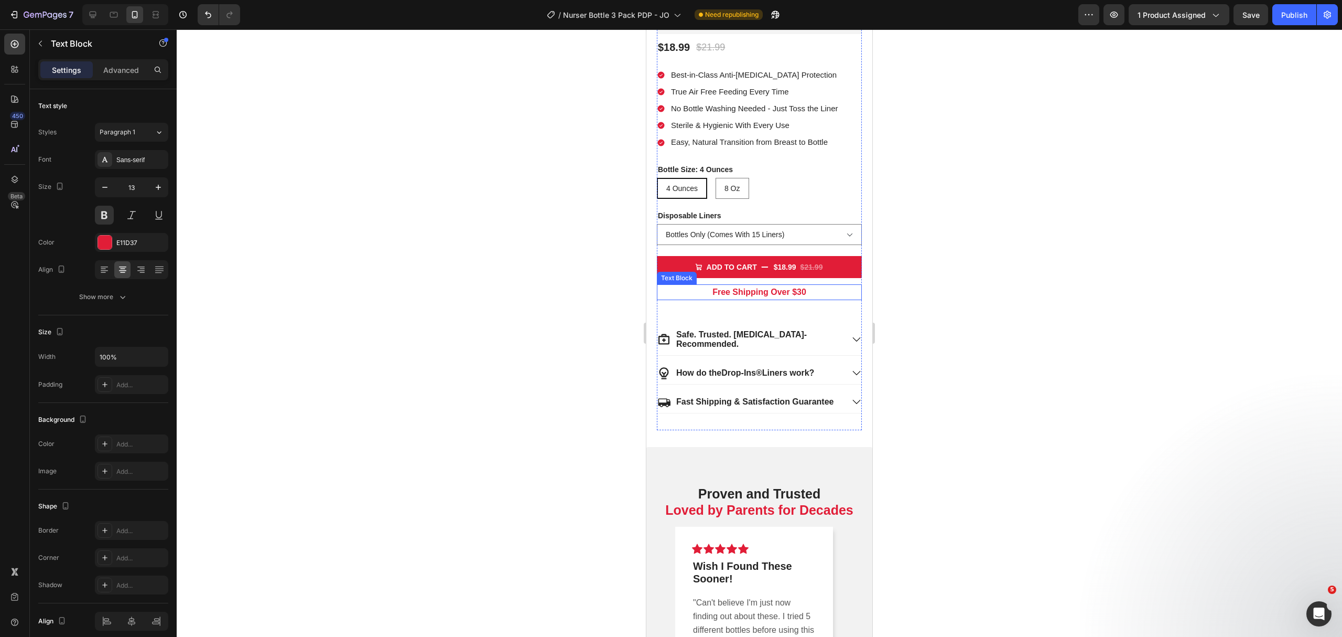
click at [775, 290] on strong "Free Shipping Over $30" at bounding box center [760, 291] width 94 height 9
click at [770, 288] on strong "FREE SHIPPING ON ORDERS OVER $50" at bounding box center [759, 292] width 170 height 10
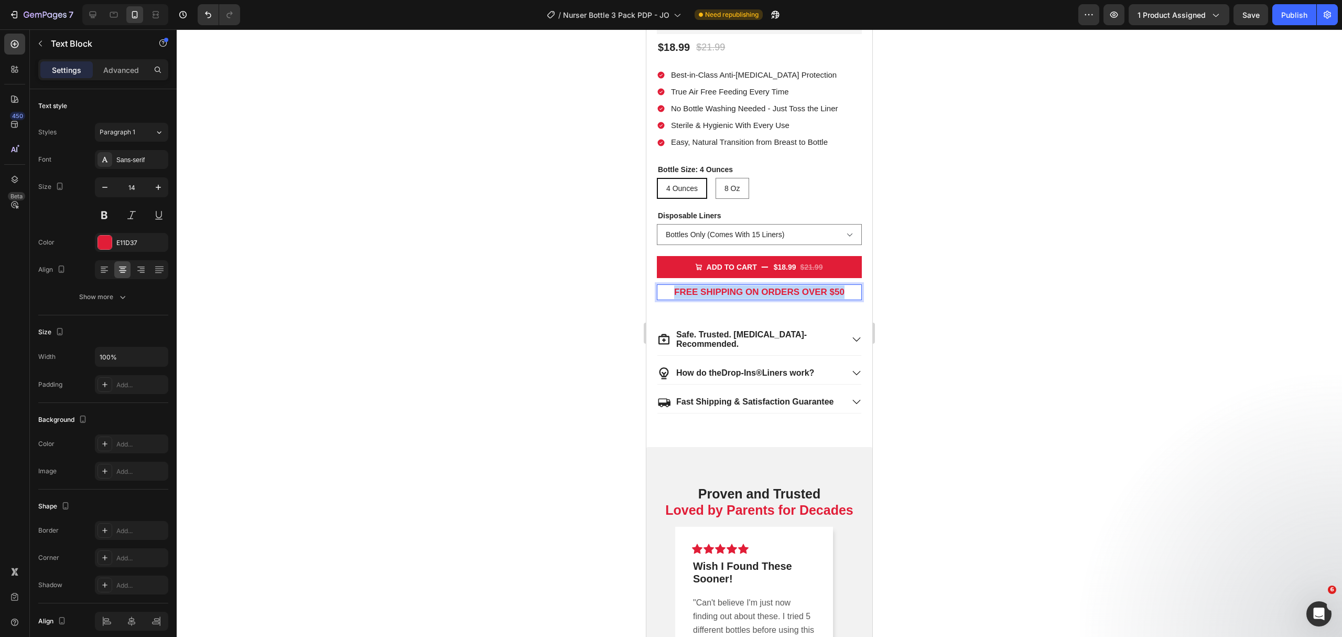
click at [770, 288] on strong "FREE SHIPPING ON ORDERS OVER $50" at bounding box center [759, 292] width 170 height 10
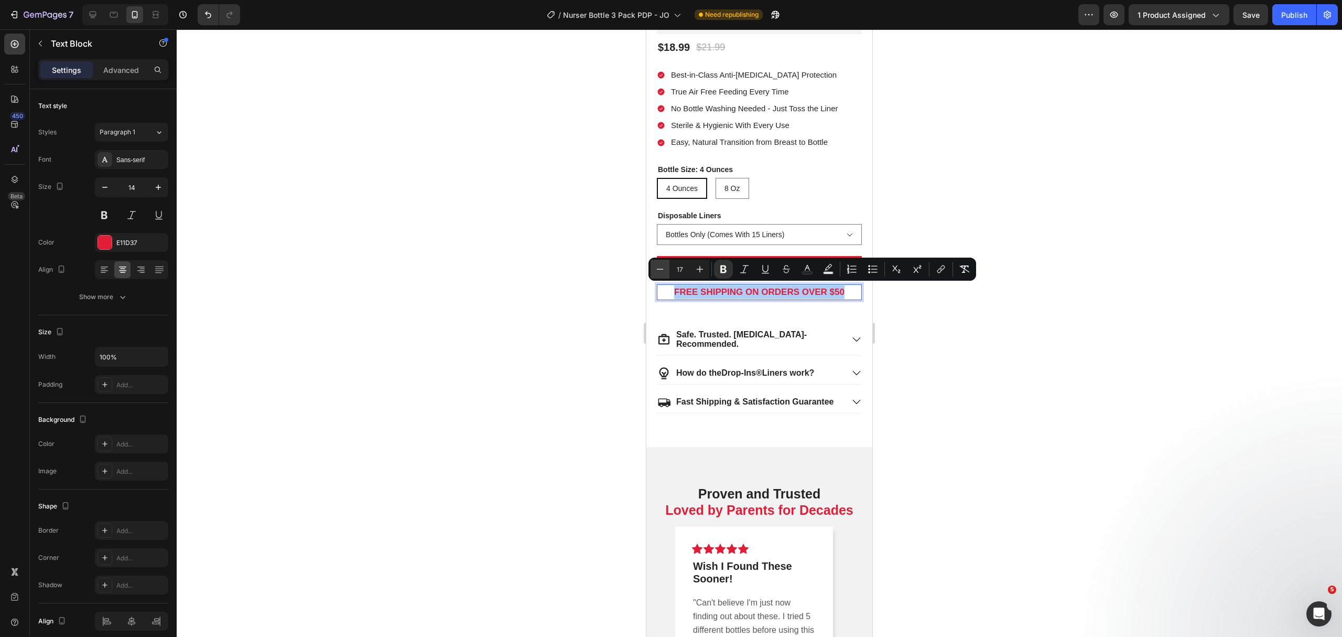
click at [661, 267] on icon "Editor contextual toolbar" at bounding box center [660, 269] width 10 height 10
type input "16"
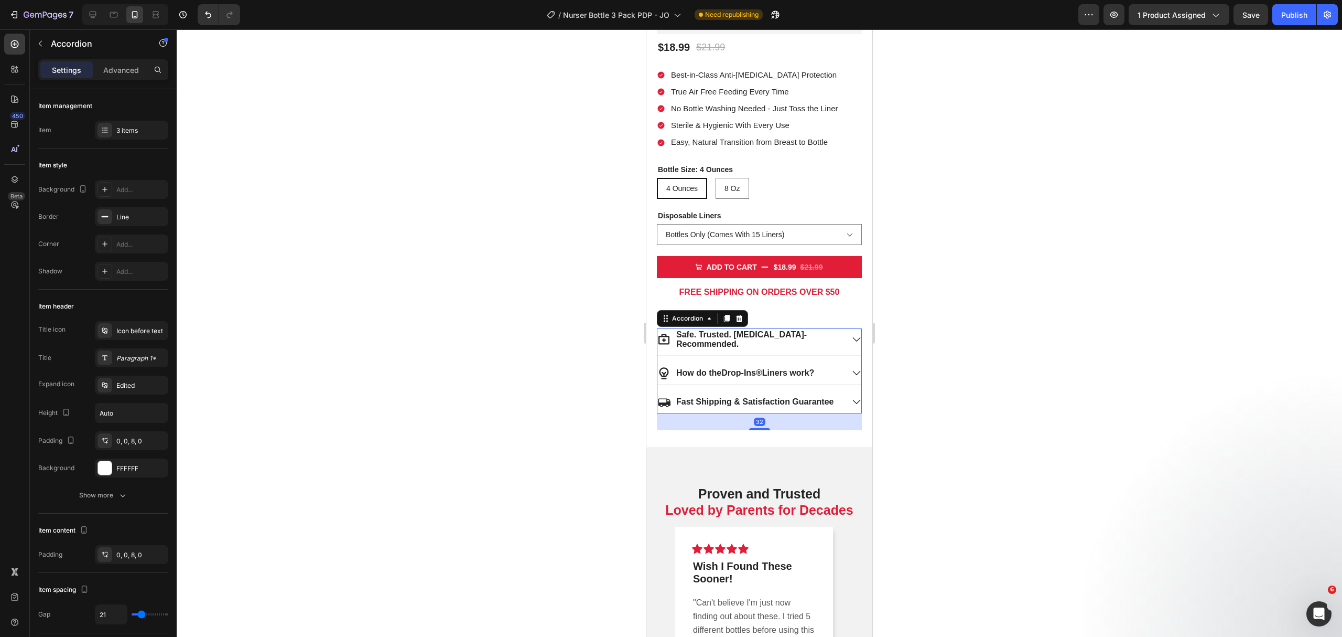
click at [768, 351] on div "Safe. Trusted. Pediatrician- Recommended." at bounding box center [760, 341] width 204 height 26
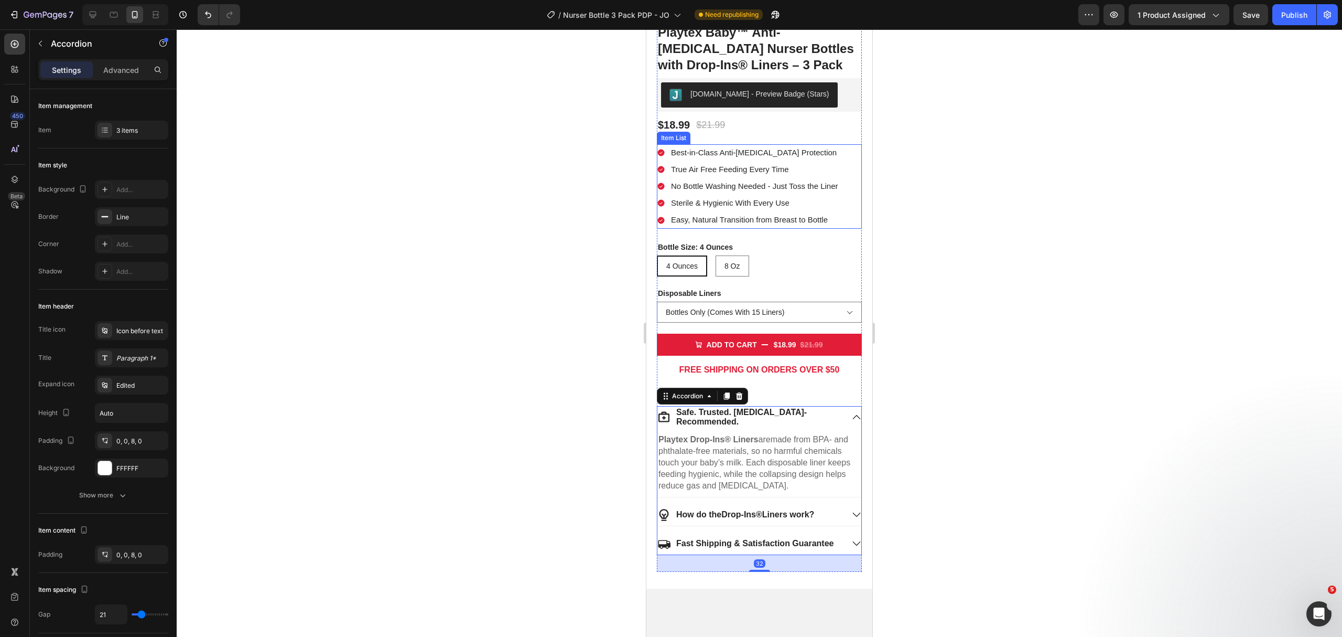
scroll to position [97, 0]
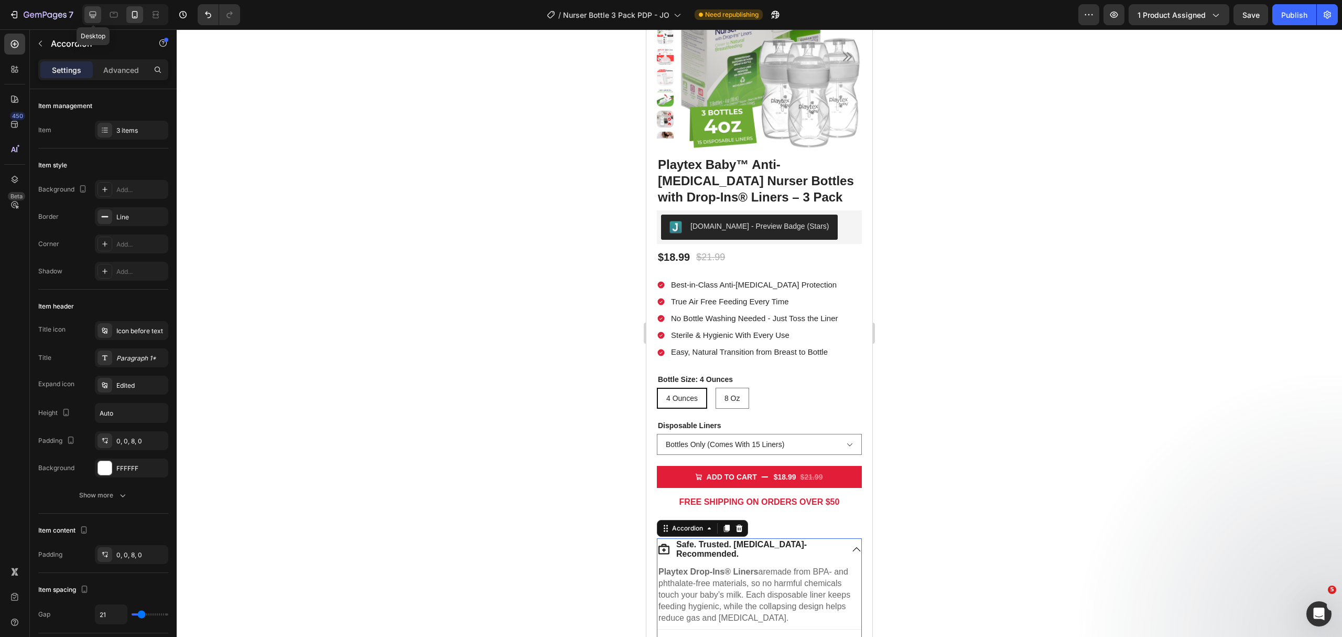
click at [96, 13] on icon at bounding box center [93, 15] width 7 height 7
type input "24"
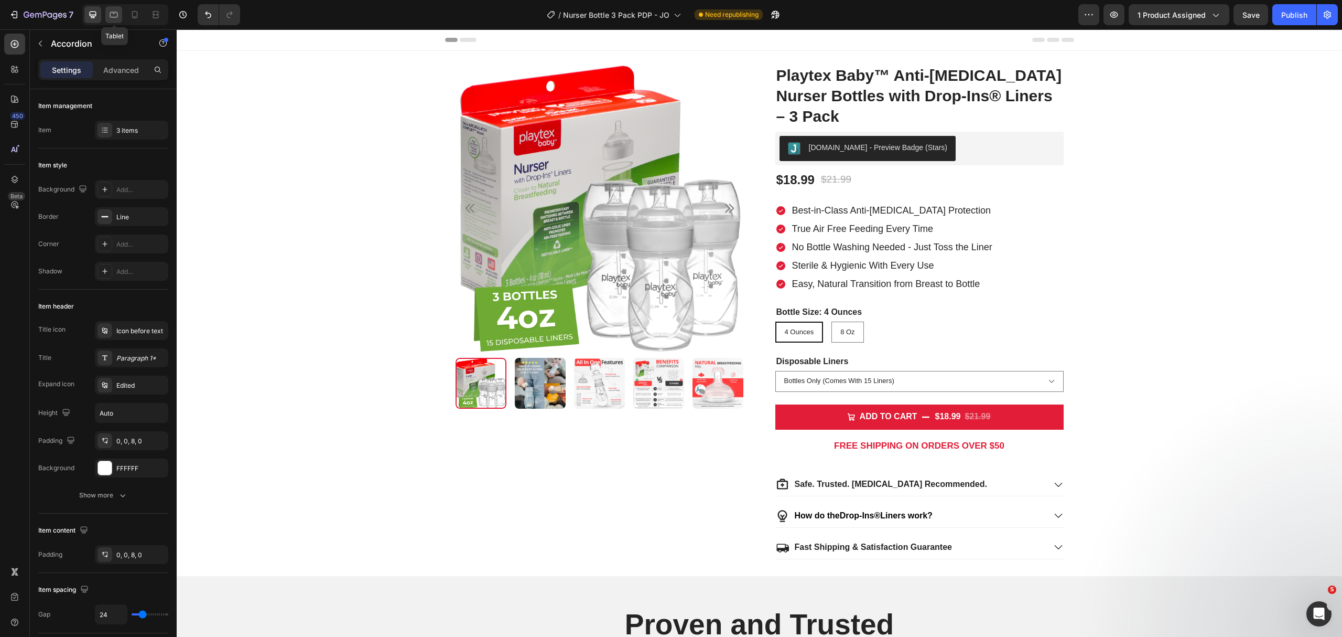
click at [118, 10] on icon at bounding box center [114, 14] width 10 height 10
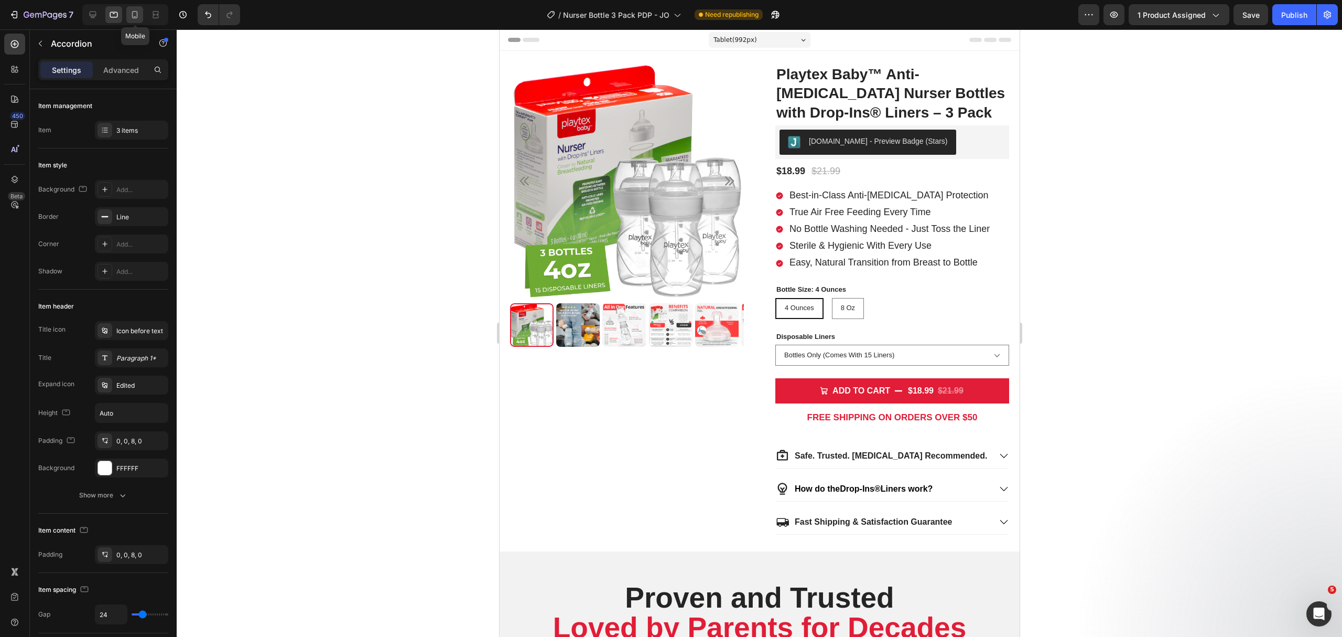
click at [133, 12] on icon at bounding box center [135, 14] width 10 height 10
type input "21"
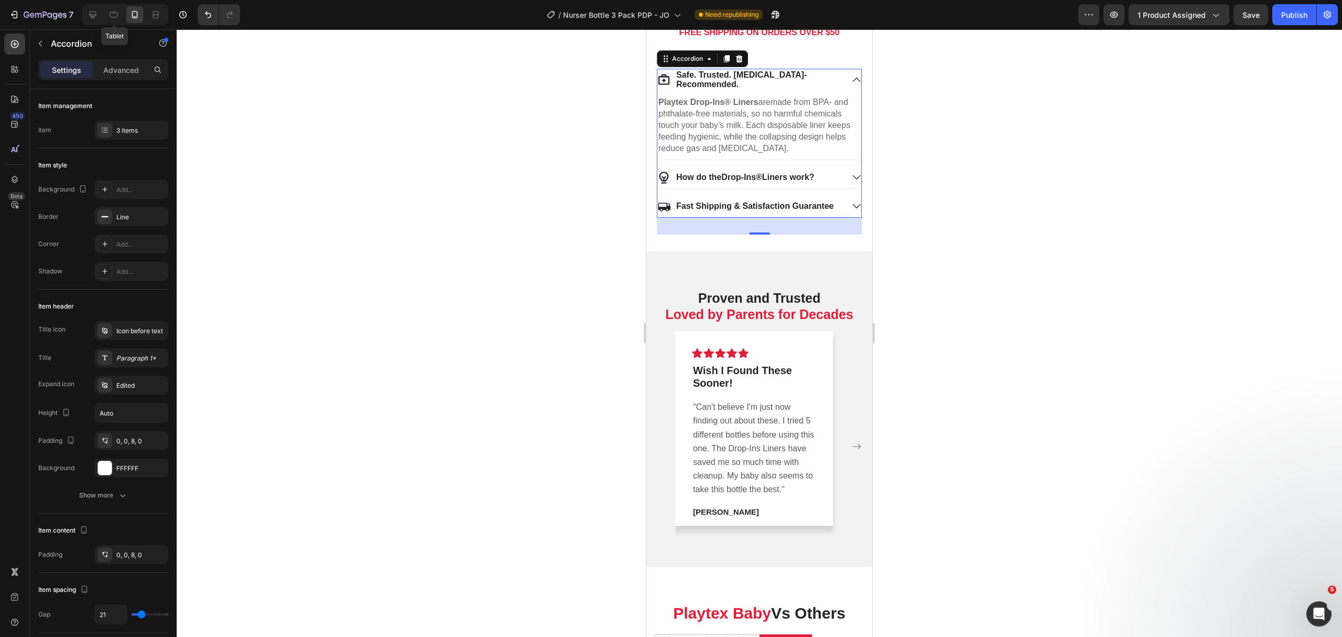
scroll to position [567, 0]
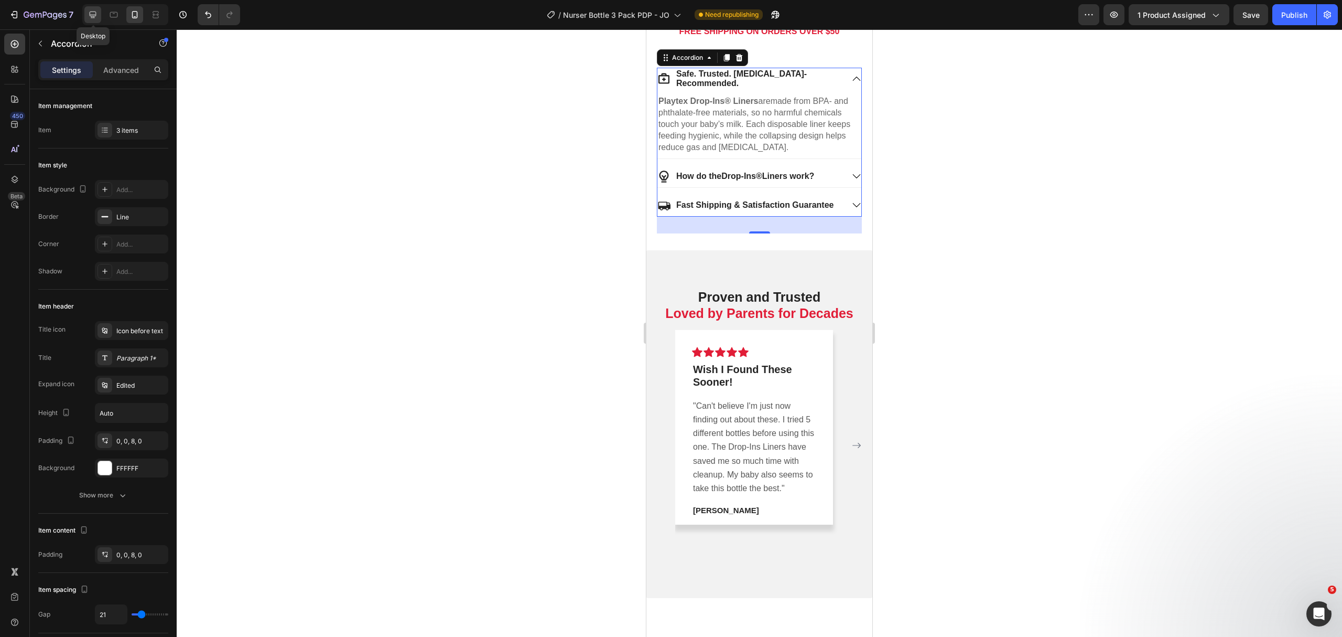
click at [98, 17] on icon at bounding box center [93, 14] width 10 height 10
type input "24"
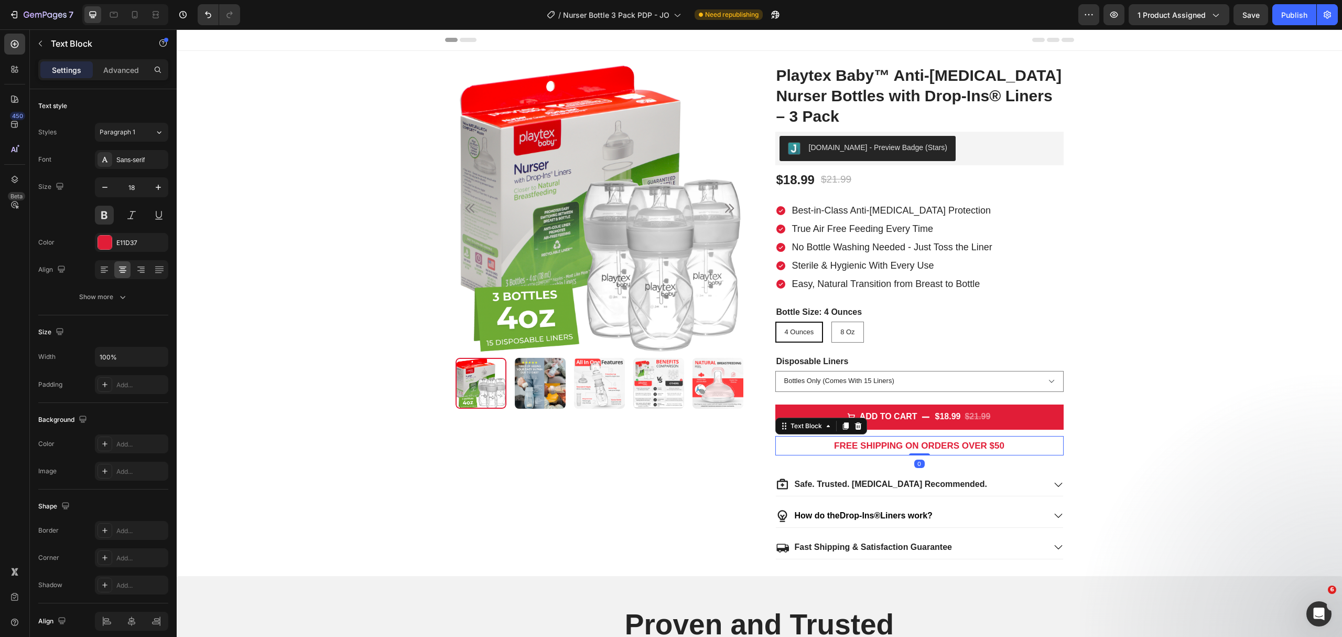
click at [988, 449] on strong "FREE SHIPPING ON ORDERS OVER $50" at bounding box center [919, 445] width 170 height 10
click at [991, 450] on strong "FREE SHIPPING ON ORDERS OVER $50" at bounding box center [919, 445] width 170 height 10
click at [993, 450] on strong "FREE SHIPPING ON ORDERS OVER $50" at bounding box center [919, 445] width 170 height 10
click at [923, 452] on p "FREE SHIPPING ON ORDERS OVER $30" at bounding box center [920, 445] width 286 height 17
click at [923, 450] on strong "FREE SHIPPING ON ORDERS OVER $30" at bounding box center [919, 445] width 170 height 10
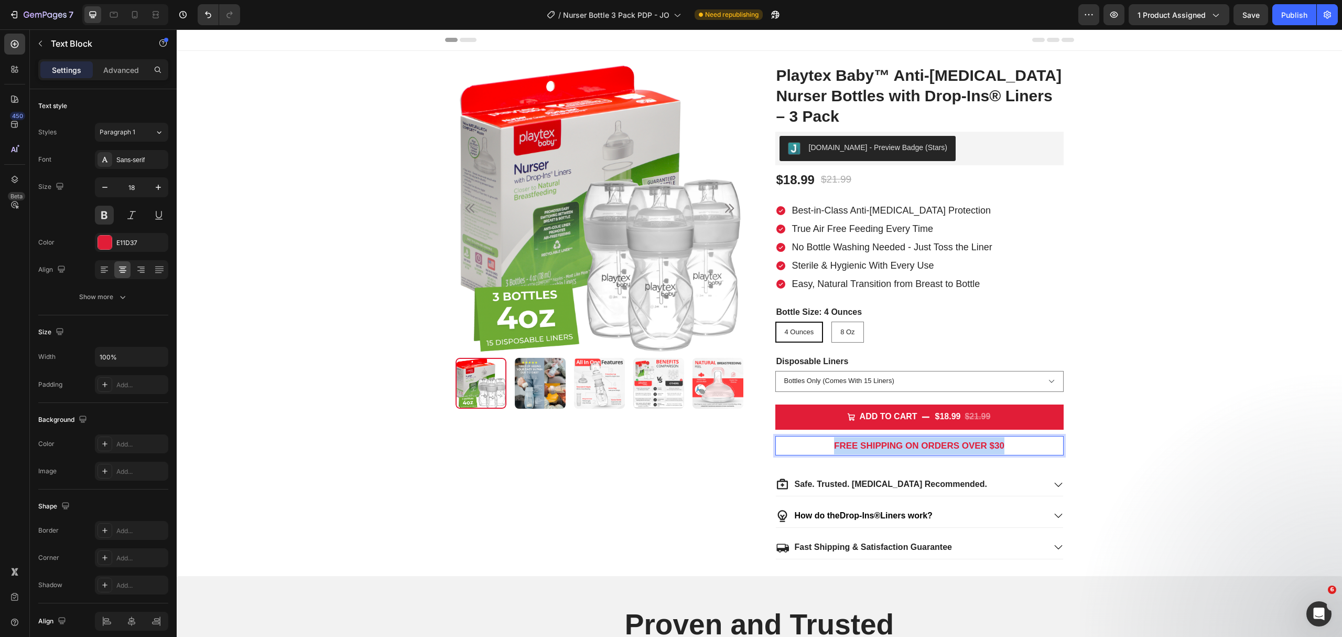
click at [923, 450] on strong "FREE SHIPPING ON ORDERS OVER $30" at bounding box center [919, 445] width 170 height 10
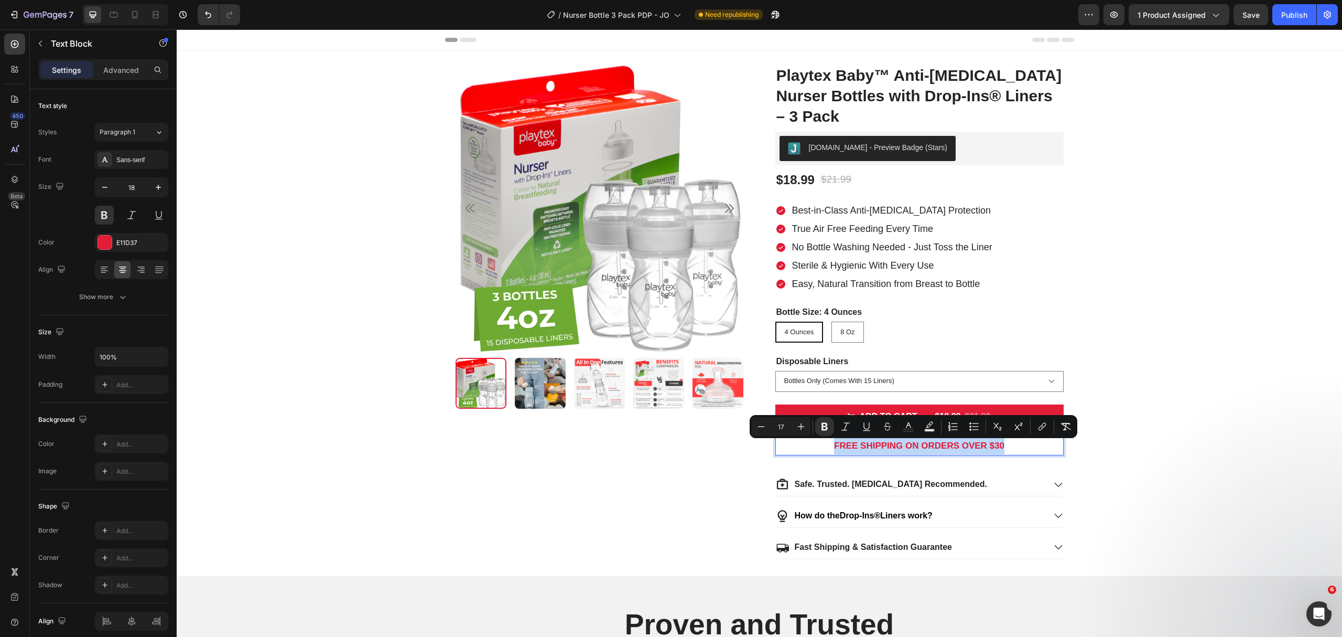
copy strong "FREE SHIPPING ON ORDERS OVER $30"
click at [108, 13] on div at bounding box center [113, 14] width 17 height 17
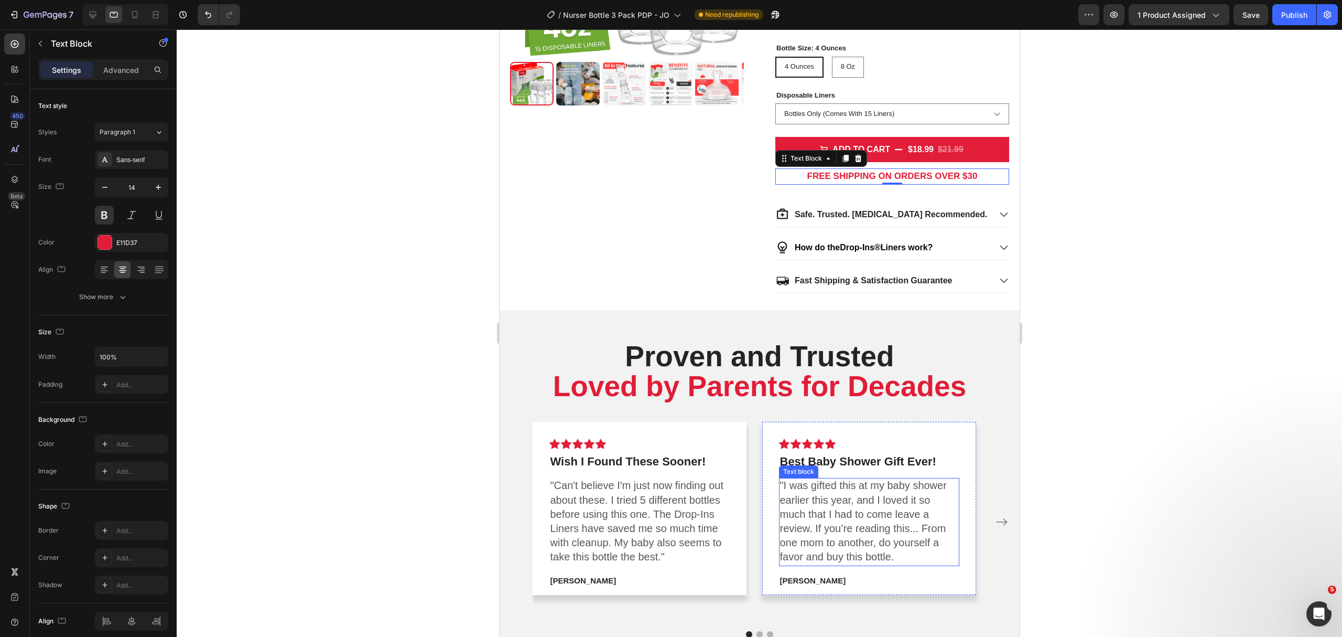
scroll to position [343, 0]
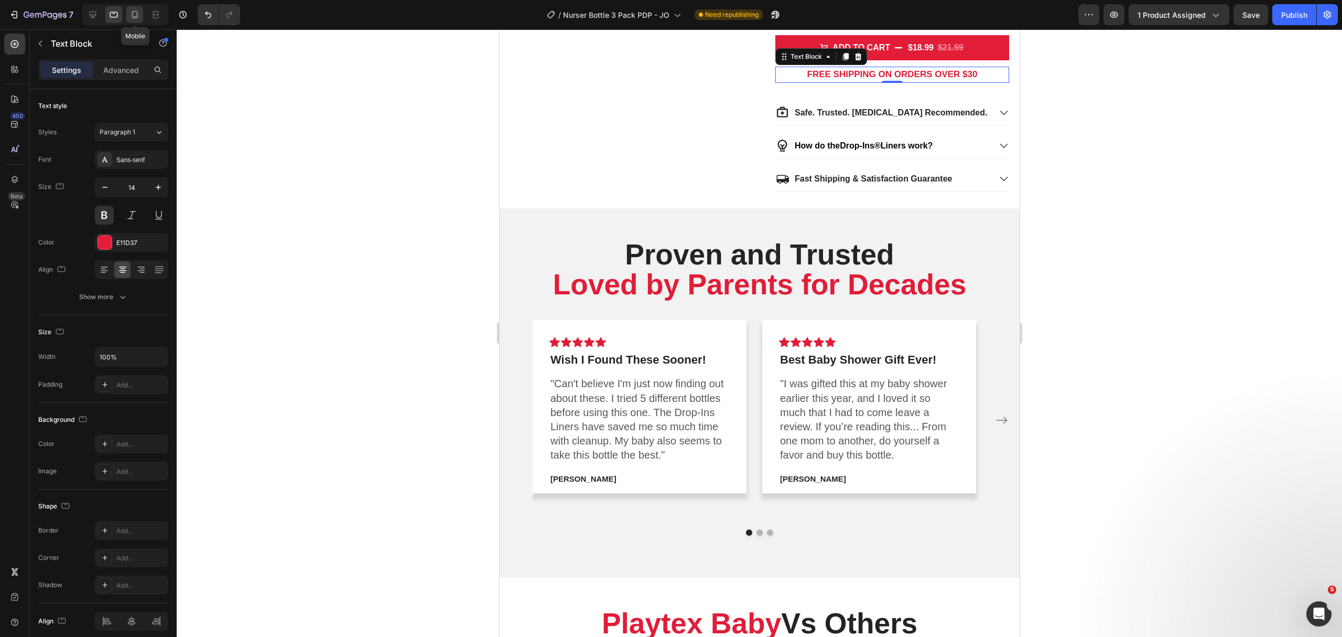
click at [135, 14] on icon at bounding box center [135, 14] width 10 height 10
type input "13"
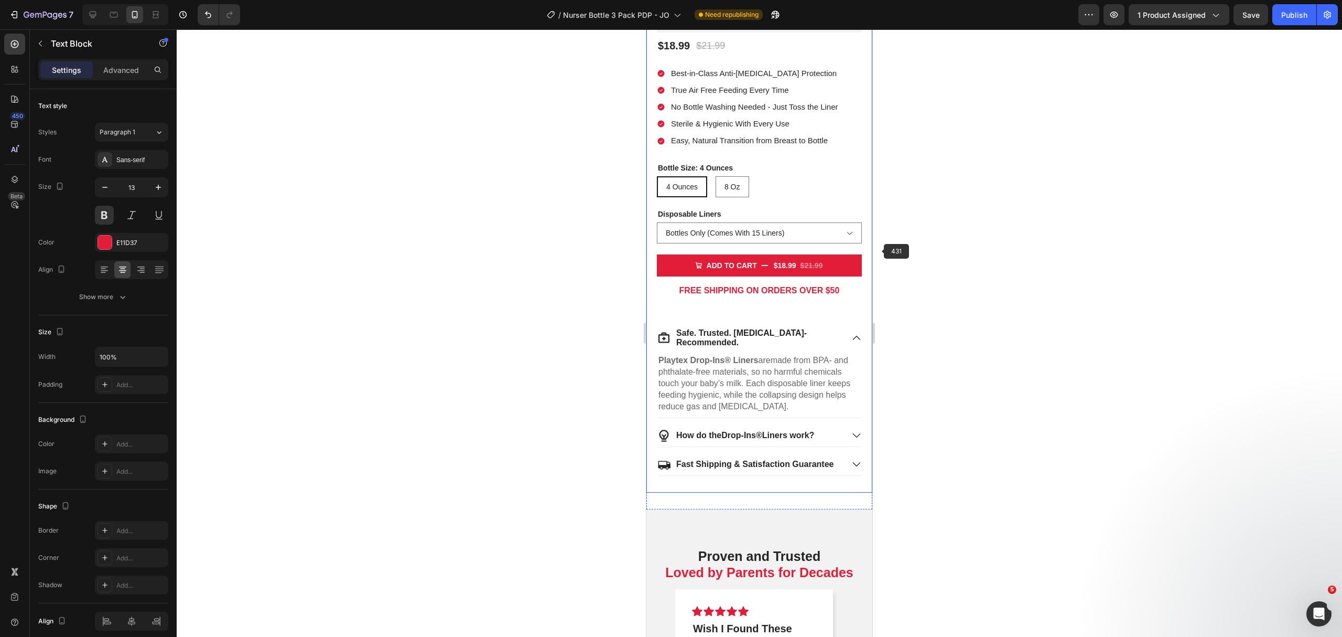
scroll to position [307, 0]
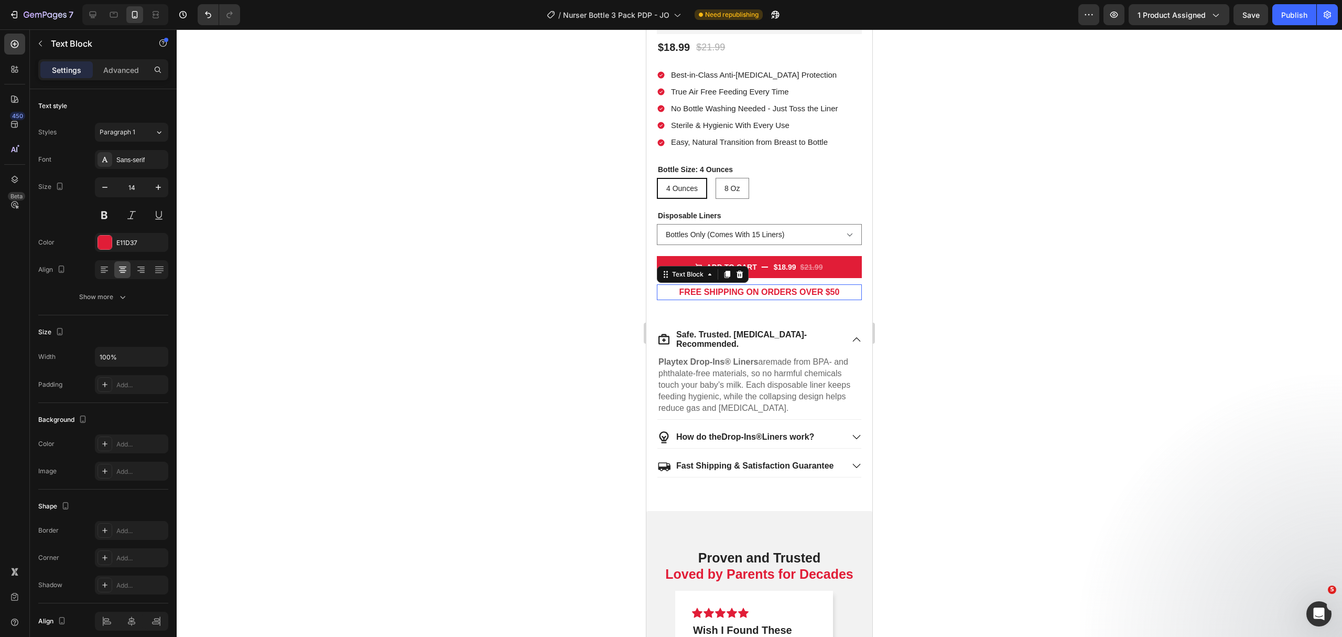
click at [833, 287] on strong "FREE SHIPPING ON ORDERS OVER $50" at bounding box center [760, 291] width 160 height 9
click at [821, 287] on strong "FREE SHIPPING ON ORDERS OVER $30" at bounding box center [759, 292] width 170 height 10
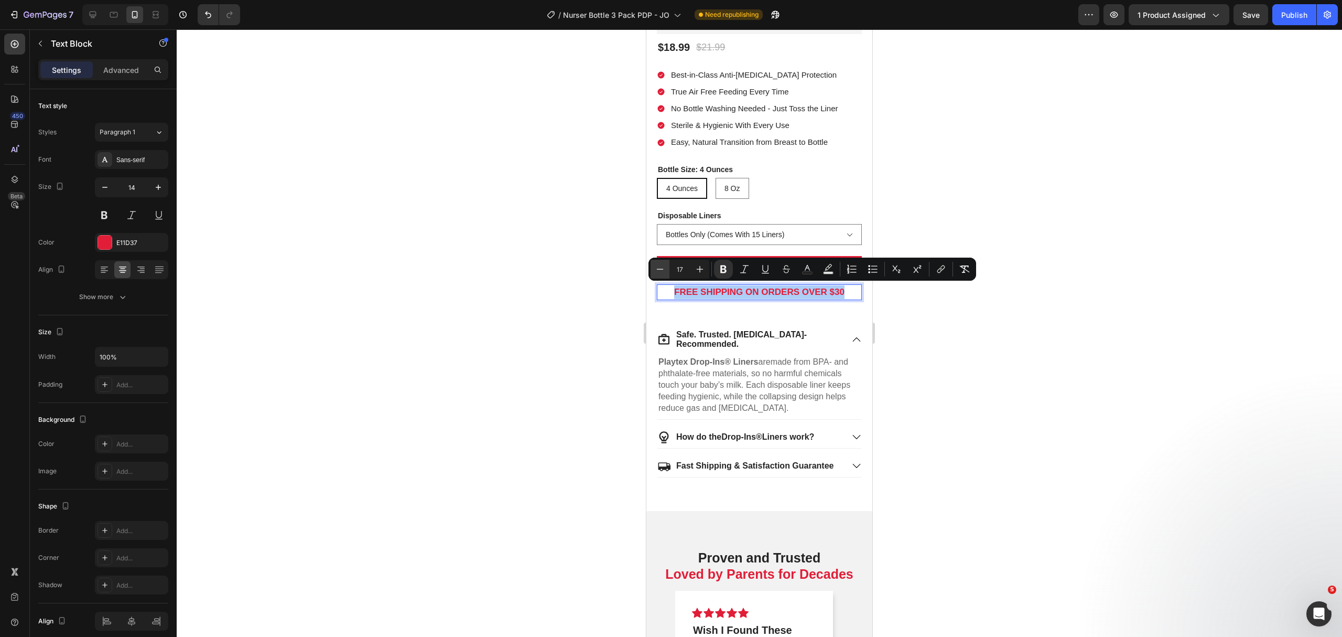
click at [657, 272] on icon "Editor contextual toolbar" at bounding box center [660, 269] width 10 height 10
type input "15"
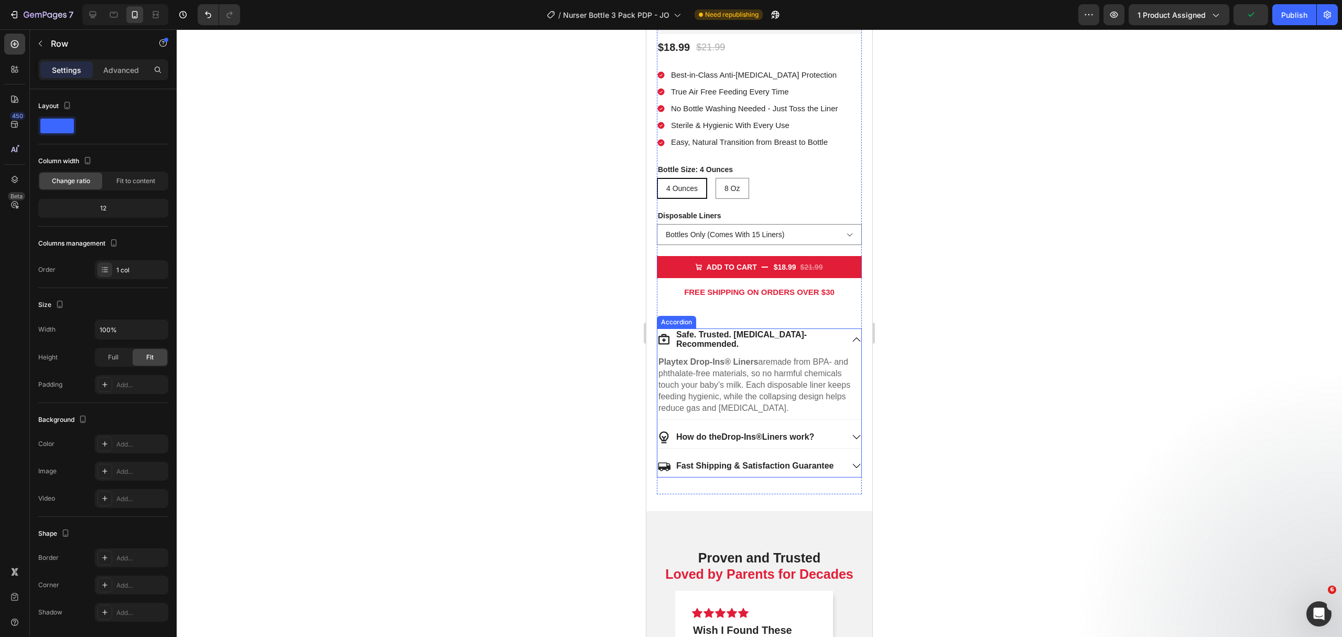
click at [733, 326] on div "Playtex Baby™ Anti-Colic Nurser Bottles with Drop-Ins® Liners – 3 Pack Product …" at bounding box center [759, 219] width 205 height 549
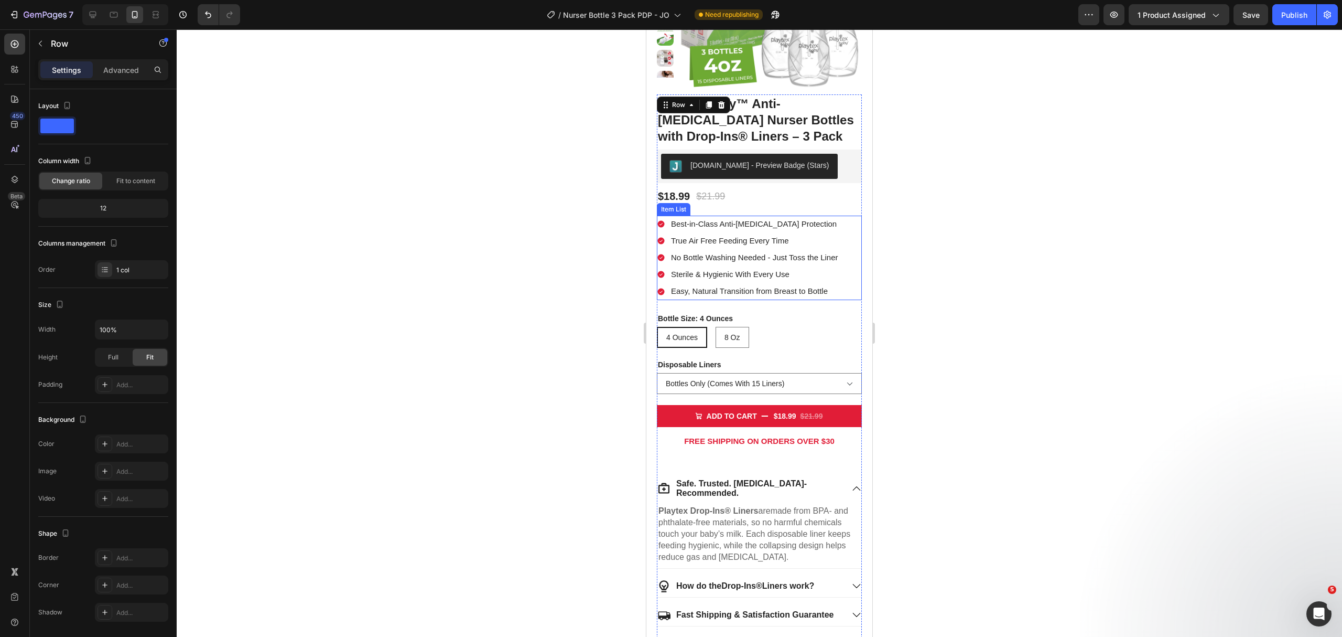
scroll to position [27, 0]
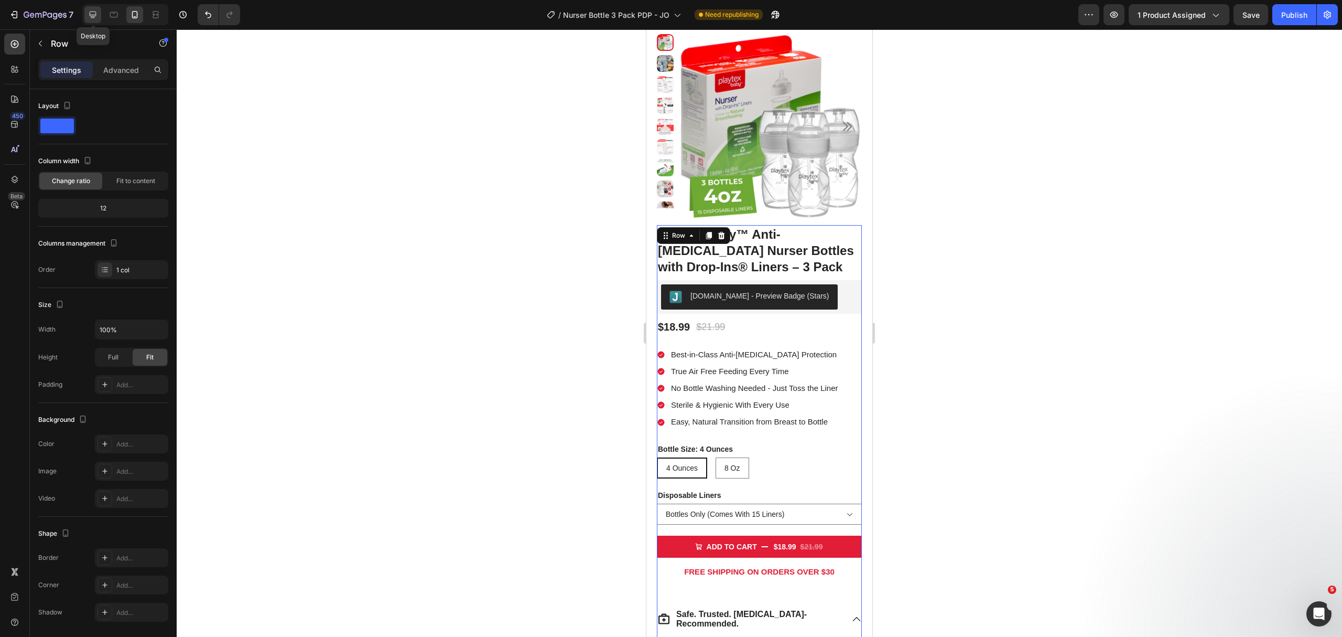
click at [89, 13] on icon at bounding box center [93, 14] width 10 height 10
type input "482"
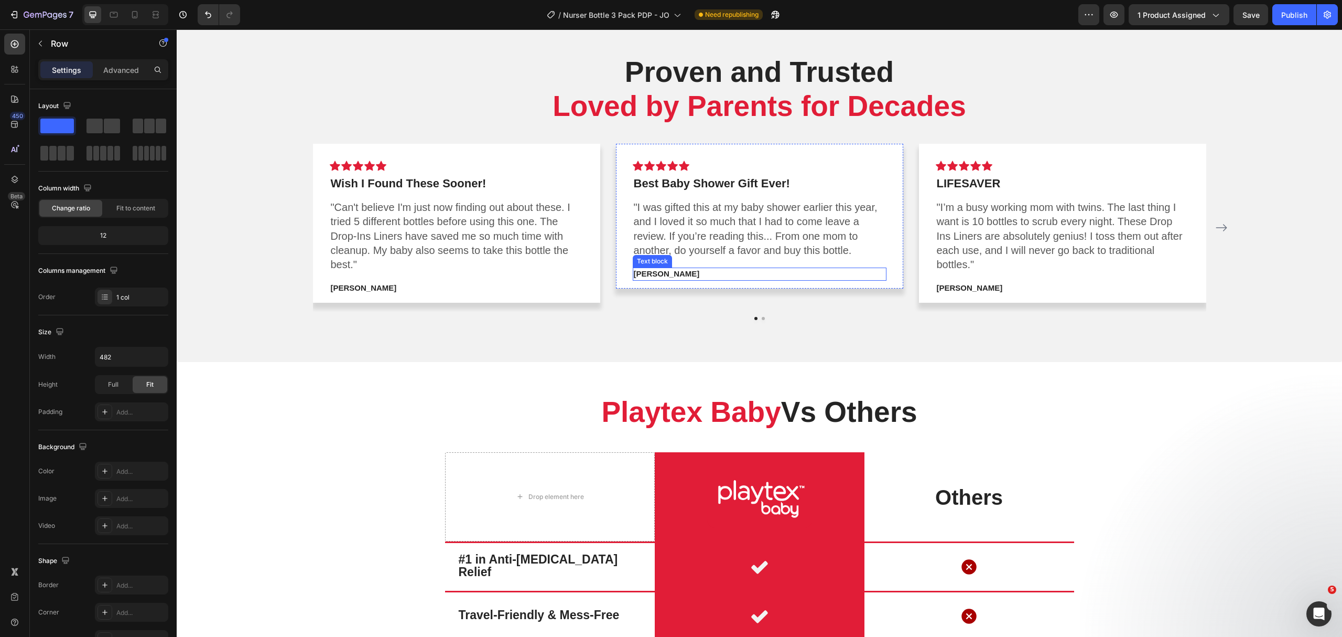
scroll to position [519, 0]
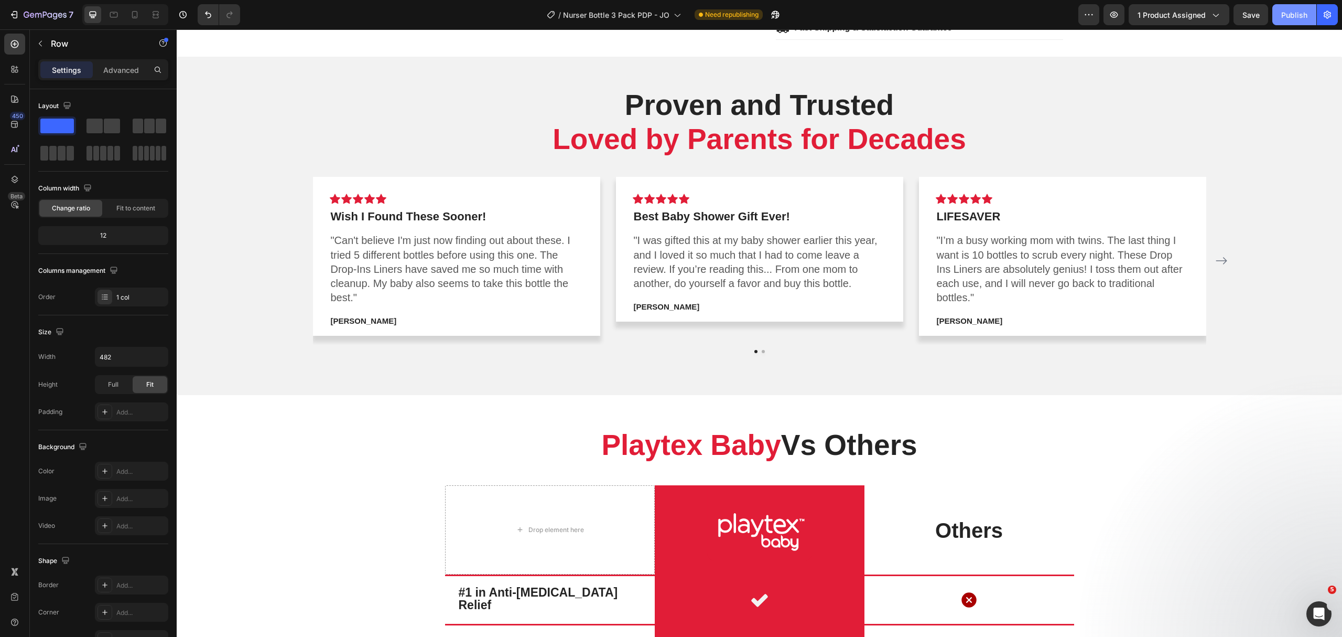
click at [1303, 12] on div "Publish" at bounding box center [1295, 14] width 26 height 11
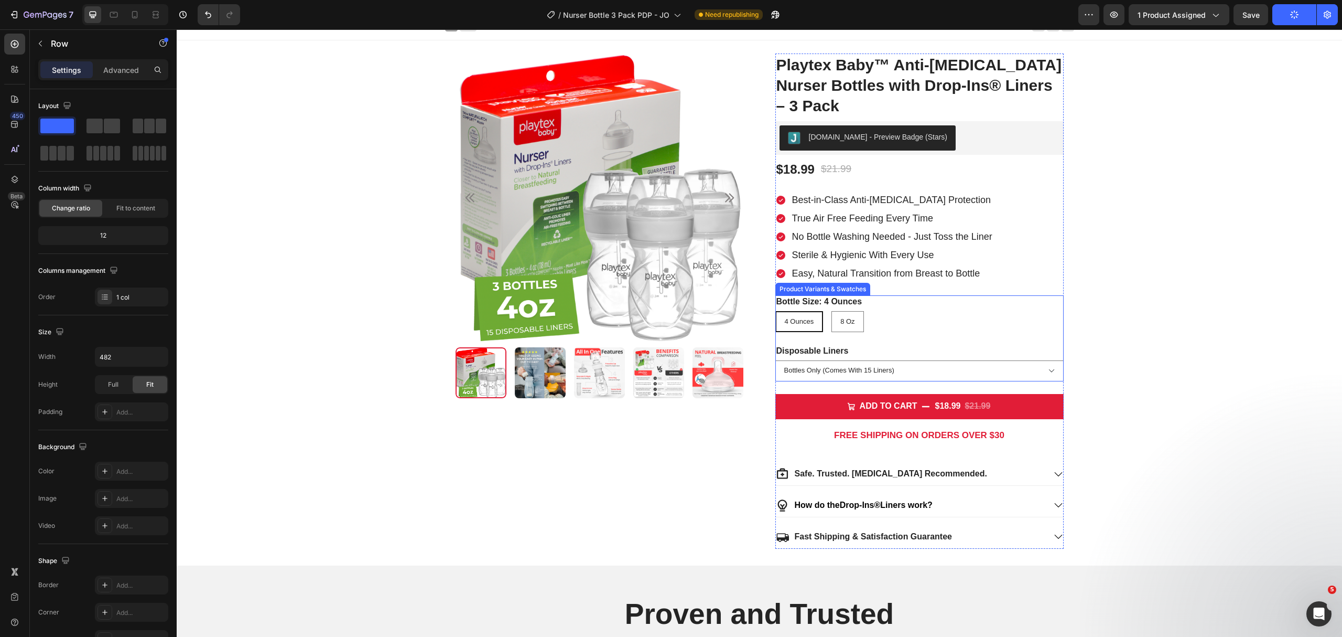
scroll to position [0, 0]
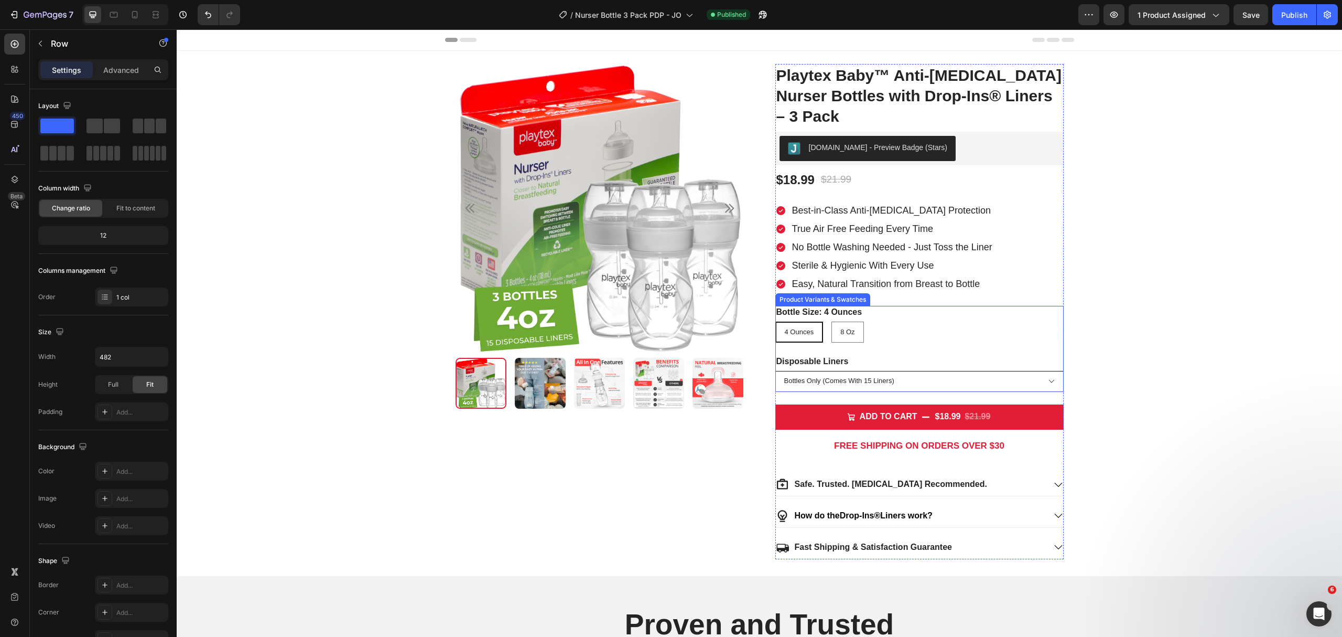
click at [814, 384] on select "Bottles Only (Comes With 15 Liners) Bottles and 50 Liners (11% Savings) Bottles…" at bounding box center [920, 381] width 288 height 21
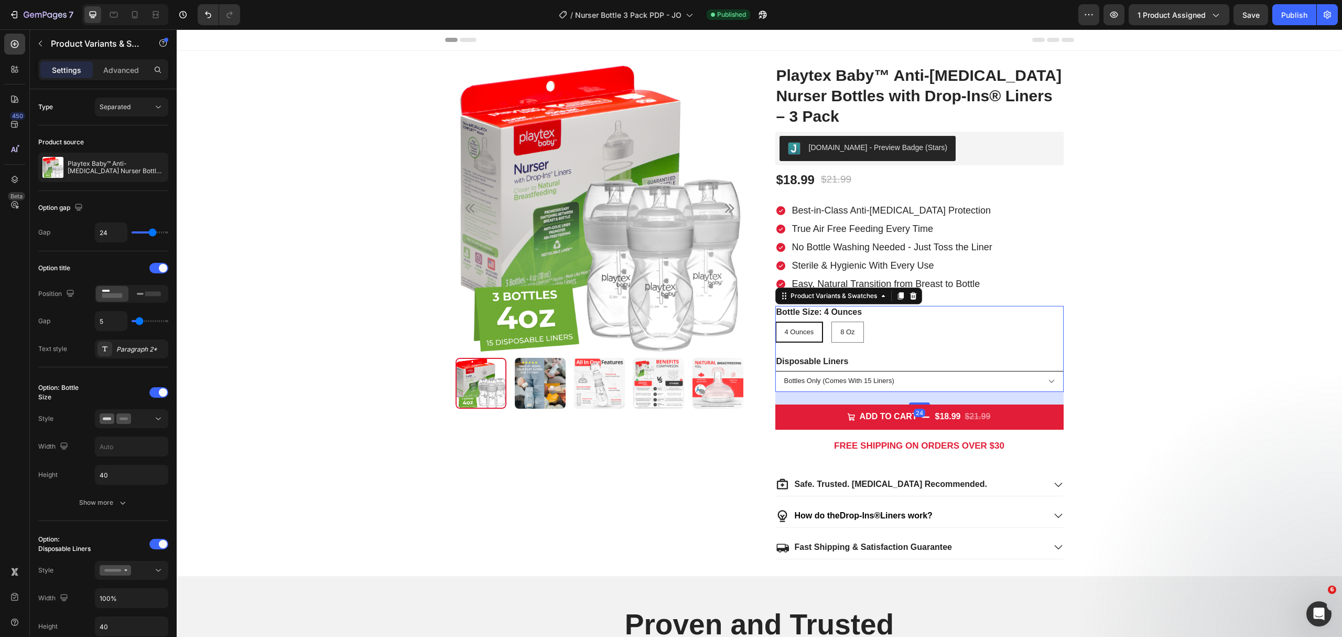
click at [814, 384] on select "Bottles Only (Comes With 15 Liners) Bottles and 50 Liners (11% Savings) Bottles…" at bounding box center [920, 381] width 288 height 21
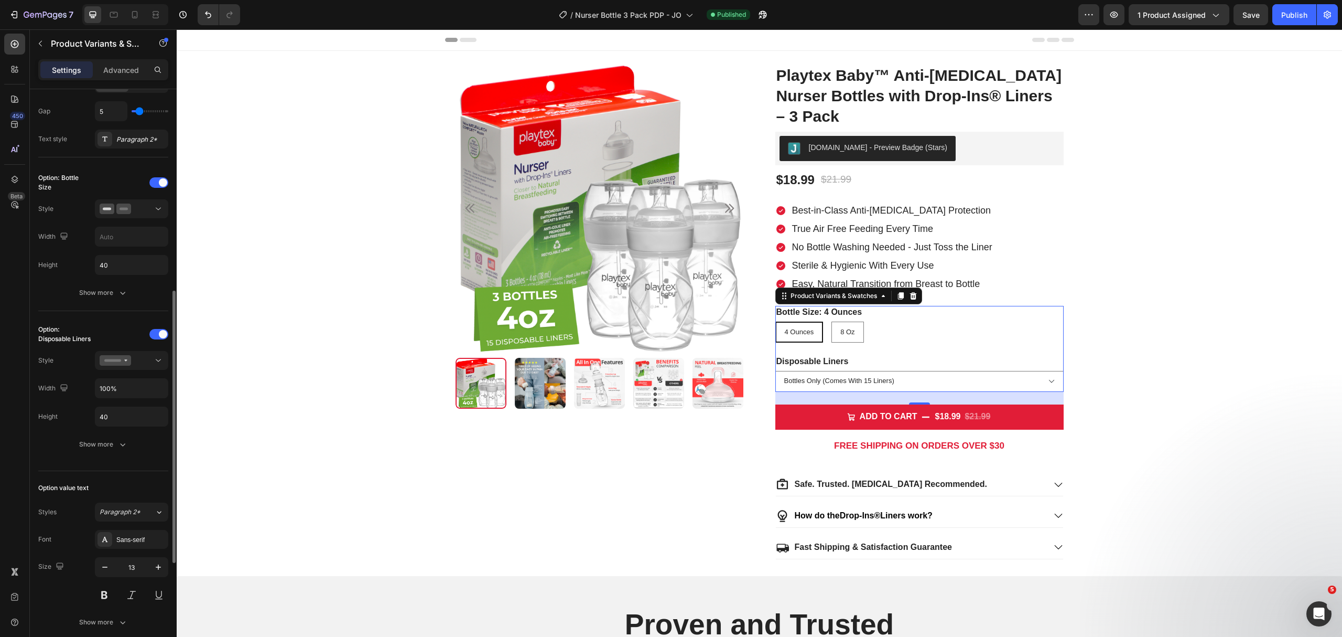
scroll to position [280, 0]
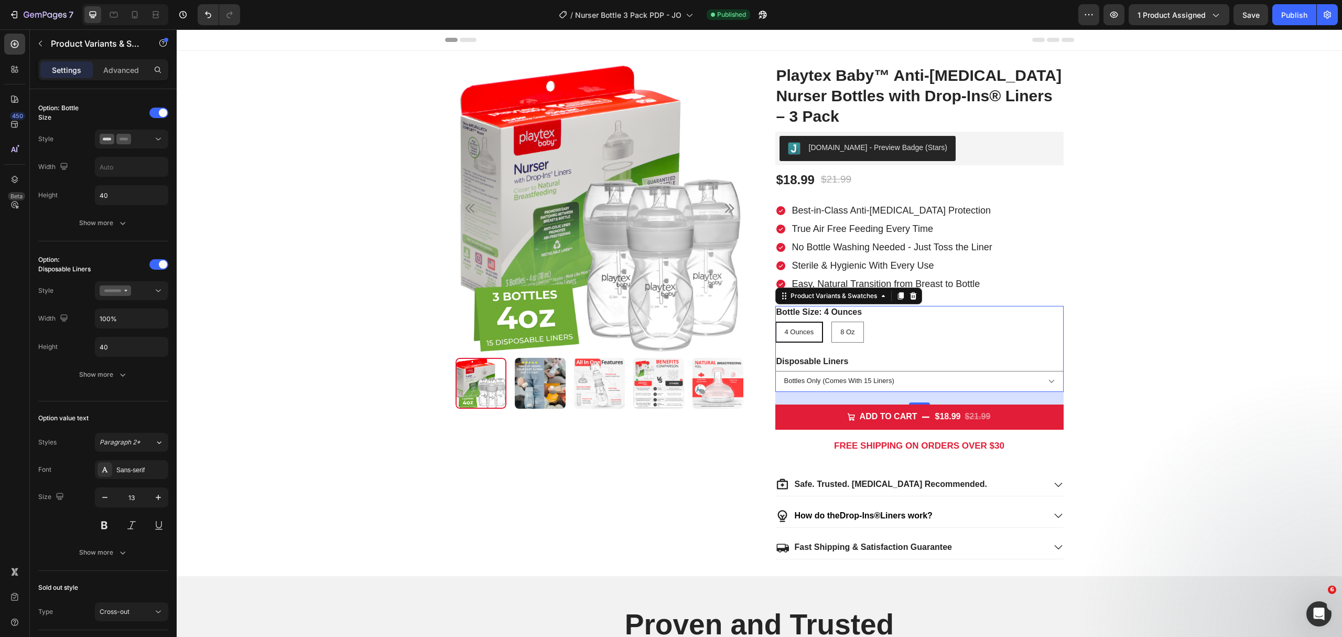
click at [819, 334] on div "4 Ounces 4 Ounces 4 Ounces 8 Oz 8 Oz 8 Oz" at bounding box center [920, 331] width 288 height 21
click at [858, 380] on select "Bottles Only (Comes With 15 Liners) Bottles and 50 Liners (11% Savings) Bottles…" at bounding box center [920, 381] width 288 height 21
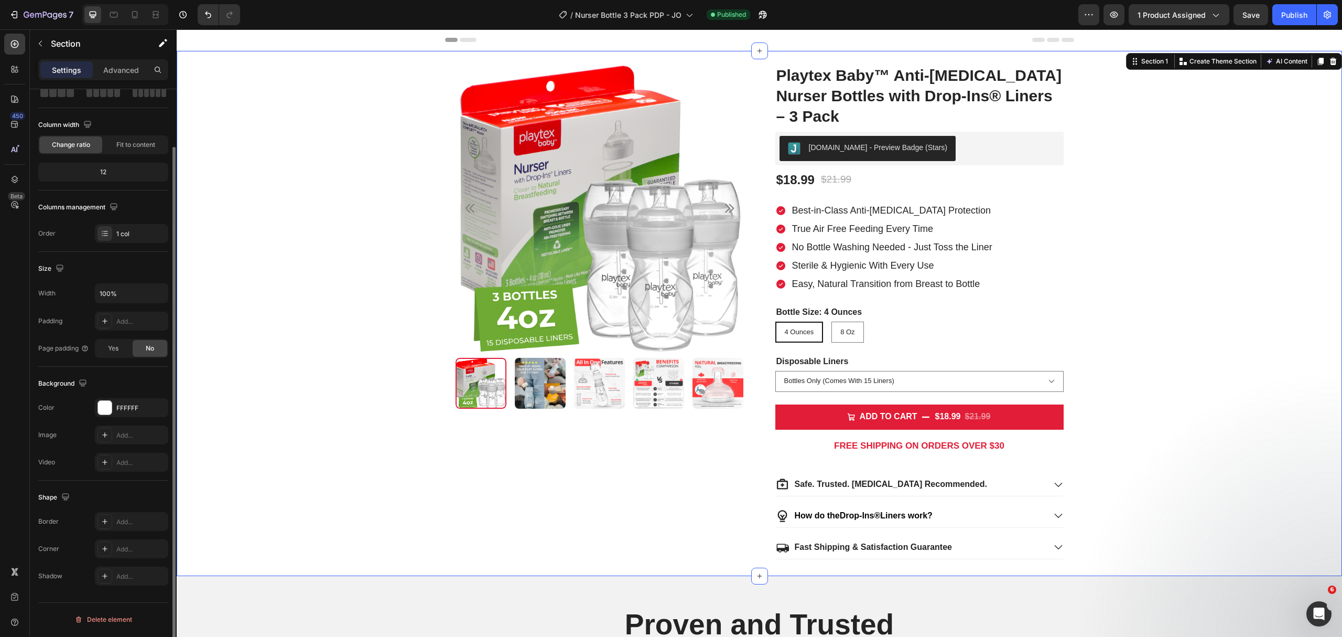
scroll to position [0, 0]
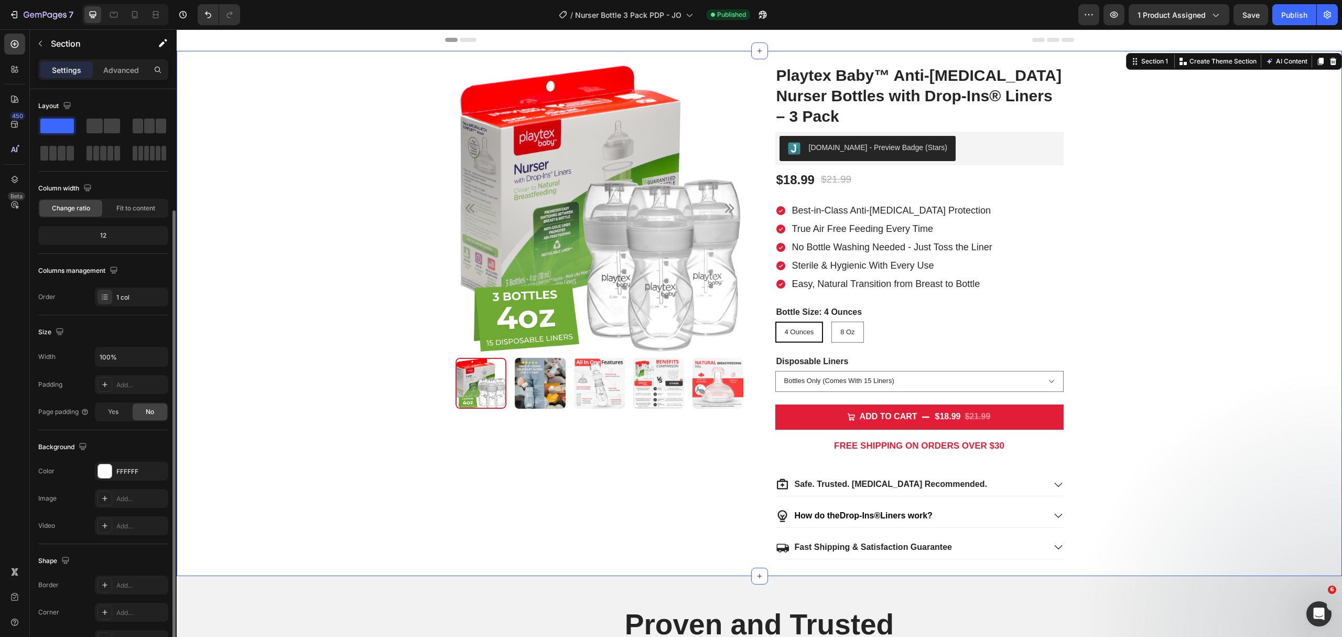
click at [1184, 313] on div "Product Images Playtex Baby™ Anti-Colic Nurser Bottles with Drop-Ins® Liners – …" at bounding box center [760, 313] width 1166 height 525
click at [30, 12] on icon "button" at bounding box center [45, 15] width 43 height 9
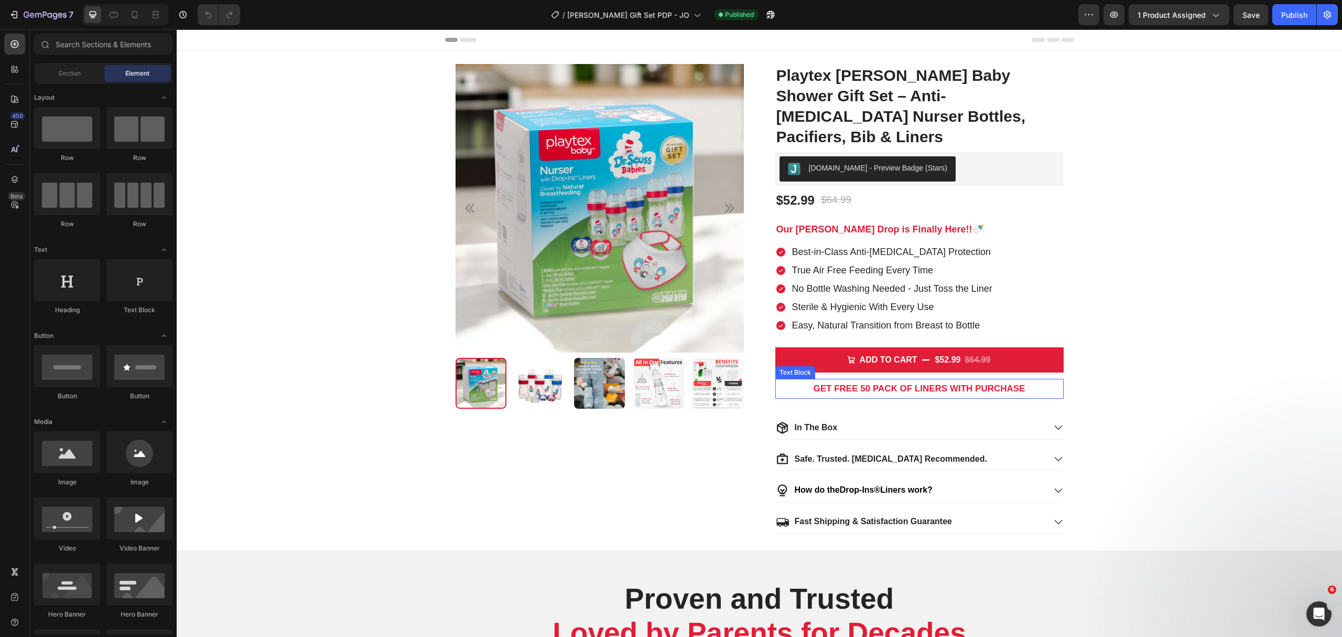
click at [872, 383] on strong "GET FREE 50 PACK OF LINERS WITH PURCHASE" at bounding box center [920, 388] width 212 height 10
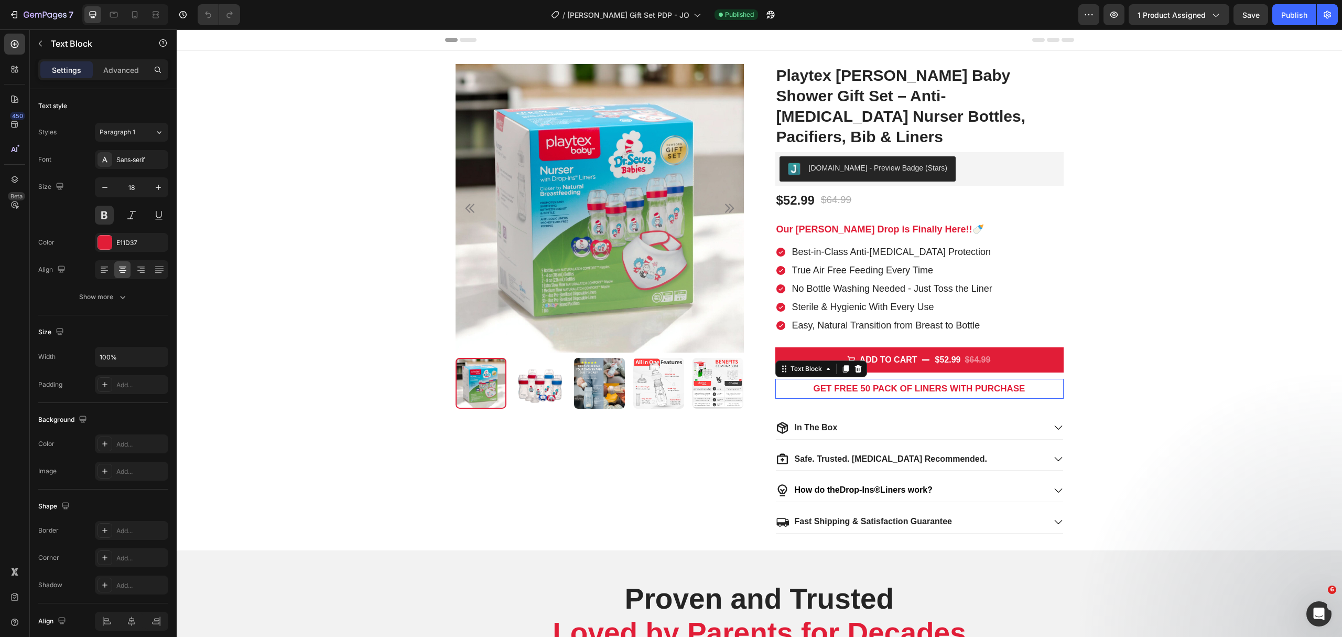
click at [872, 383] on strong "GET FREE 50 PACK OF LINERS WITH PURCHASE" at bounding box center [920, 388] width 212 height 10
click at [926, 380] on p "FREE SHIPPING ON ORDERS OVER $30" at bounding box center [920, 388] width 286 height 17
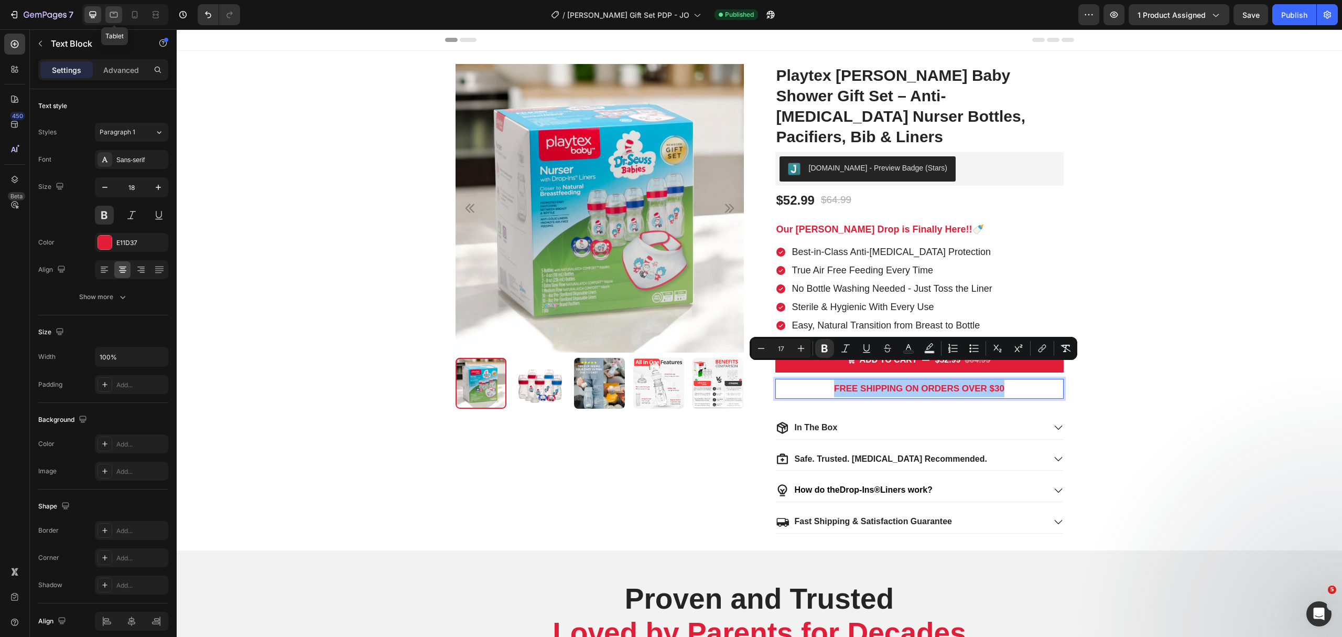
click at [116, 13] on icon at bounding box center [114, 14] width 10 height 10
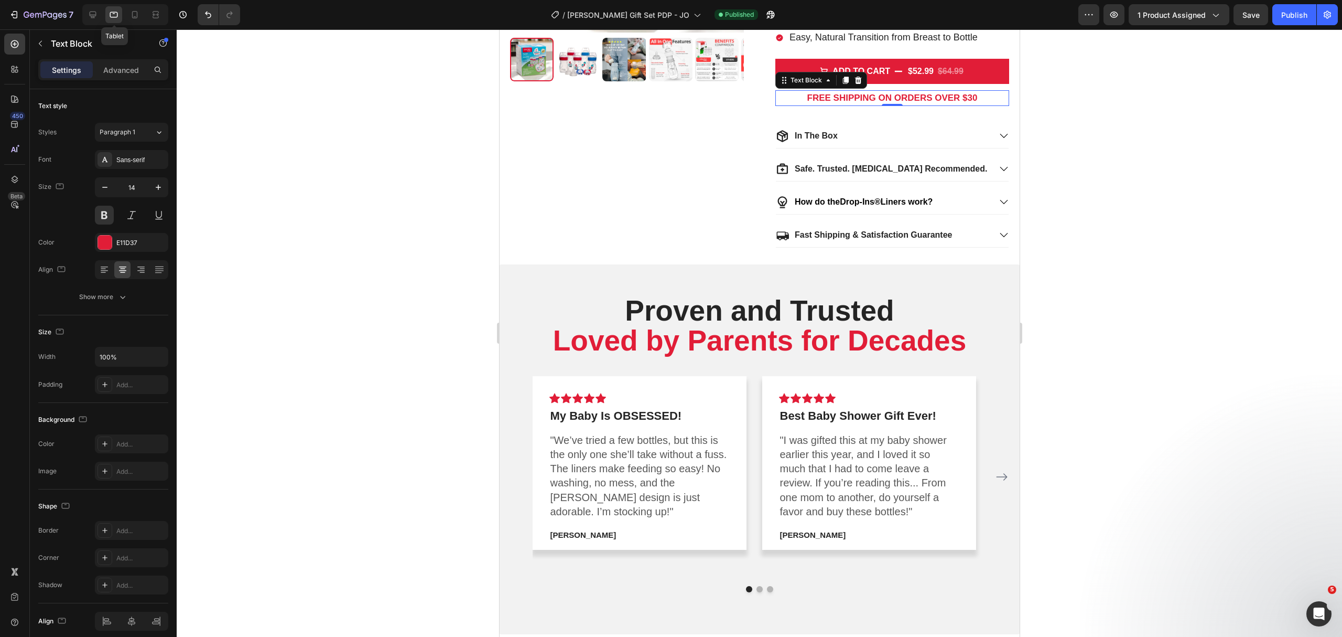
scroll to position [269, 0]
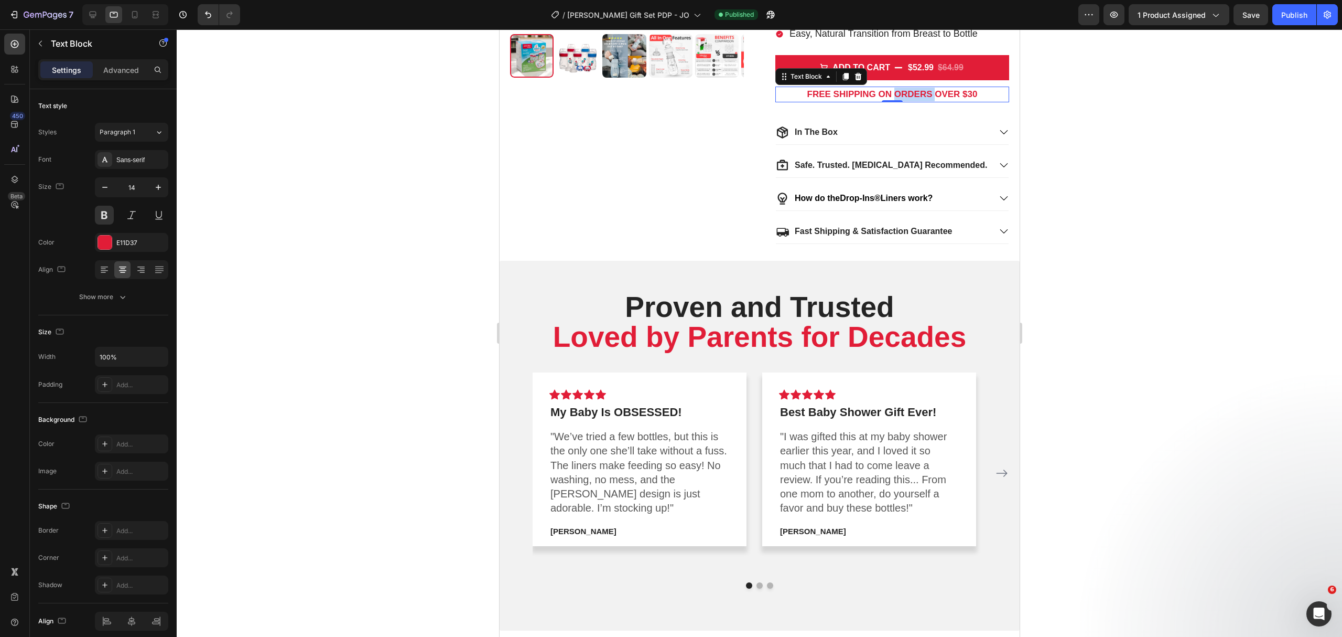
click at [913, 89] on strong "FREE SHIPPING ON ORDERS OVER $30" at bounding box center [892, 94] width 170 height 10
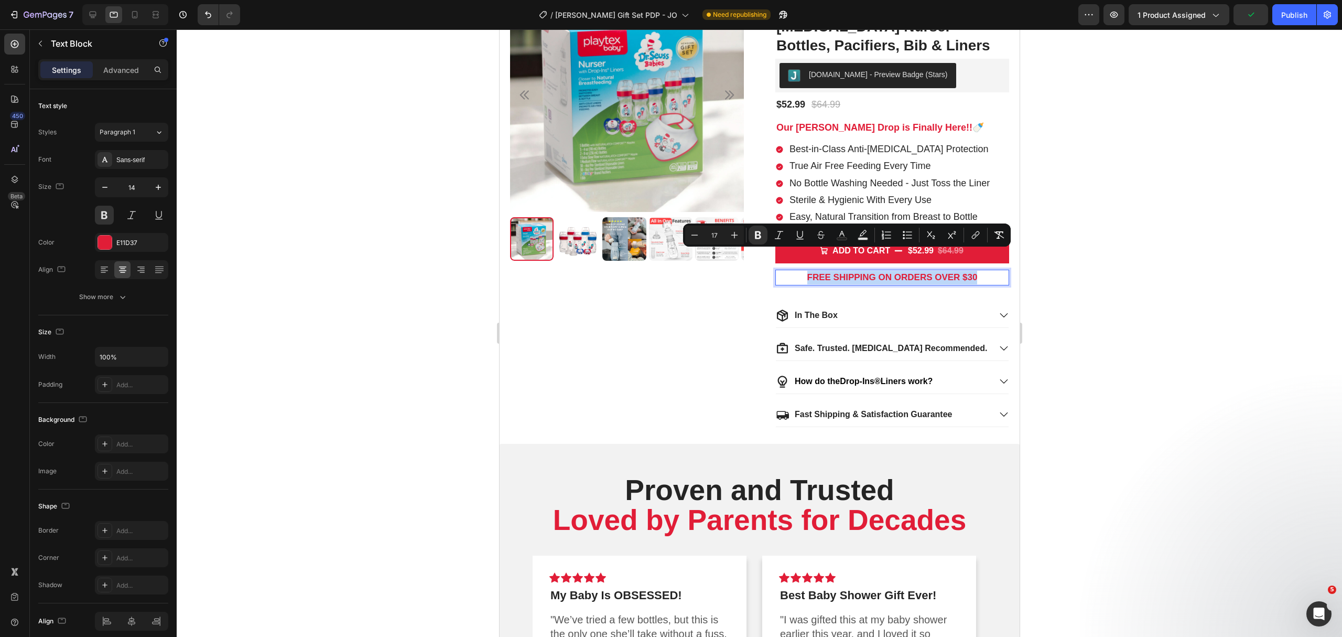
scroll to position [0, 0]
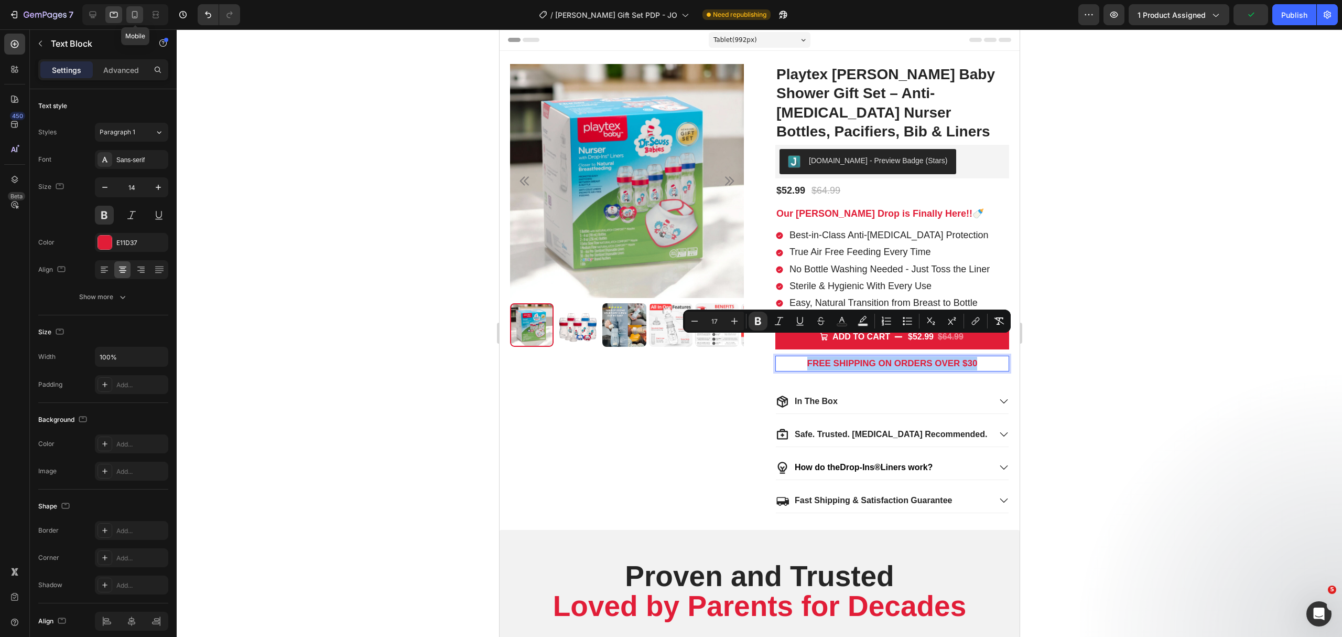
click at [135, 15] on icon at bounding box center [135, 14] width 10 height 10
type input "13"
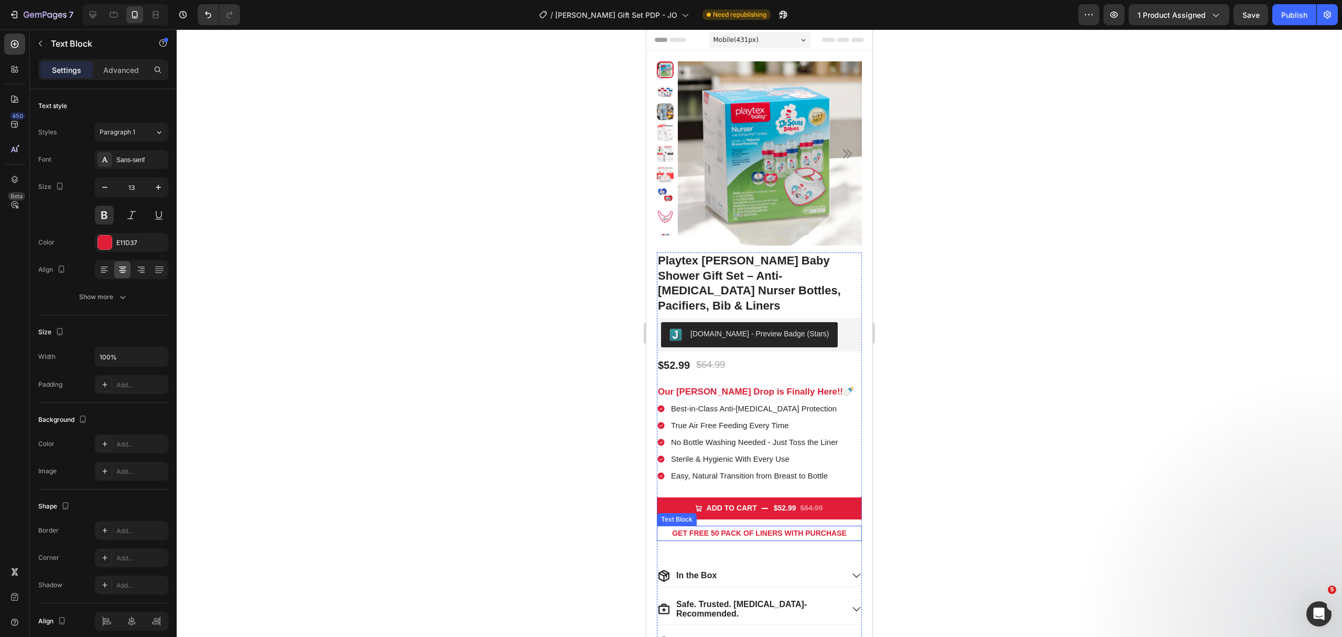
click at [760, 529] on strong "GET FREE 50 PACK OF LINERS WITH PURCHASE" at bounding box center [759, 533] width 175 height 8
click at [759, 529] on strong "GET FREE 50 PACK OF LINERS WITH PURCHASE" at bounding box center [759, 533] width 175 height 8
click at [761, 528] on strong "FREE SHIPPING ON ORDERS OVER $30" at bounding box center [759, 533] width 170 height 10
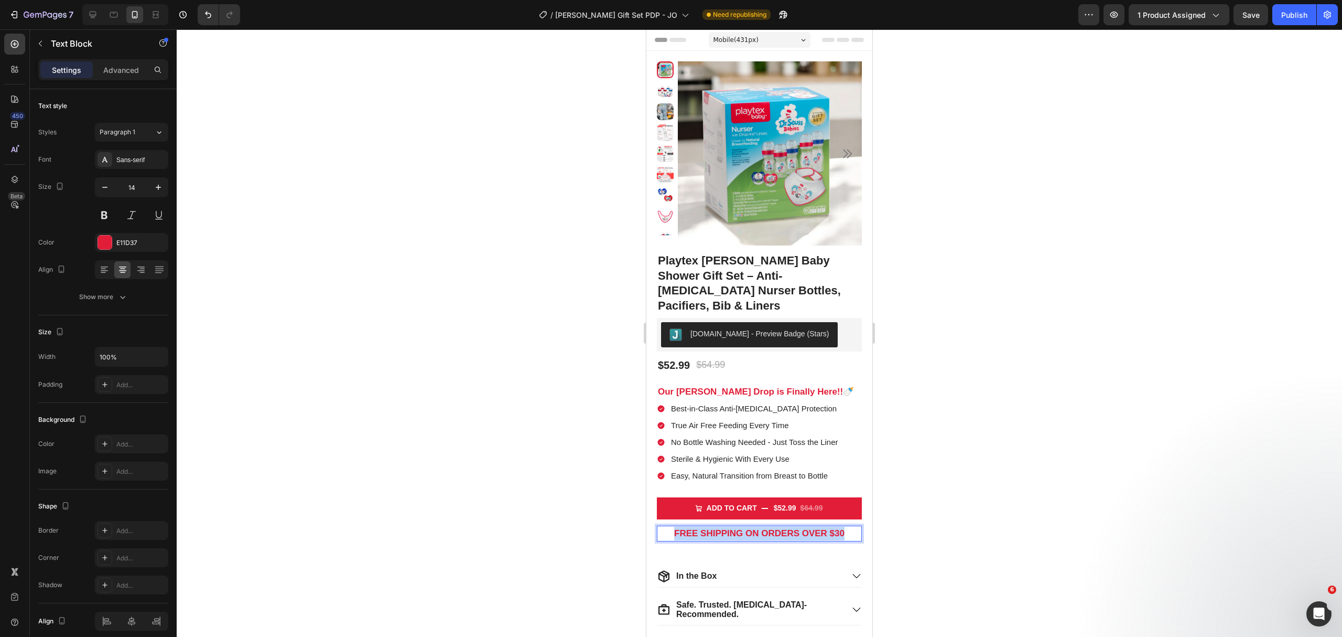
click at [761, 528] on strong "FREE SHIPPING ON ORDERS OVER $30" at bounding box center [759, 533] width 170 height 10
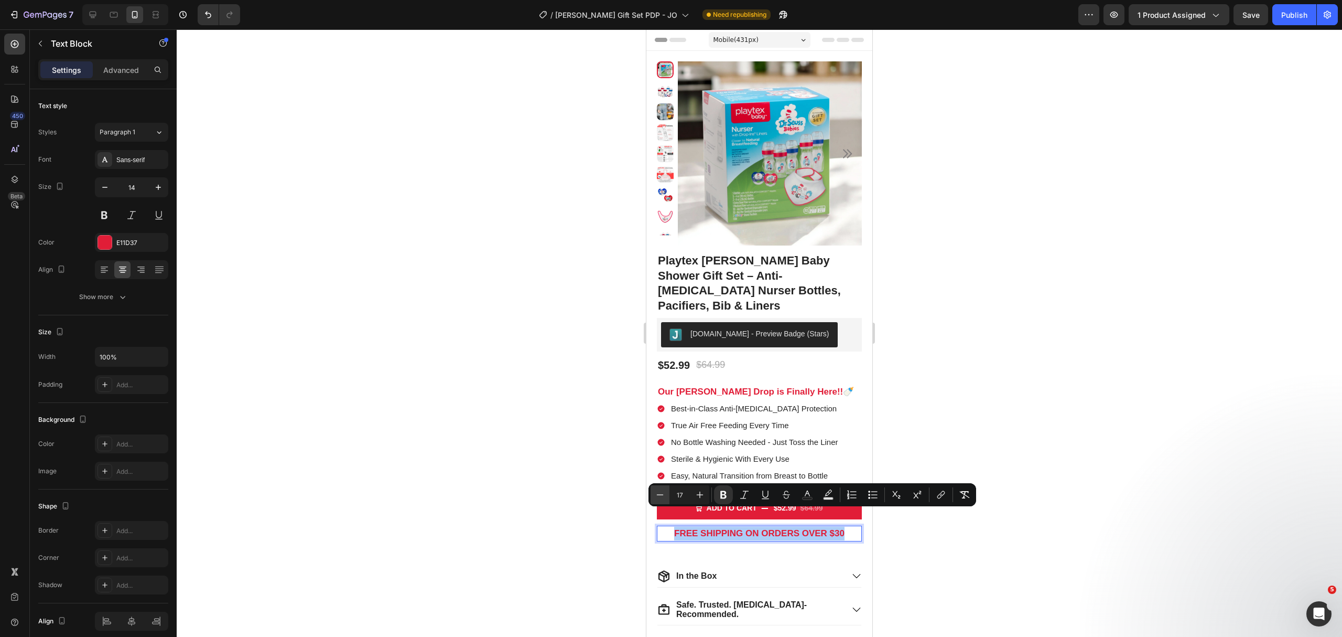
click at [657, 491] on icon "Editor contextual toolbar" at bounding box center [660, 494] width 10 height 10
type input "16"
click at [1006, 320] on div at bounding box center [760, 332] width 1166 height 607
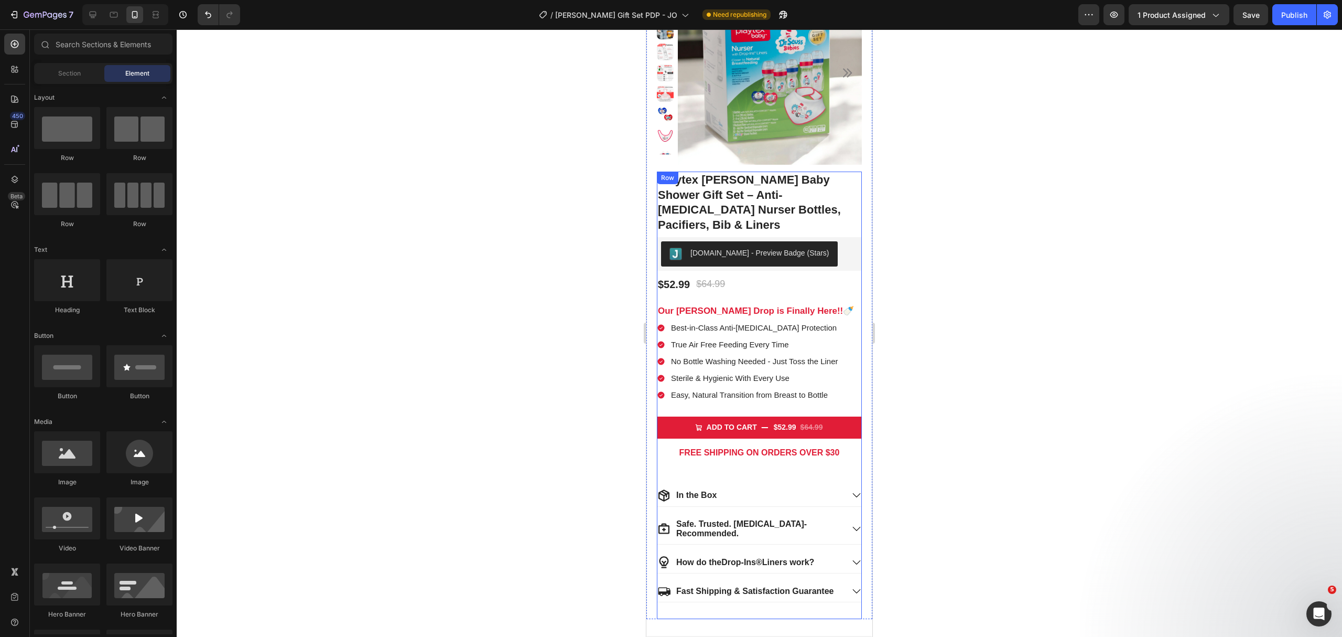
scroll to position [280, 0]
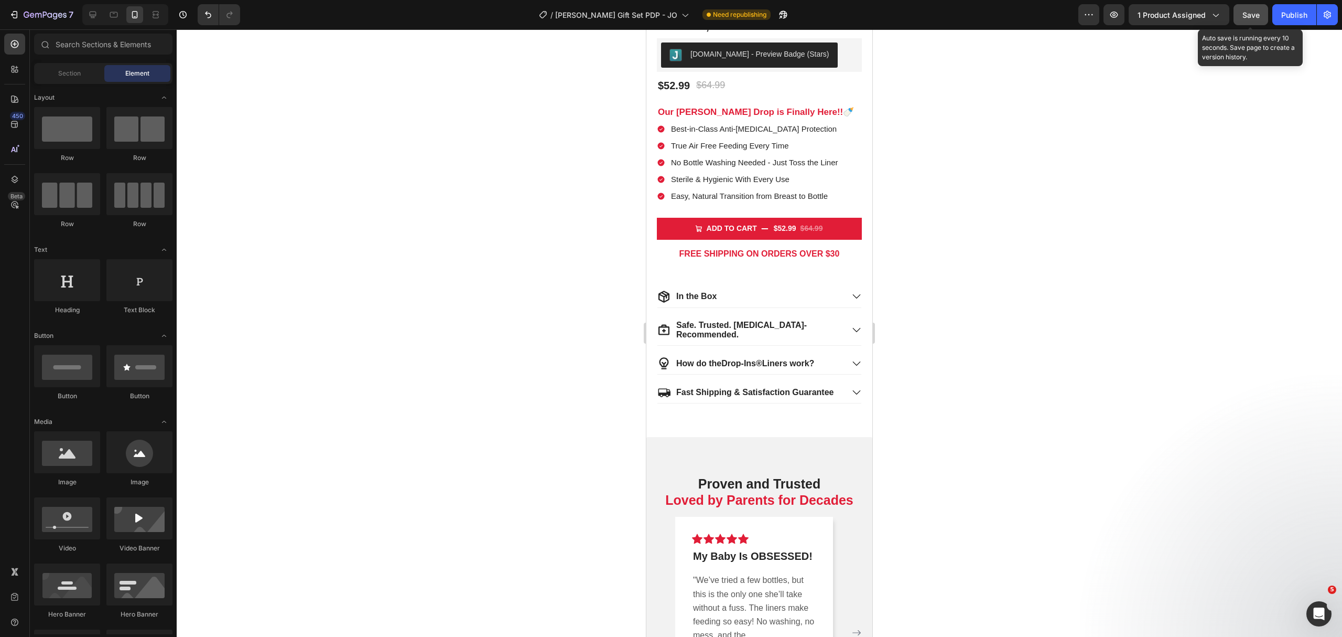
click at [1251, 17] on span "Save" at bounding box center [1251, 14] width 17 height 9
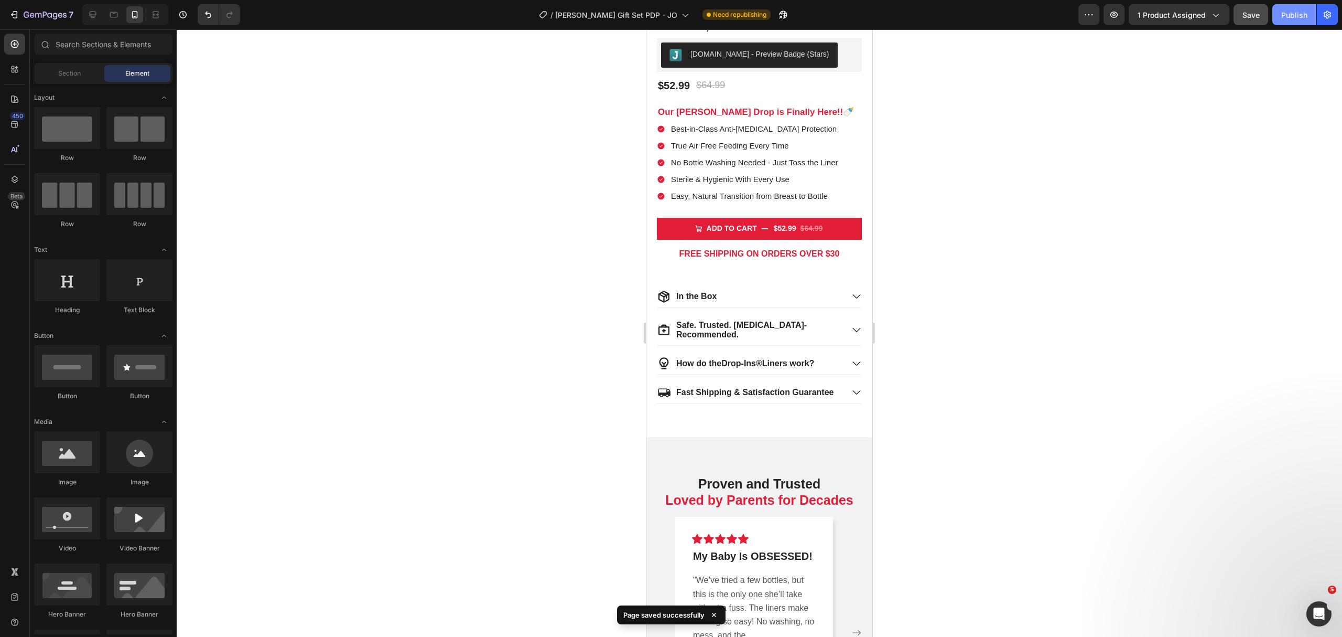
click at [1300, 12] on div "Publish" at bounding box center [1295, 14] width 26 height 11
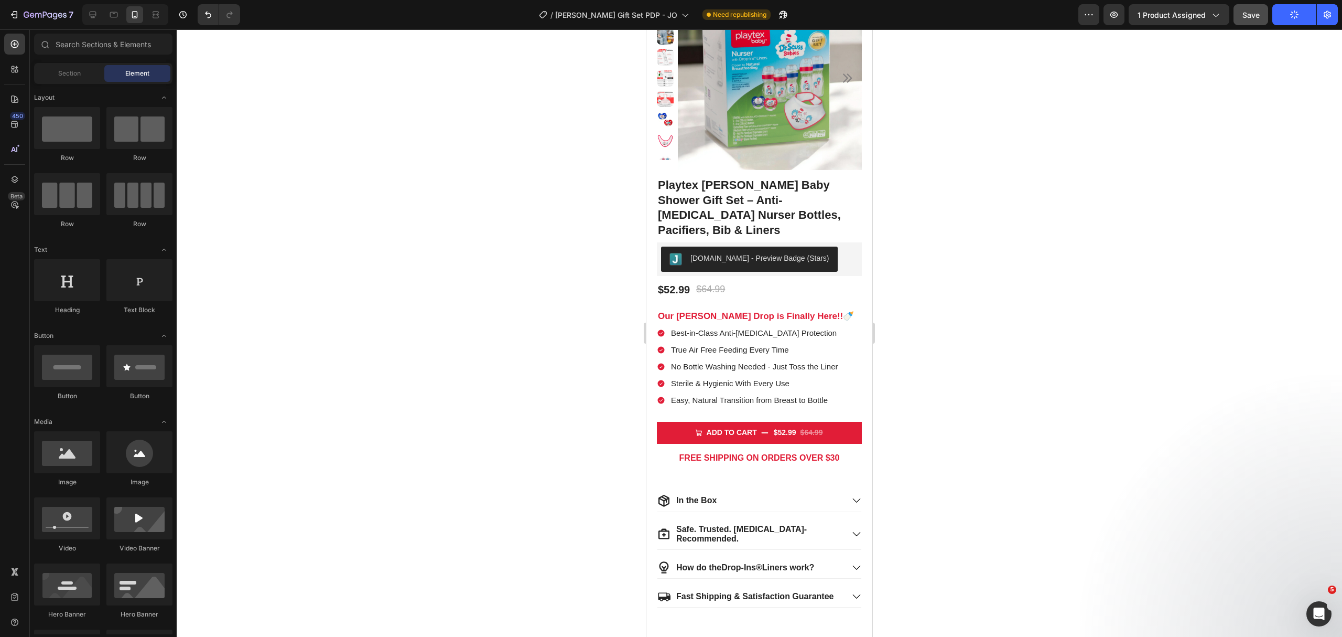
scroll to position [0, 0]
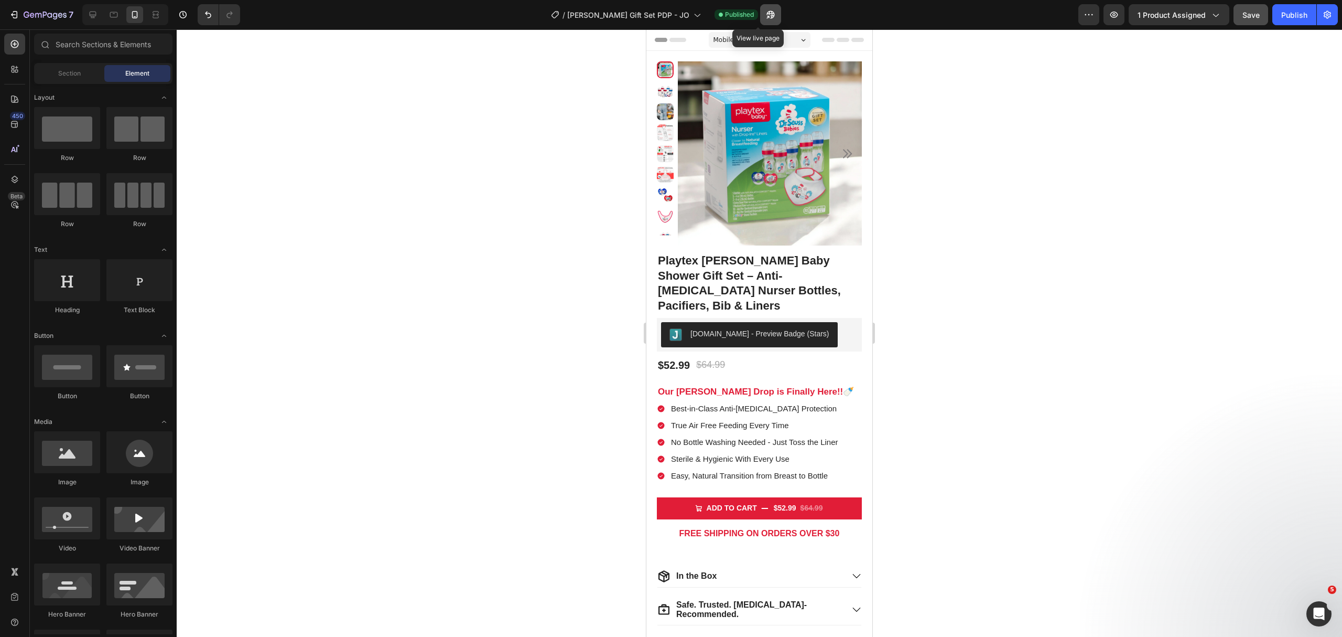
click at [766, 19] on icon "button" at bounding box center [771, 14] width 10 height 10
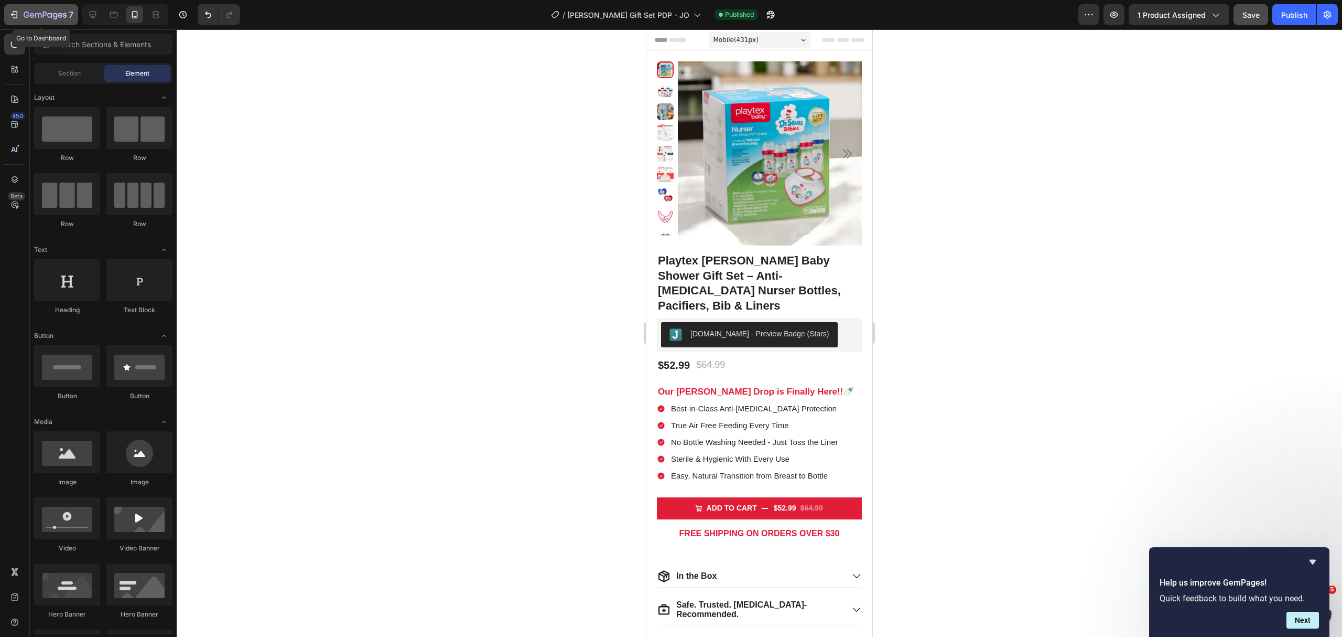
click at [21, 11] on div "7" at bounding box center [41, 14] width 65 height 13
